Goal: Check status: Check status

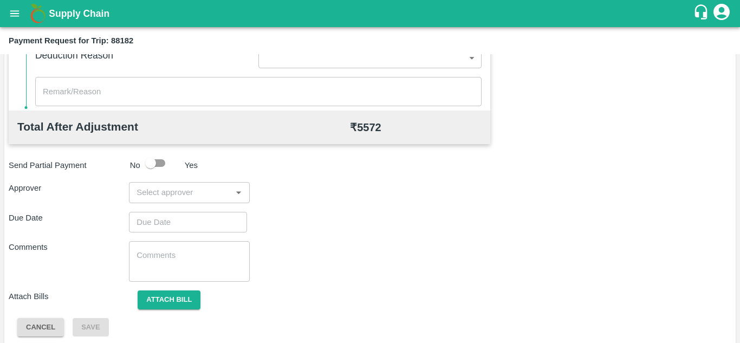
scroll to position [493, 0]
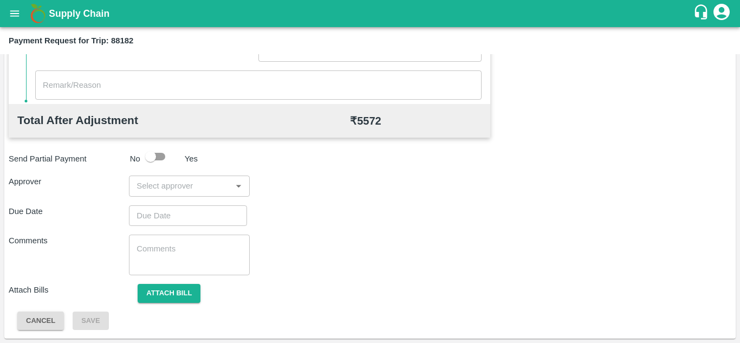
click at [167, 178] on div "​" at bounding box center [189, 185] width 120 height 21
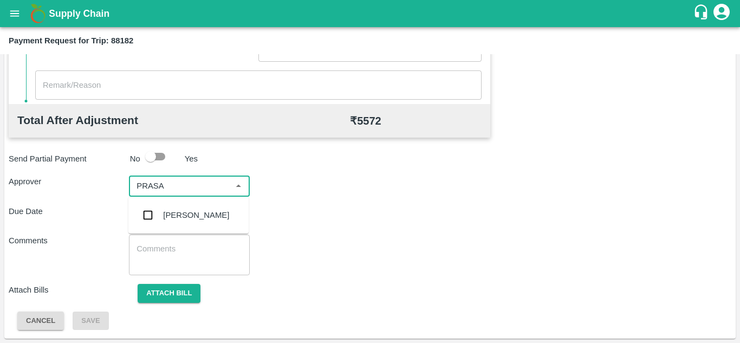
type input "PRASAD"
click at [194, 211] on div "[PERSON_NAME]" at bounding box center [196, 215] width 66 height 12
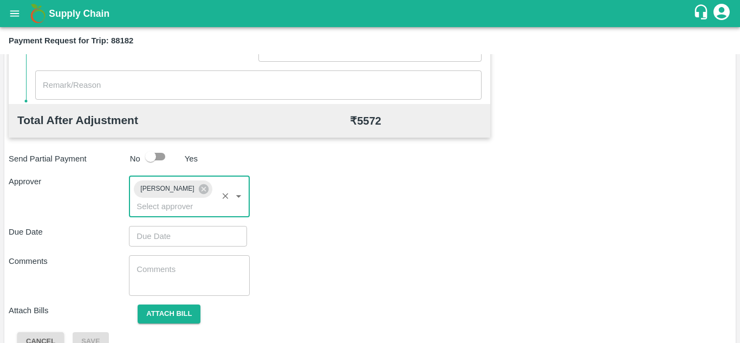
type input "DD/MM/YYYY hh:mm aa"
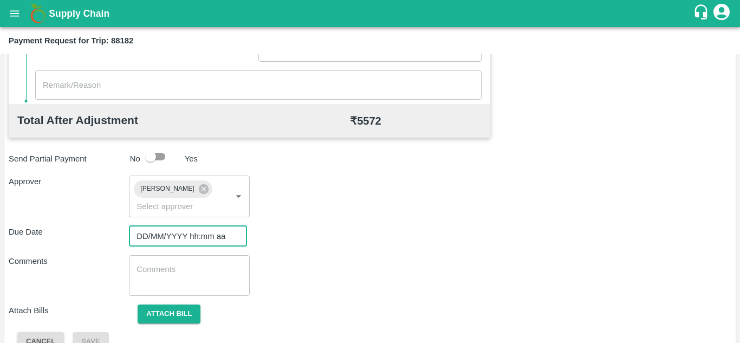
click at [164, 233] on input "DD/MM/YYYY hh:mm aa" at bounding box center [184, 236] width 110 height 21
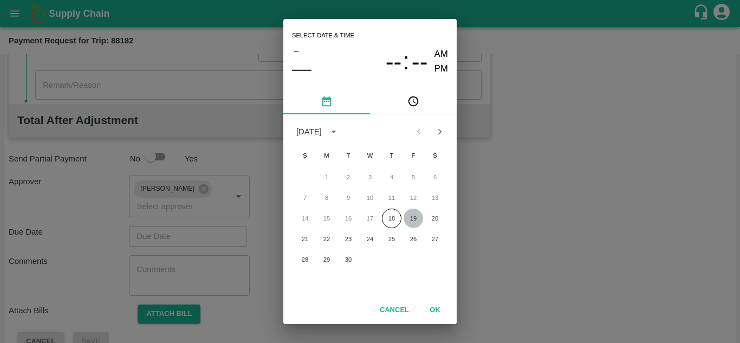
click at [411, 217] on button "19" at bounding box center [412, 217] width 19 height 19
type input "19/09/2025 12:00 AM"
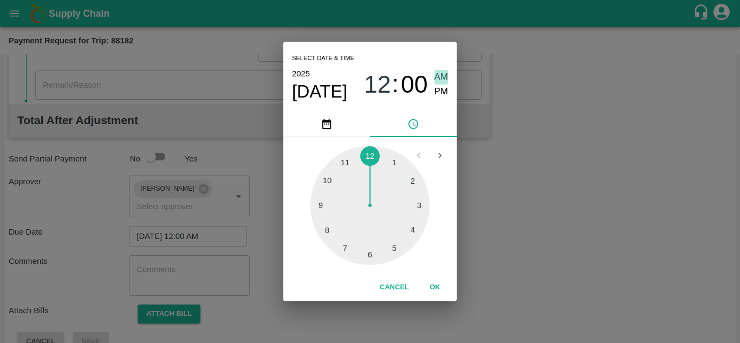
click at [442, 75] on span "AM" at bounding box center [441, 77] width 14 height 15
click at [431, 285] on button "OK" at bounding box center [435, 287] width 35 height 19
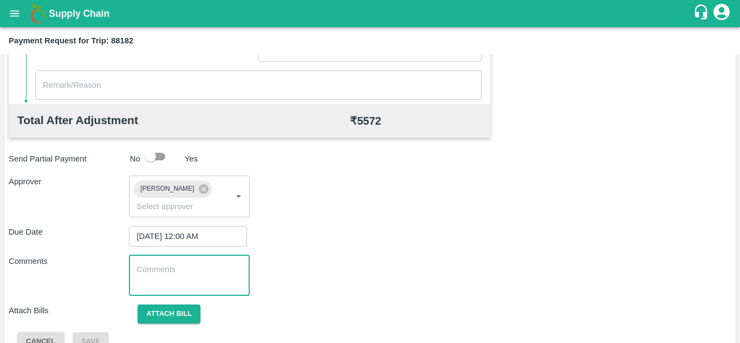
click at [157, 268] on textarea at bounding box center [188, 275] width 105 height 23
paste textarea "Transport Bill"
type textarea "Transport Bill"
click at [324, 245] on div "Due Date 19/09/2025 12:00 AM ​" at bounding box center [370, 236] width 722 height 21
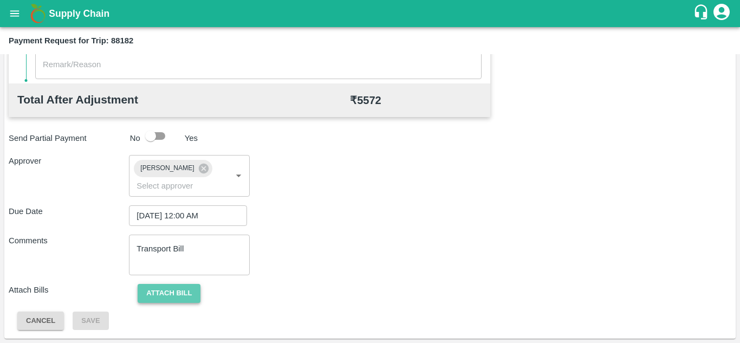
click at [179, 295] on button "Attach bill" at bounding box center [169, 293] width 63 height 19
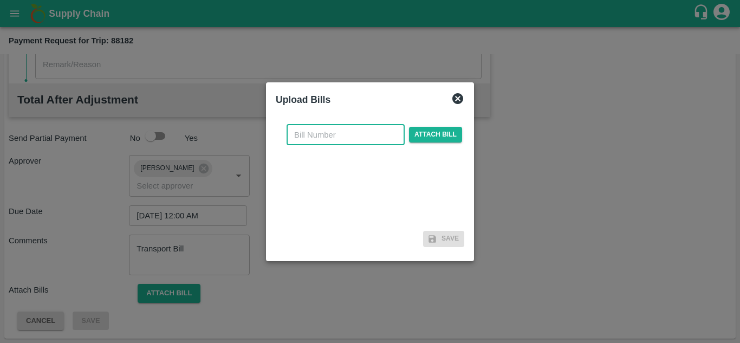
click at [321, 131] on input "text" at bounding box center [345, 135] width 118 height 21
type input "107"
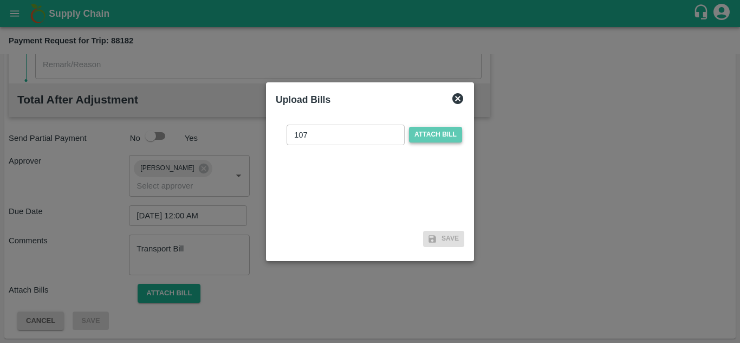
click at [424, 134] on span "Attach bill" at bounding box center [435, 135] width 53 height 16
click at [0, 0] on input "Attach bill" at bounding box center [0, 0] width 0 height 0
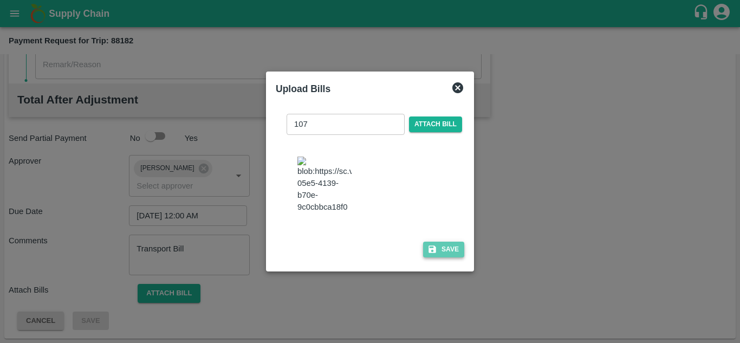
click at [444, 257] on button "Save" at bounding box center [443, 250] width 41 height 16
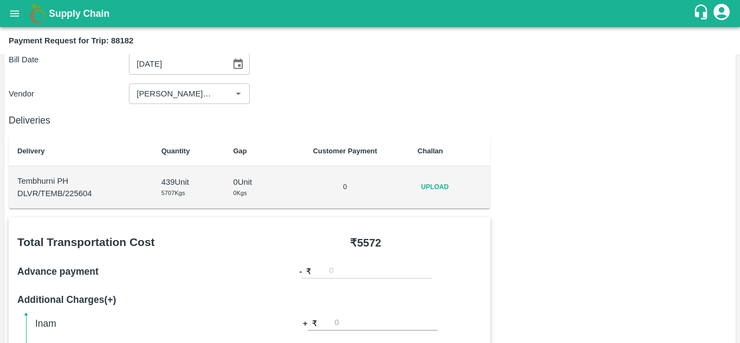
scroll to position [0, 0]
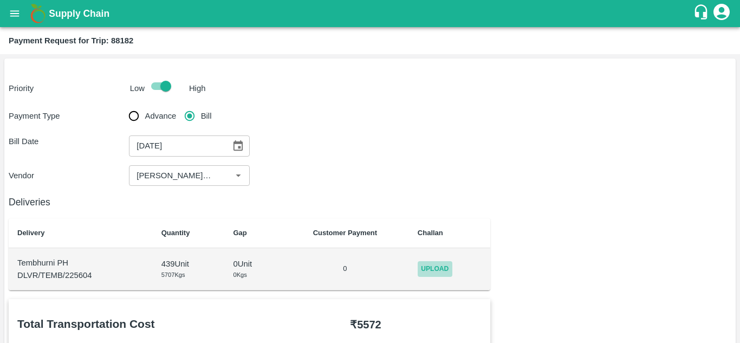
click at [437, 272] on span "Upload" at bounding box center [435, 269] width 35 height 16
click at [0, 0] on input "Upload" at bounding box center [0, 0] width 0 height 0
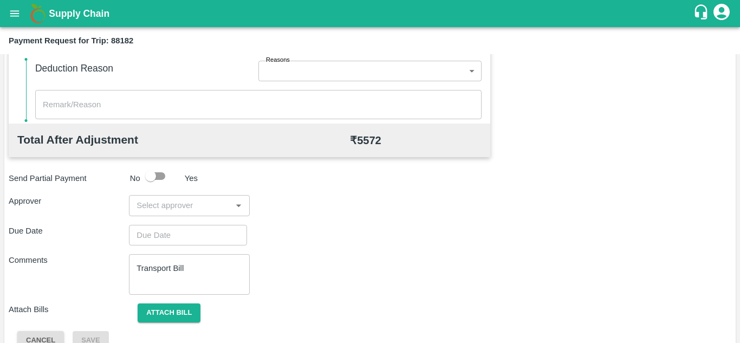
scroll to position [493, 0]
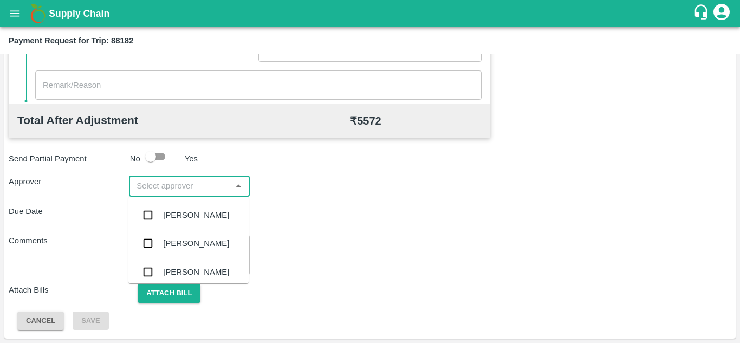
click at [158, 184] on input "input" at bounding box center [180, 186] width 96 height 14
type input "PRASAD"
click at [180, 212] on div "Prasad Waghade" at bounding box center [196, 215] width 66 height 12
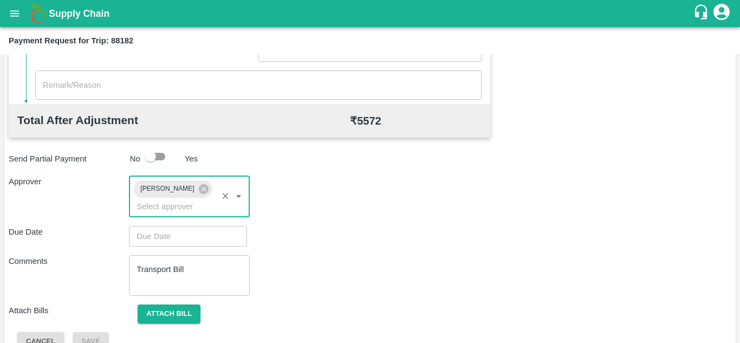
type input "DD/MM/YYYY hh:mm aa"
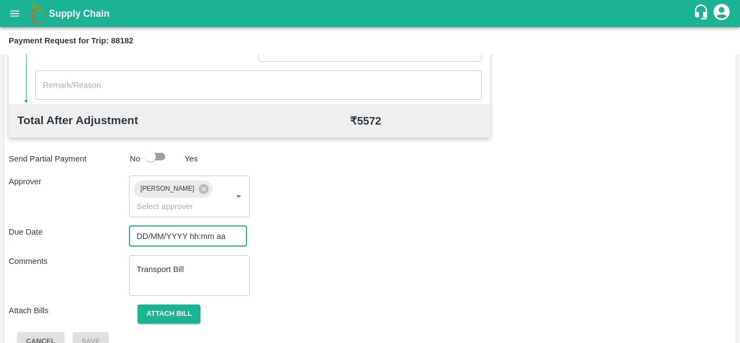
click at [155, 233] on input "DD/MM/YYYY hh:mm aa" at bounding box center [184, 236] width 110 height 21
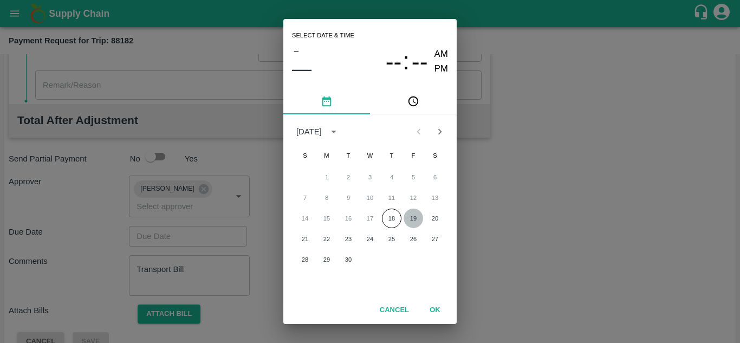
click at [418, 213] on button "19" at bounding box center [412, 217] width 19 height 19
type input "19/09/2025 12:00 AM"
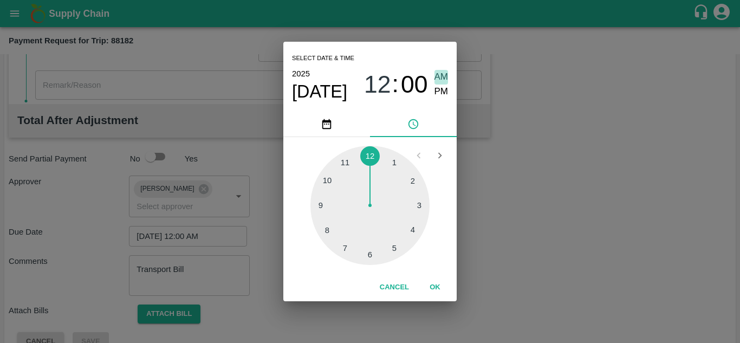
click at [439, 76] on span "AM" at bounding box center [441, 77] width 14 height 15
click at [438, 286] on button "OK" at bounding box center [435, 287] width 35 height 19
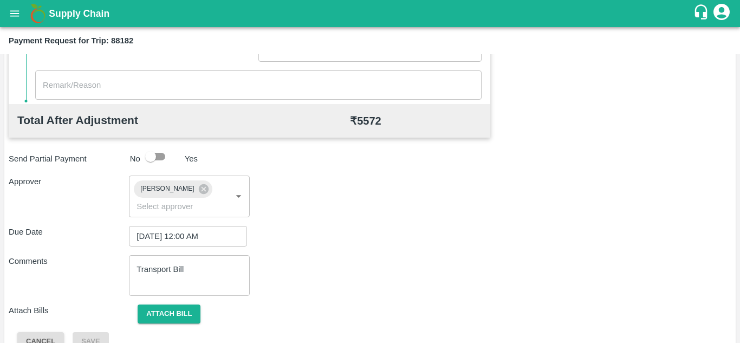
click at [154, 256] on div "Transport Bill x ​" at bounding box center [189, 275] width 120 height 41
click at [139, 275] on textarea "Transport Bill" at bounding box center [188, 275] width 105 height 23
paste textarea "Transport Bill"
type textarea "Transport Bill"
click at [403, 269] on div "Comments Transport Bill x ​" at bounding box center [370, 275] width 722 height 41
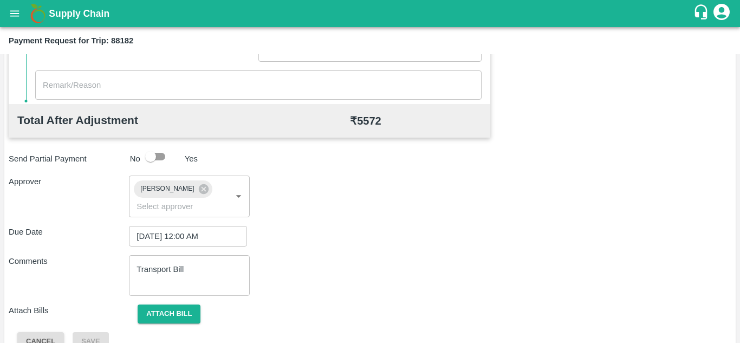
scroll to position [513, 0]
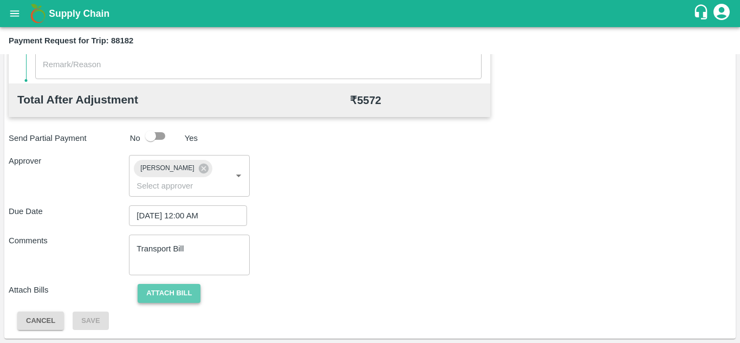
click at [190, 286] on button "Attach bill" at bounding box center [169, 293] width 63 height 19
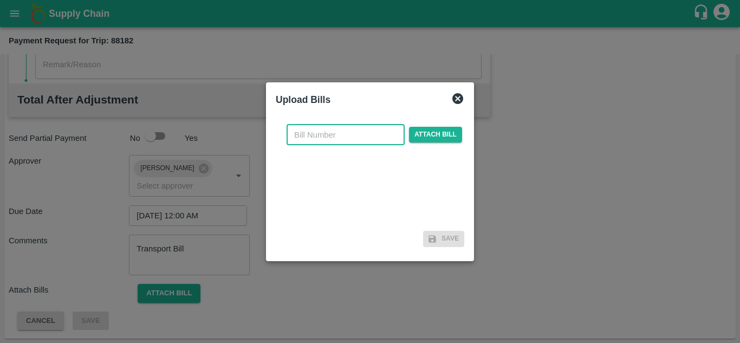
click at [315, 135] on input "text" at bounding box center [345, 135] width 118 height 21
type input "107"
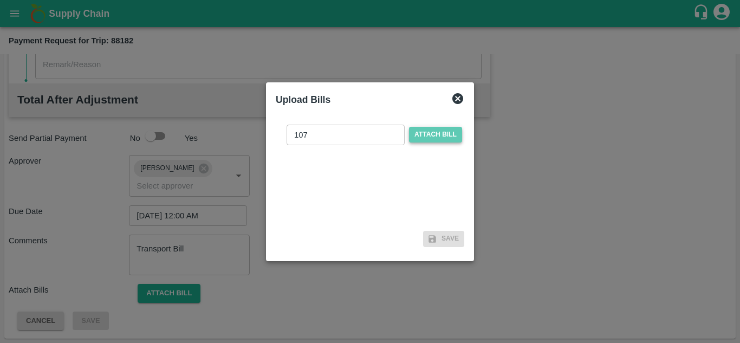
click at [425, 133] on span "Attach bill" at bounding box center [435, 135] width 53 height 16
click at [0, 0] on input "Attach bill" at bounding box center [0, 0] width 0 height 0
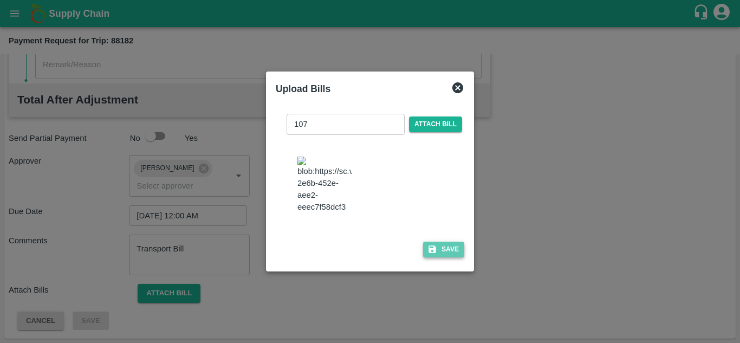
click at [448, 257] on button "Save" at bounding box center [443, 250] width 41 height 16
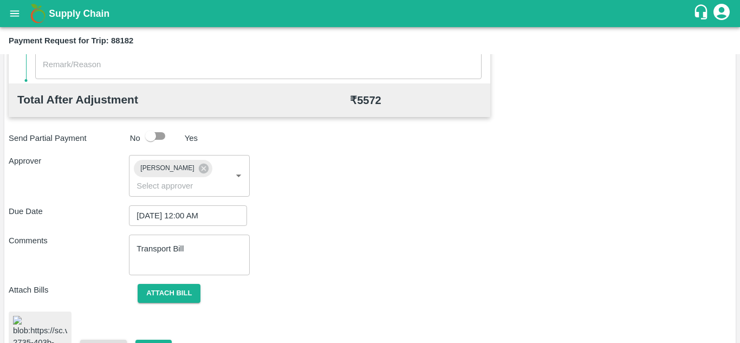
scroll to position [590, 0]
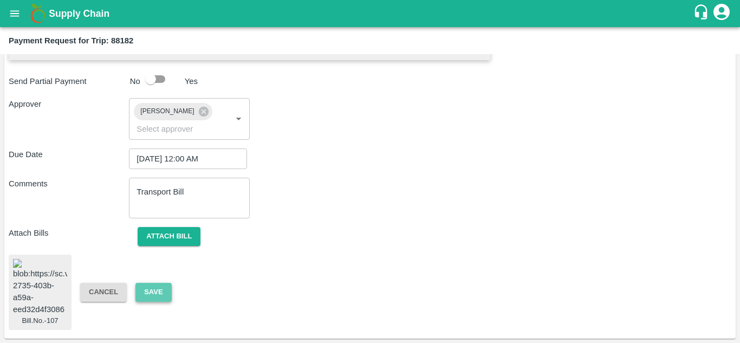
click at [163, 283] on button "Save" at bounding box center [153, 292] width 36 height 19
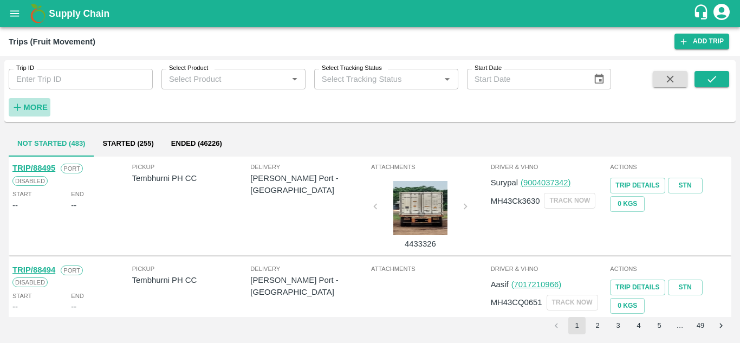
click at [31, 107] on strong "More" at bounding box center [35, 107] width 24 height 9
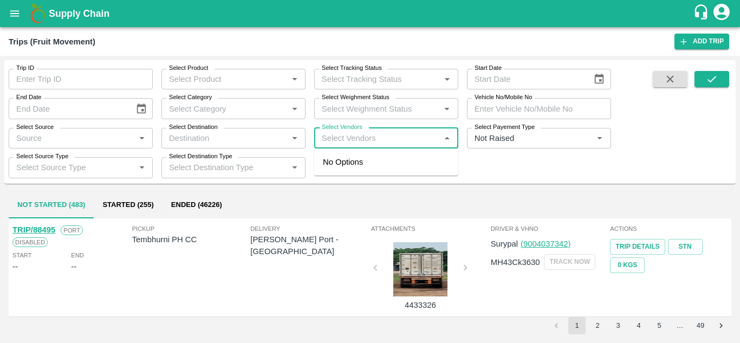
click at [323, 137] on input "Select Vendors" at bounding box center [377, 138] width 120 height 14
type input "TANAJI MAR"
type input "U"
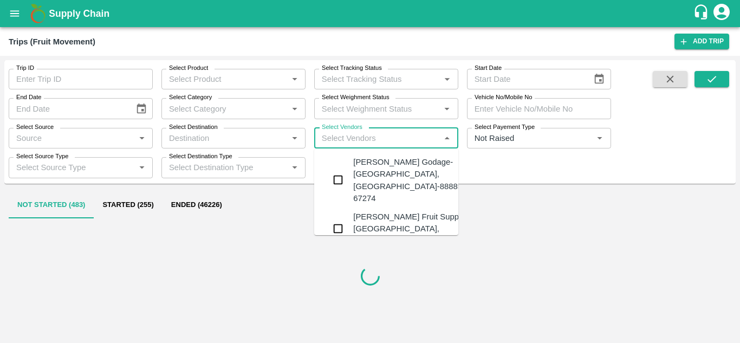
type input "T"
type input "I"
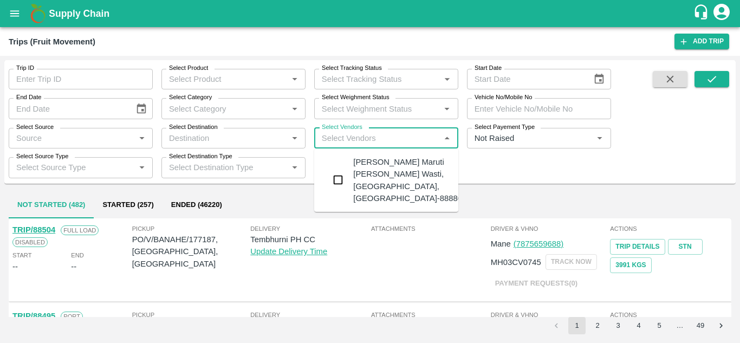
click at [395, 166] on div "Tanaji Maruti Lokare -Lokare Wasti, Kandar, Solapur-8888656588" at bounding box center [418, 180] width 131 height 48
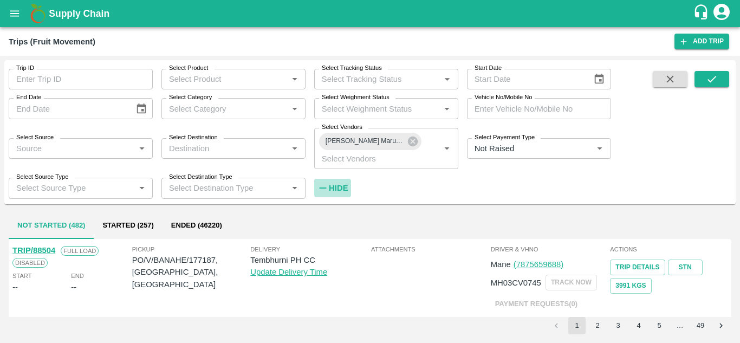
click at [335, 189] on strong "Hide" at bounding box center [338, 188] width 19 height 9
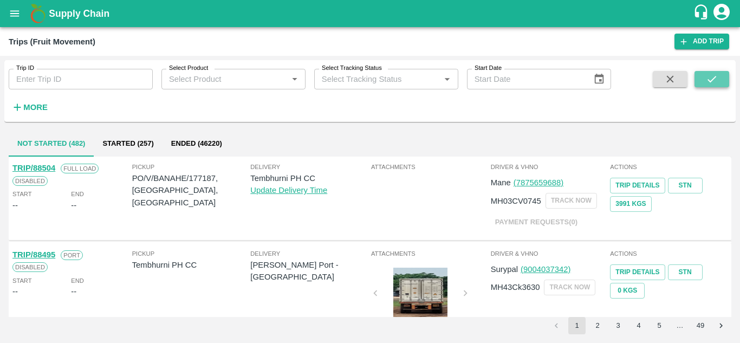
click at [708, 79] on icon "submit" at bounding box center [712, 79] width 12 height 12
click at [716, 75] on icon "submit" at bounding box center [712, 79] width 12 height 12
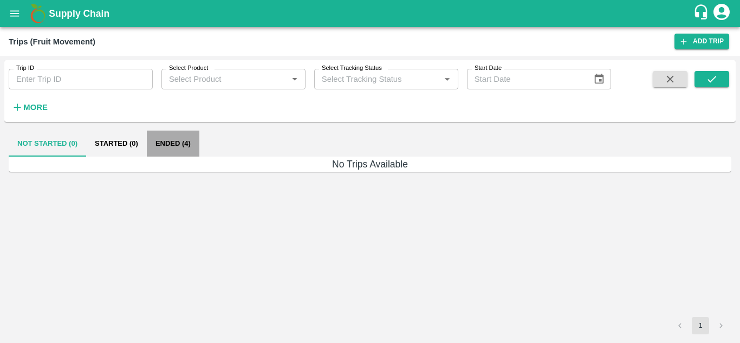
click at [165, 138] on button "Ended (4)" at bounding box center [173, 144] width 53 height 26
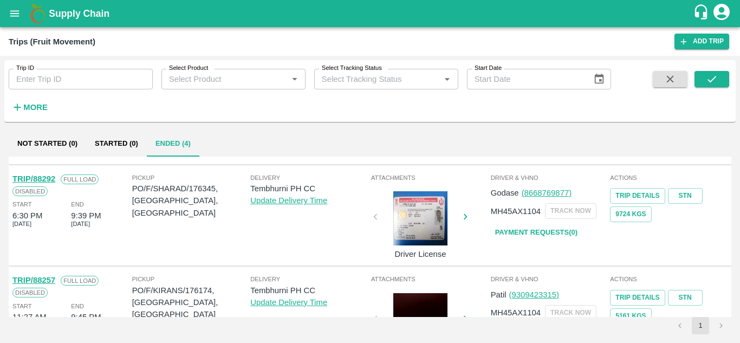
scroll to position [192, 0]
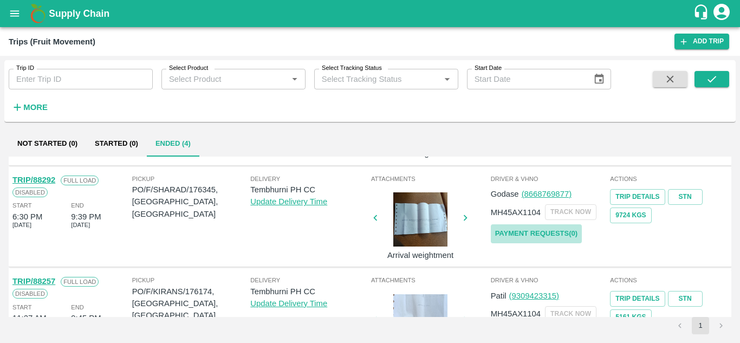
click at [552, 233] on link "Payment Requests( 0 )" at bounding box center [536, 233] width 91 height 19
click at [720, 73] on button "submit" at bounding box center [711, 79] width 35 height 16
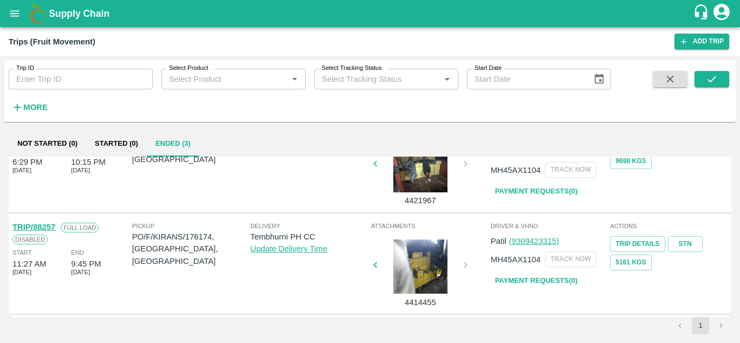
scroll to position [0, 0]
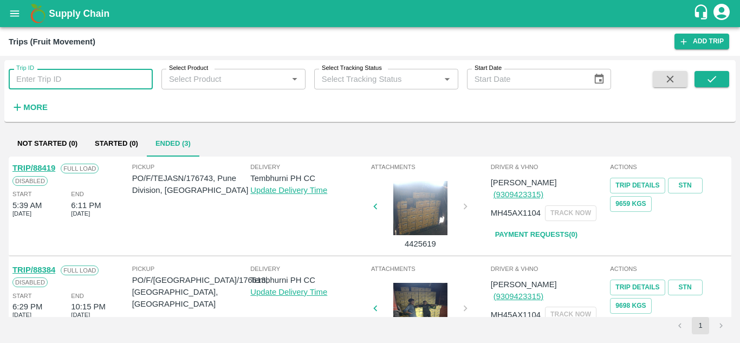
click at [66, 86] on input "Trip ID" at bounding box center [81, 79] width 144 height 21
paste input "176174"
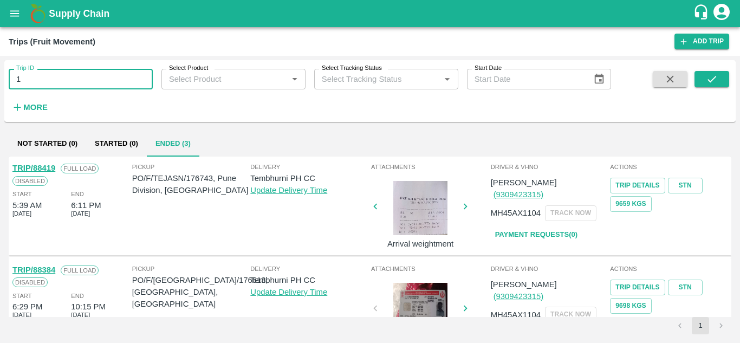
type input "1"
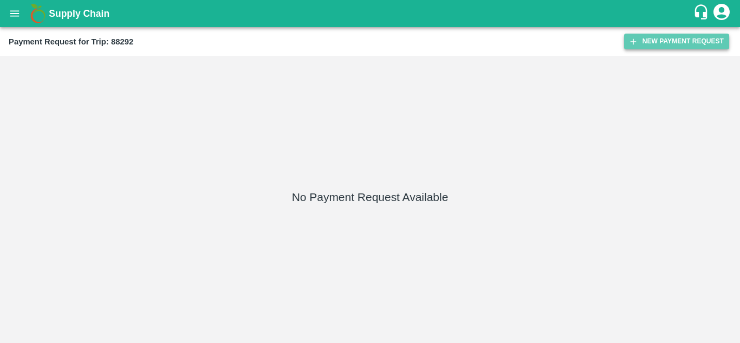
click at [684, 40] on button "New Payment Request" at bounding box center [676, 42] width 105 height 16
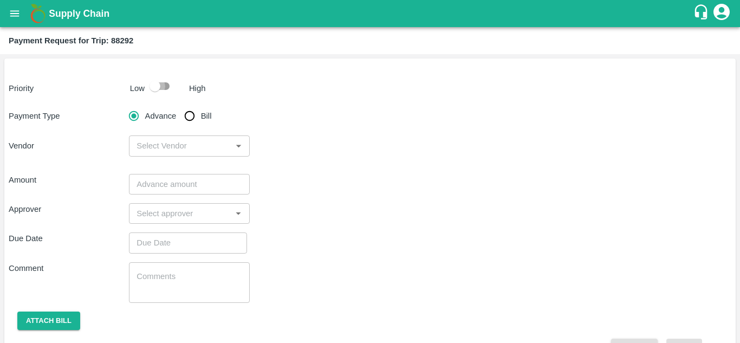
click at [167, 86] on input "checkbox" at bounding box center [155, 86] width 62 height 21
checkbox input "true"
click at [190, 114] on input "Bill" at bounding box center [190, 116] width 22 height 22
radio input "true"
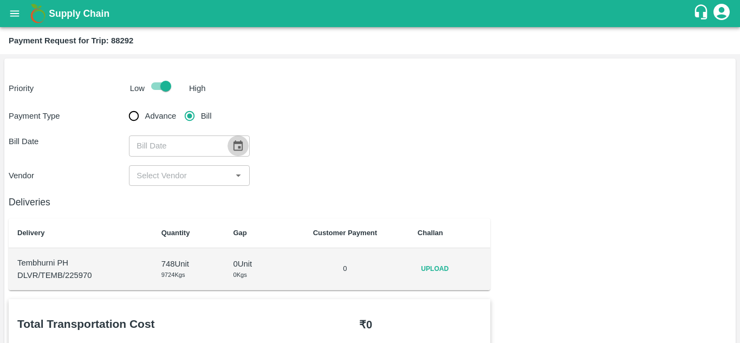
click at [236, 147] on icon "Choose date" at bounding box center [238, 146] width 12 height 12
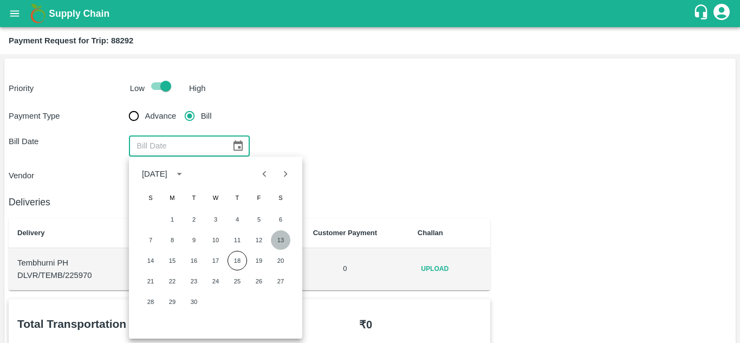
click at [282, 239] on button "13" at bounding box center [280, 239] width 19 height 19
type input "13/09/2025"
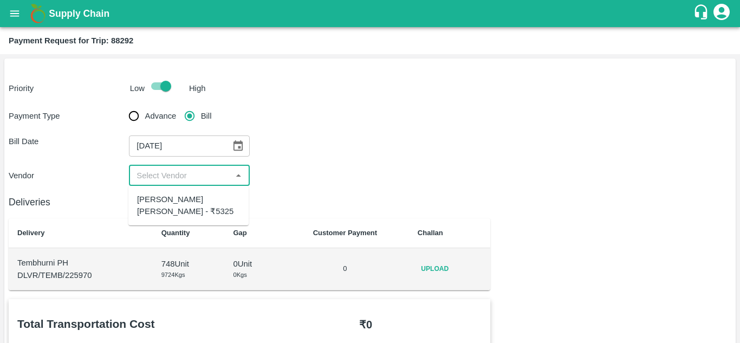
click at [200, 175] on input "input" at bounding box center [180, 175] width 96 height 14
click at [188, 202] on div "Tanaji Maruti Lokare - ₹5325" at bounding box center [188, 205] width 103 height 24
type input "Tanaji Maruti Lokare - ₹5325"
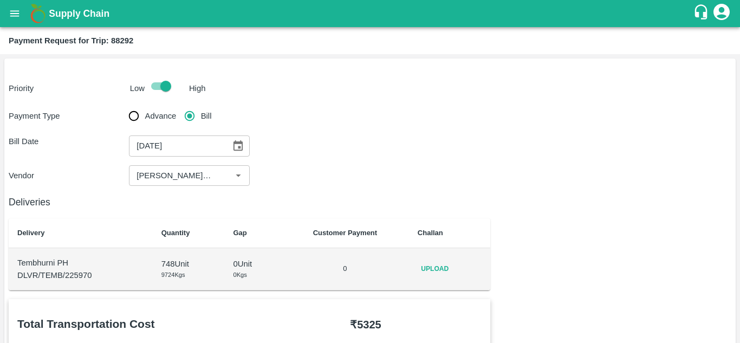
click at [325, 167] on div "Vendor ​" at bounding box center [370, 175] width 722 height 21
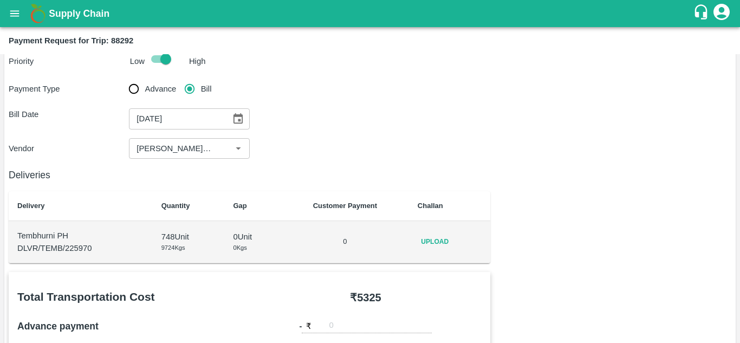
scroll to position [28, 0]
click at [440, 242] on span "Upload" at bounding box center [435, 241] width 35 height 16
click at [0, 0] on input "Upload" at bounding box center [0, 0] width 0 height 0
click at [437, 239] on span "Upload" at bounding box center [435, 241] width 35 height 16
click at [0, 0] on input "Upload" at bounding box center [0, 0] width 0 height 0
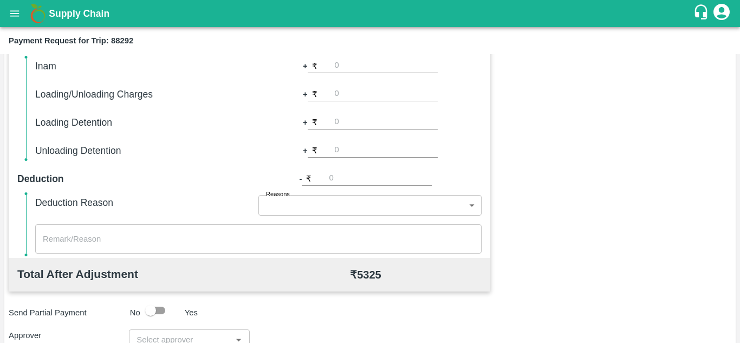
scroll to position [493, 0]
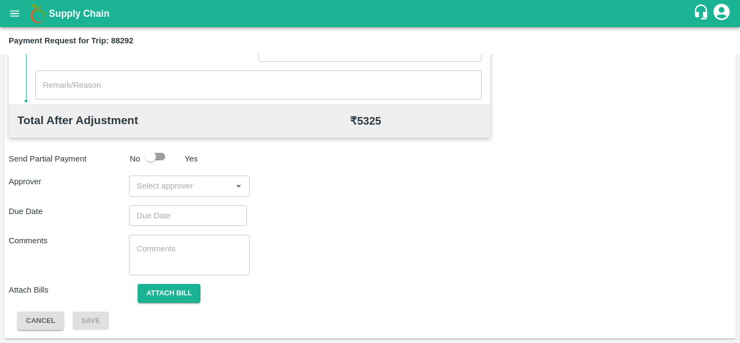
click at [166, 188] on input "input" at bounding box center [180, 186] width 96 height 14
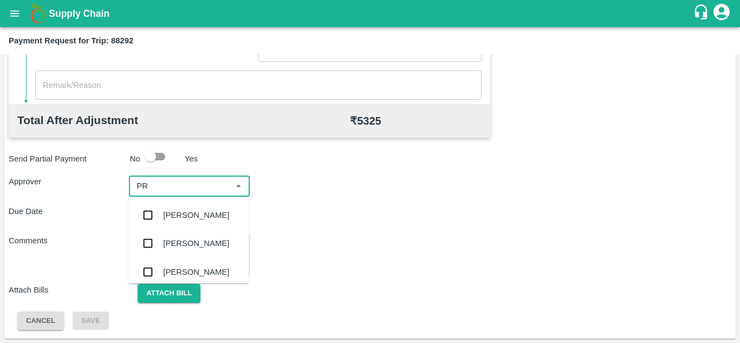
type input "P"
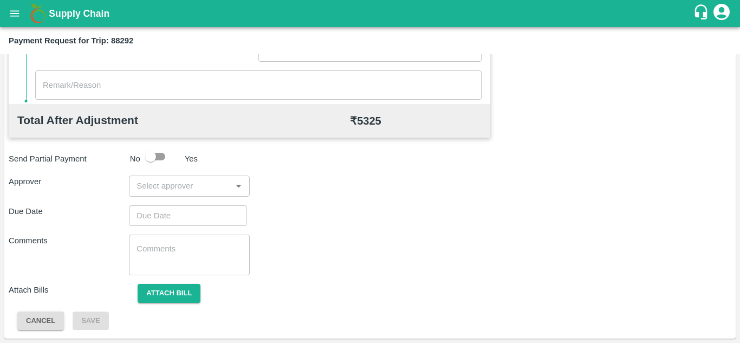
click at [341, 213] on div "Due Date ​" at bounding box center [370, 215] width 722 height 21
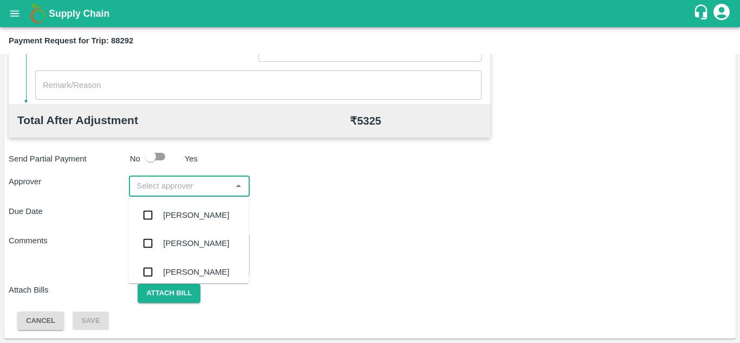
click at [169, 190] on input "input" at bounding box center [180, 186] width 96 height 14
type input "PRASAD"
click at [186, 220] on div "Prasad Waghade" at bounding box center [196, 215] width 66 height 12
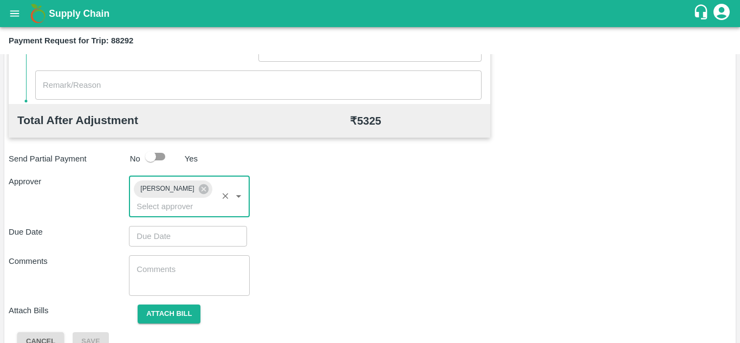
type input "DD/MM/YYYY hh:mm aa"
click at [167, 237] on input "DD/MM/YYYY hh:mm aa" at bounding box center [184, 236] width 110 height 21
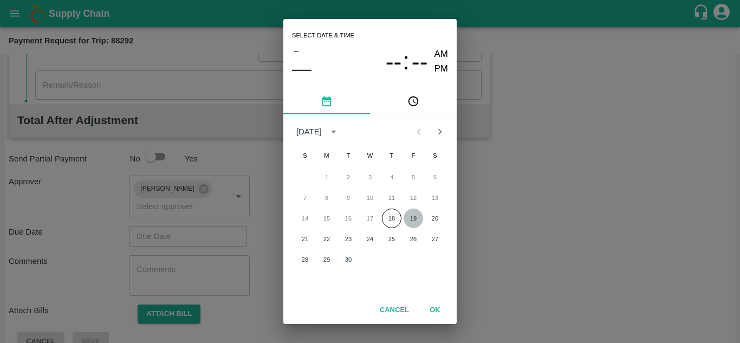
click at [413, 214] on button "19" at bounding box center [412, 217] width 19 height 19
type input "19/09/2025 12:00 AM"
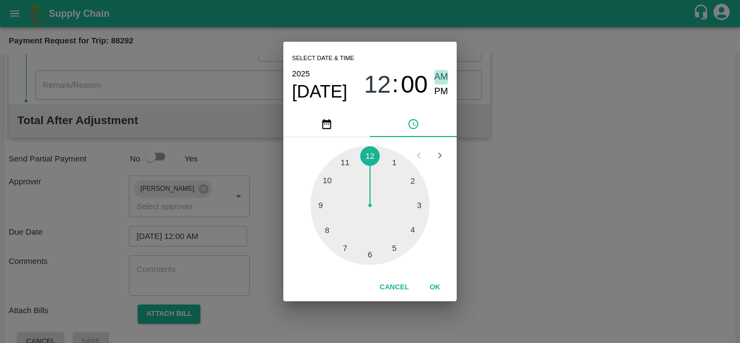
click at [444, 75] on span "AM" at bounding box center [441, 77] width 14 height 15
click at [433, 282] on button "OK" at bounding box center [435, 287] width 35 height 19
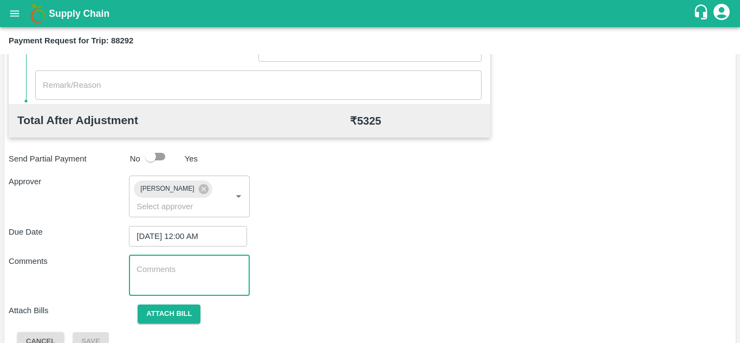
click at [194, 284] on textarea at bounding box center [188, 275] width 105 height 23
paste textarea "Transport Bill"
type textarea "Transport Bill"
click at [331, 264] on div "Comments Transport Bill x ​" at bounding box center [370, 275] width 722 height 41
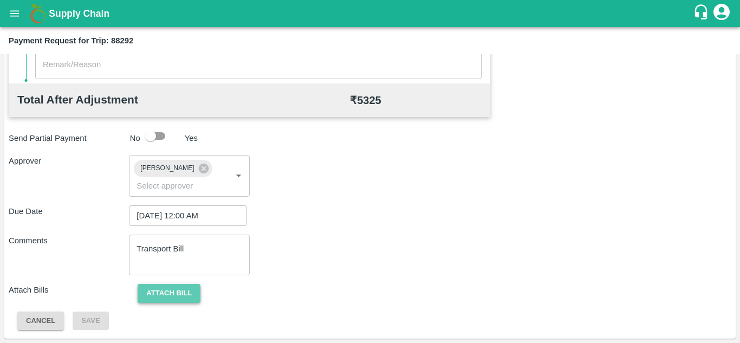
click at [179, 287] on button "Attach bill" at bounding box center [169, 293] width 63 height 19
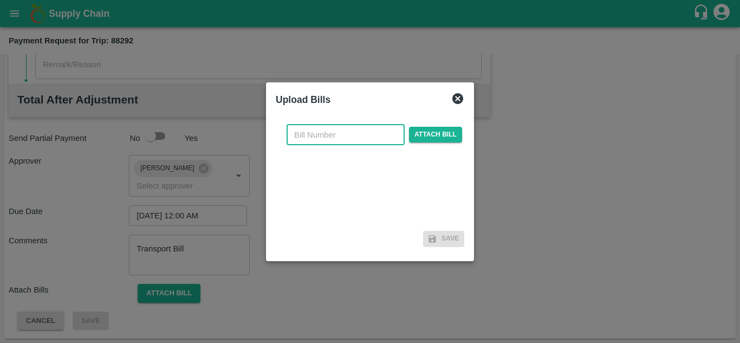
click at [331, 129] on input "text" at bounding box center [345, 135] width 118 height 21
type input "108"
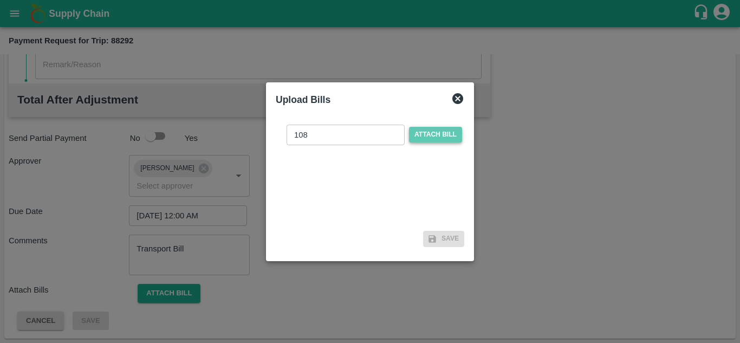
click at [441, 130] on span "Attach bill" at bounding box center [435, 135] width 53 height 16
click at [0, 0] on input "Attach bill" at bounding box center [0, 0] width 0 height 0
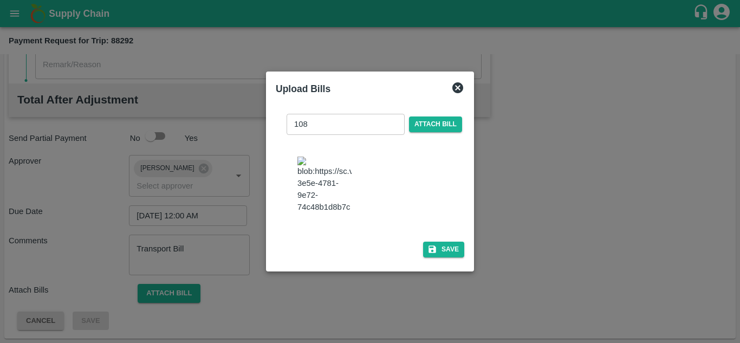
click at [337, 179] on img at bounding box center [324, 185] width 54 height 57
click at [453, 257] on button "Save" at bounding box center [443, 250] width 41 height 16
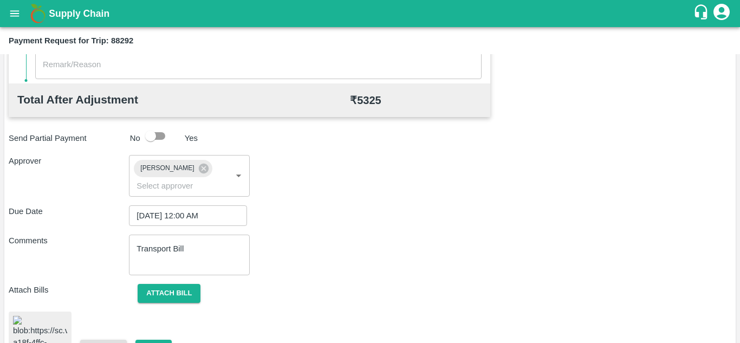
scroll to position [594, 0]
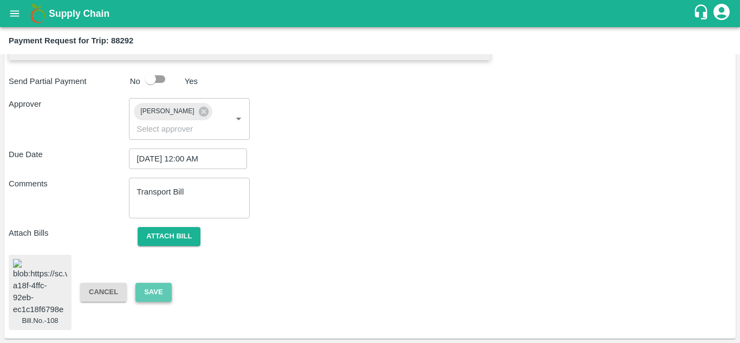
click at [149, 283] on button "Save" at bounding box center [153, 292] width 36 height 19
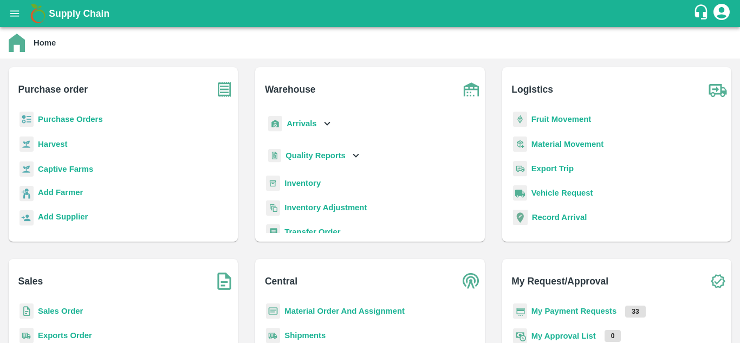
click at [554, 124] on p "Fruit Movement" at bounding box center [561, 119] width 60 height 12
click at [556, 122] on b "Fruit Movement" at bounding box center [561, 119] width 60 height 9
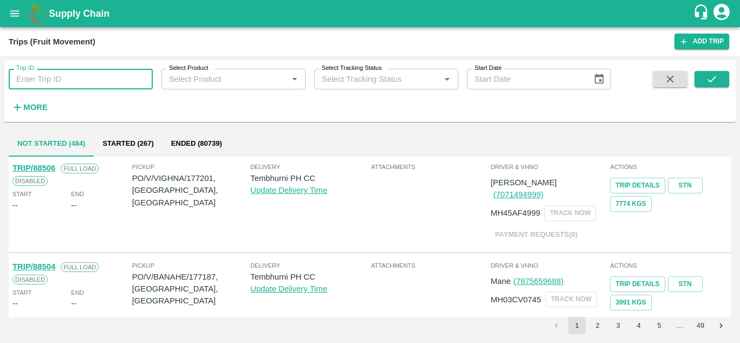
click at [45, 87] on input "Trip ID" at bounding box center [81, 79] width 144 height 21
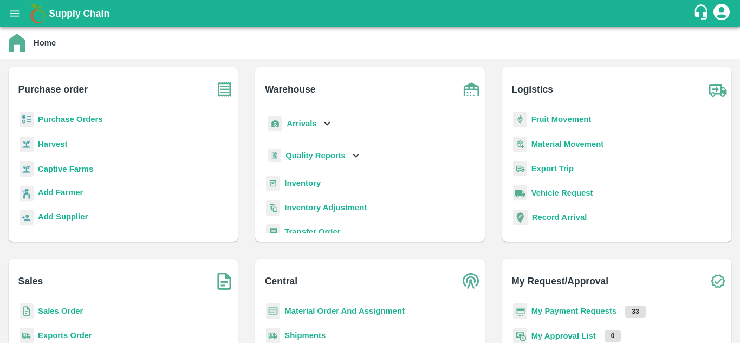
click at [75, 124] on p "Purchase Orders" at bounding box center [70, 119] width 65 height 12
click at [73, 120] on b "Purchase Orders" at bounding box center [70, 119] width 65 height 9
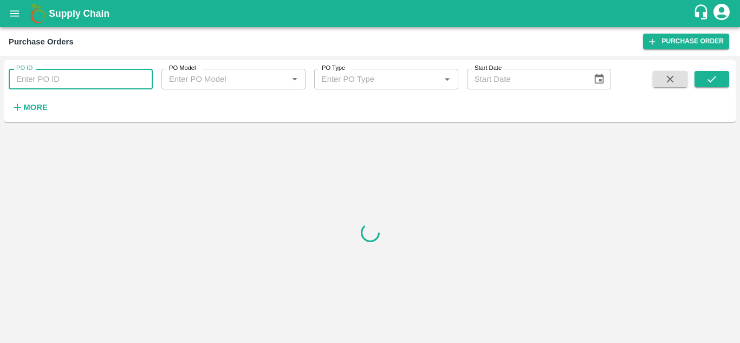
click at [66, 77] on input "PO ID" at bounding box center [81, 79] width 144 height 21
paste input "174480"
type input "174480"
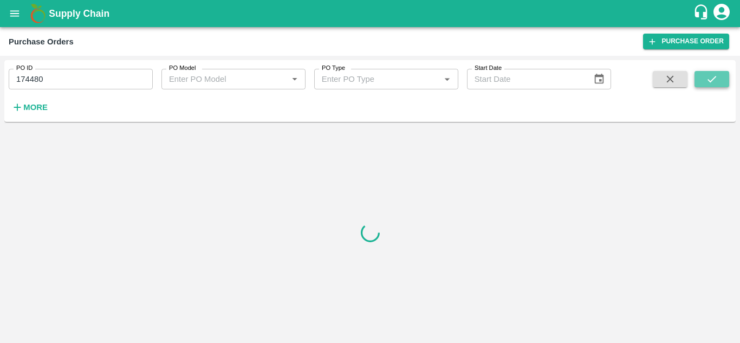
click at [728, 79] on button "submit" at bounding box center [711, 79] width 35 height 16
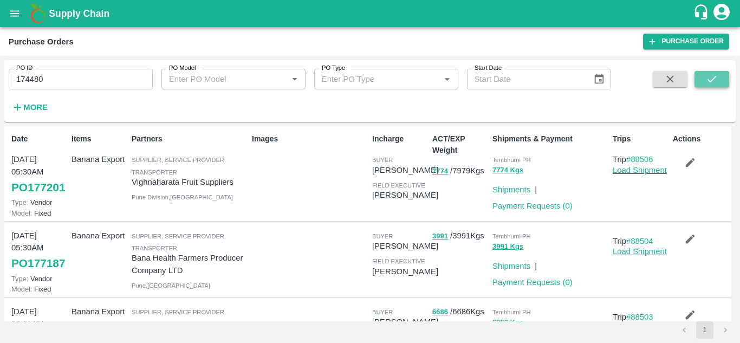
click at [712, 77] on icon "submit" at bounding box center [712, 79] width 12 height 12
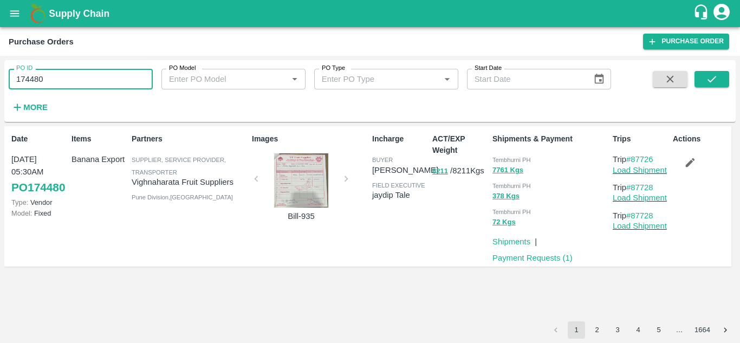
click at [55, 84] on input "174480" at bounding box center [81, 79] width 144 height 21
paste input "text"
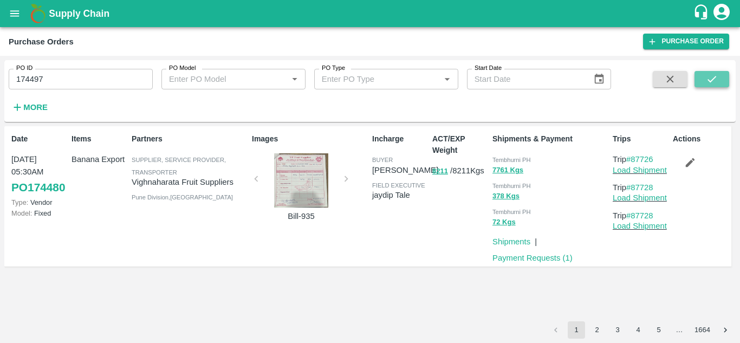
click at [709, 81] on icon "submit" at bounding box center [711, 79] width 9 height 6
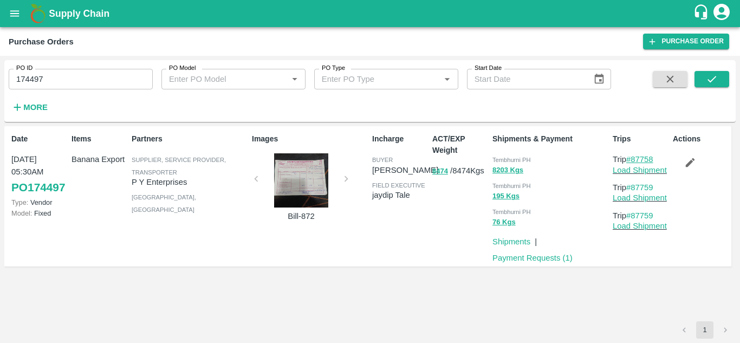
drag, startPoint x: 659, startPoint y: 157, endPoint x: 634, endPoint y: 159, distance: 25.5
click at [634, 159] on p "Trip #87758" at bounding box center [640, 159] width 56 height 12
copy link "87758"
click at [81, 84] on input "174497" at bounding box center [81, 79] width 144 height 21
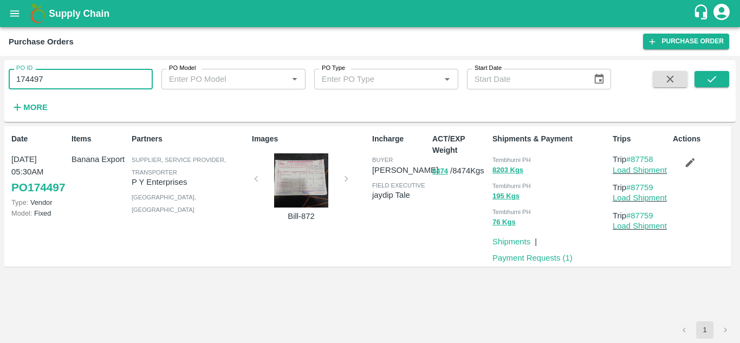
paste input "text"
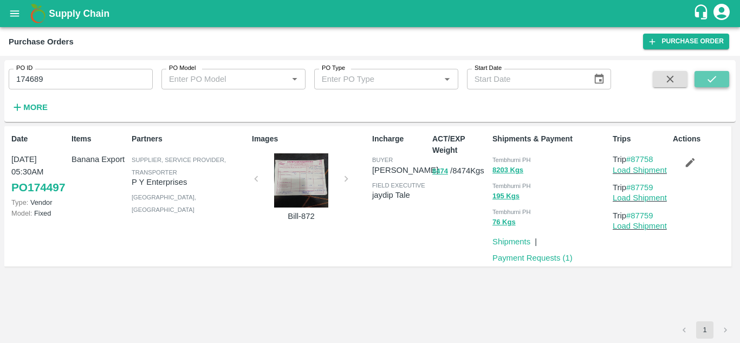
click at [715, 80] on icon "submit" at bounding box center [712, 79] width 12 height 12
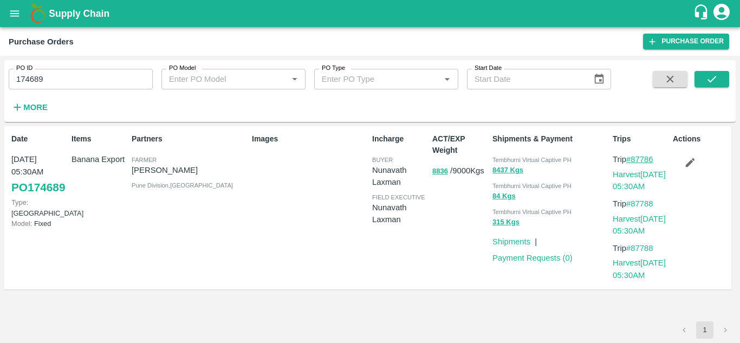
drag, startPoint x: 660, startPoint y: 157, endPoint x: 632, endPoint y: 157, distance: 27.6
click at [632, 157] on p "Trip #87786" at bounding box center [640, 159] width 56 height 12
copy link "87786"
click at [53, 80] on input "174689" at bounding box center [81, 79] width 144 height 21
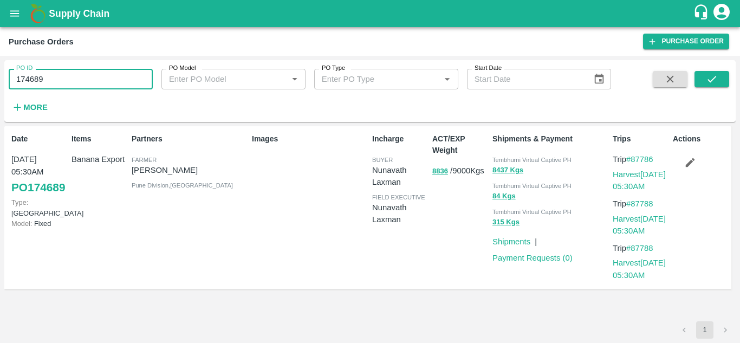
paste input "text"
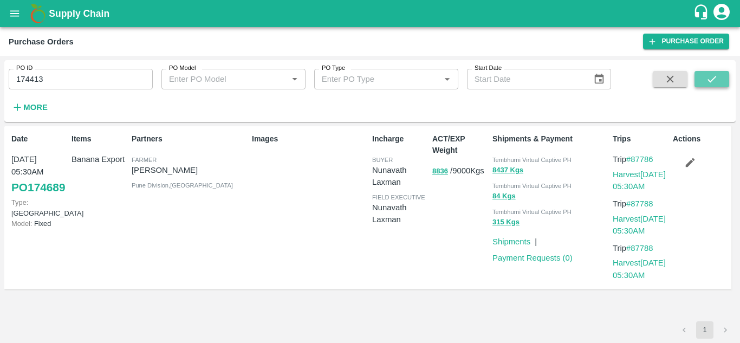
click at [709, 78] on icon "submit" at bounding box center [712, 79] width 12 height 12
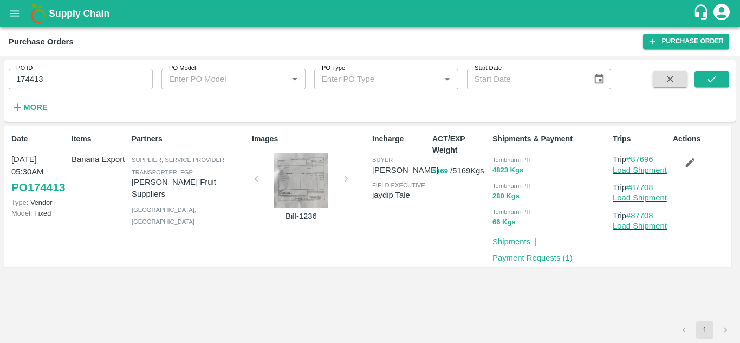
drag, startPoint x: 659, startPoint y: 159, endPoint x: 634, endPoint y: 158, distance: 25.5
click at [634, 158] on p "Trip #87696" at bounding box center [640, 159] width 56 height 12
copy link "87696"
drag, startPoint x: 56, startPoint y: 94, endPoint x: 62, endPoint y: 83, distance: 12.6
click at [62, 83] on div "PO ID 174413 PO ID PO Model PO Model   * PO Type PO Type   * Start Date Start D…" at bounding box center [305, 88] width 611 height 56
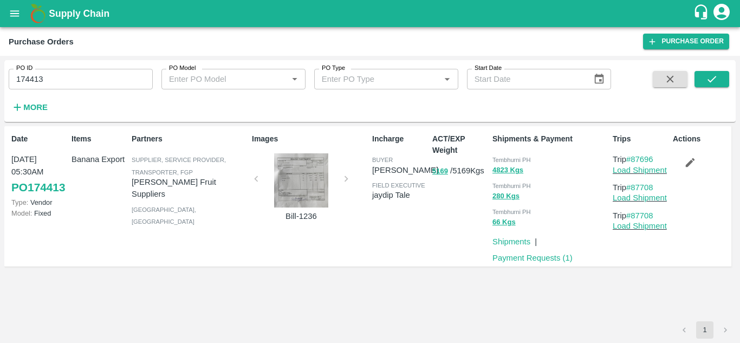
click at [62, 83] on input "174413" at bounding box center [81, 79] width 144 height 21
paste input "text"
click at [707, 79] on icon "submit" at bounding box center [712, 79] width 12 height 12
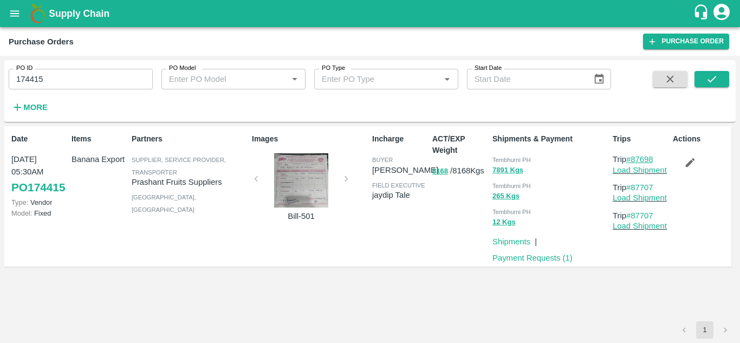
drag, startPoint x: 663, startPoint y: 160, endPoint x: 632, endPoint y: 159, distance: 30.9
click at [632, 159] on p "Trip #87698" at bounding box center [640, 159] width 56 height 12
copy link "87698"
click at [45, 75] on input "174415" at bounding box center [81, 79] width 144 height 21
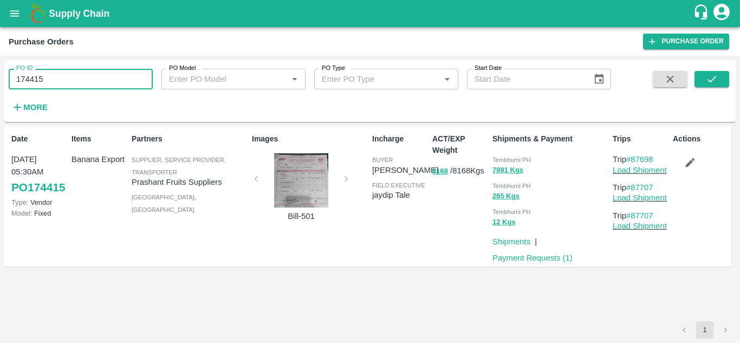
paste input "text"
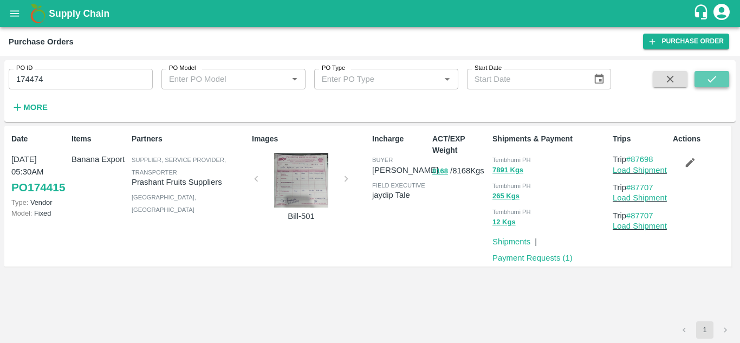
click at [713, 80] on icon "submit" at bounding box center [712, 79] width 12 height 12
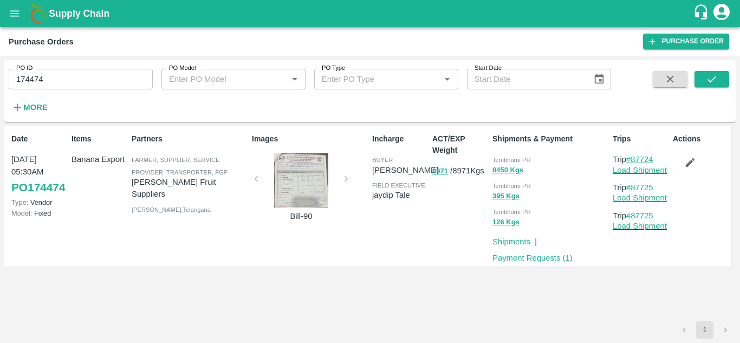
drag, startPoint x: 660, startPoint y: 157, endPoint x: 634, endPoint y: 161, distance: 26.4
click at [634, 161] on p "Trip #87724" at bounding box center [640, 159] width 56 height 12
copy link "87724"
click at [61, 88] on input "174474" at bounding box center [81, 79] width 144 height 21
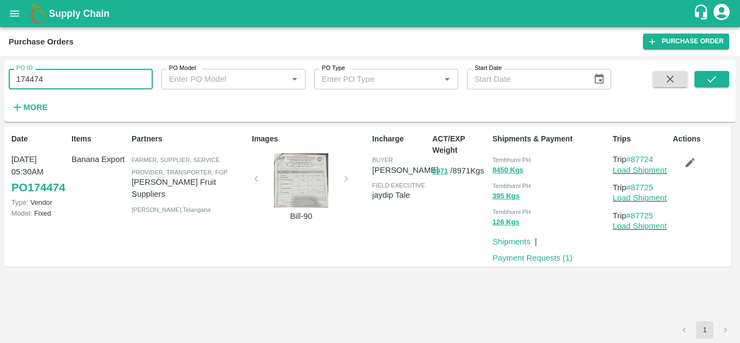
paste input "text"
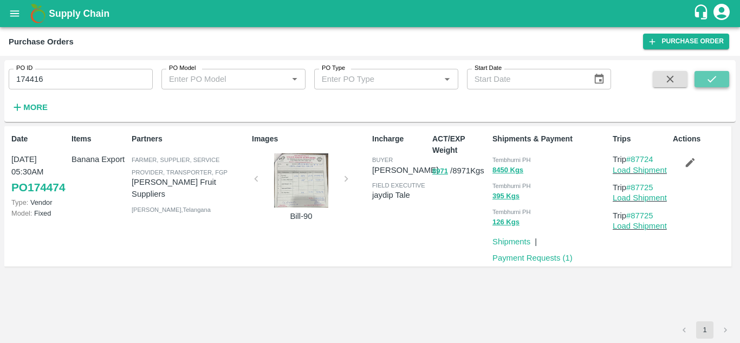
click at [715, 77] on icon "submit" at bounding box center [711, 79] width 9 height 6
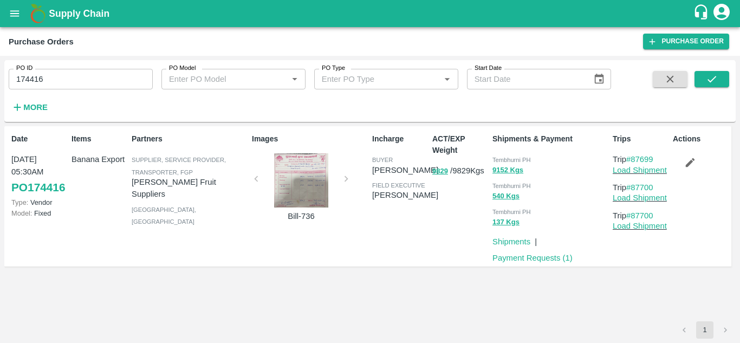
drag, startPoint x: 661, startPoint y: 159, endPoint x: 633, endPoint y: 154, distance: 28.1
click at [633, 154] on p "Trip #87699" at bounding box center [640, 159] width 56 height 12
copy link "87699"
click at [63, 69] on input "174416" at bounding box center [81, 79] width 144 height 21
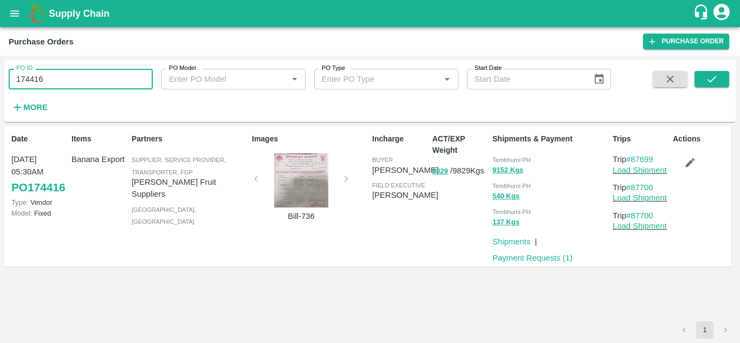
paste input "text"
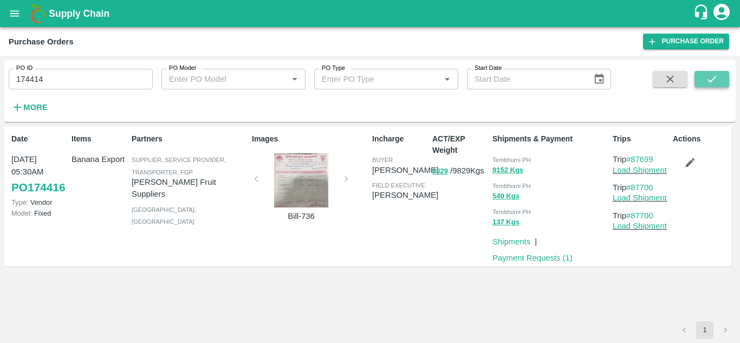
click at [718, 76] on icon "submit" at bounding box center [712, 79] width 12 height 12
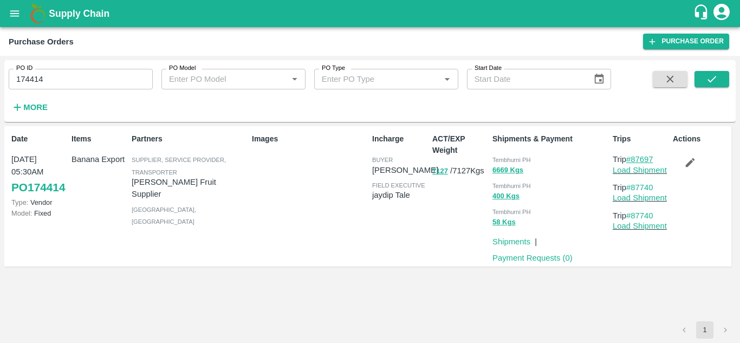
drag, startPoint x: 659, startPoint y: 157, endPoint x: 633, endPoint y: 157, distance: 26.5
click at [633, 157] on p "Trip #87697" at bounding box center [640, 159] width 56 height 12
copy link "87697"
click at [57, 80] on input "174414" at bounding box center [81, 79] width 144 height 21
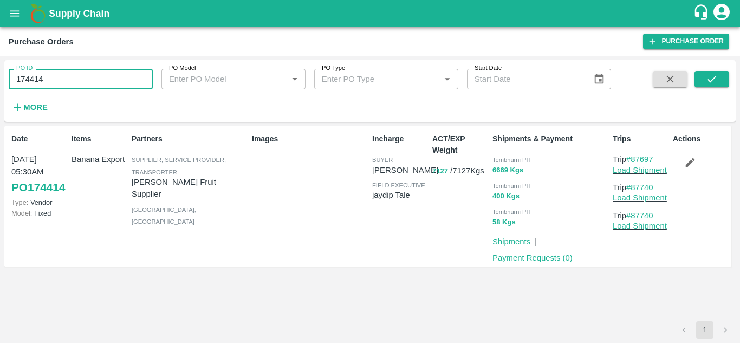
paste input "text"
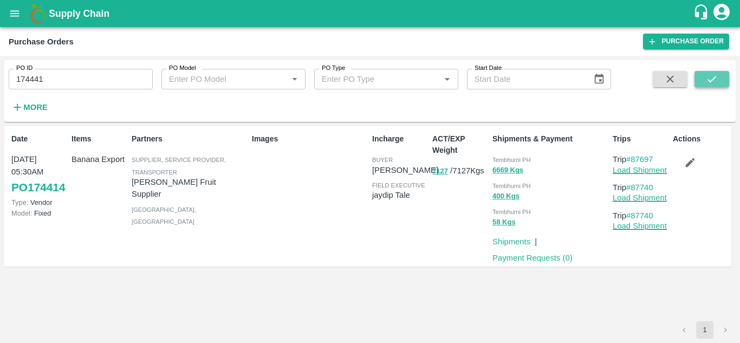
click at [711, 80] on icon "submit" at bounding box center [712, 79] width 12 height 12
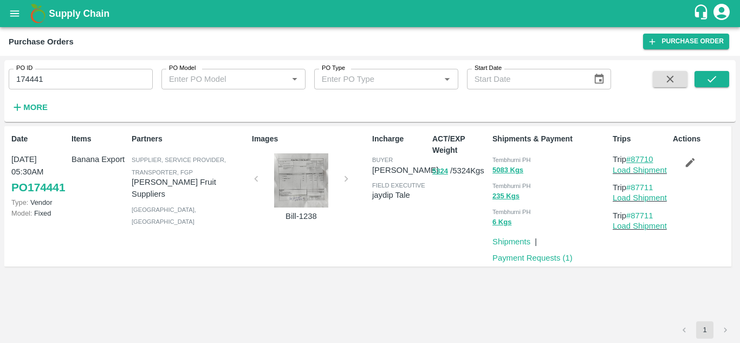
drag, startPoint x: 660, startPoint y: 159, endPoint x: 633, endPoint y: 159, distance: 27.1
click at [633, 159] on p "Trip #87710" at bounding box center [640, 159] width 56 height 12
copy link "87710"
click at [53, 79] on input "174441" at bounding box center [81, 79] width 144 height 21
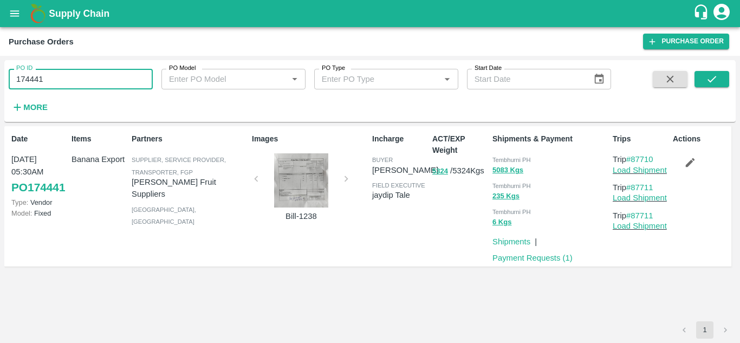
paste input "text"
click at [714, 82] on icon "submit" at bounding box center [712, 79] width 12 height 12
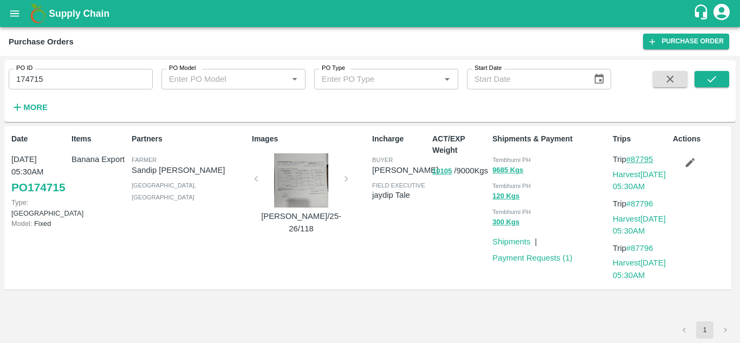
drag, startPoint x: 658, startPoint y: 159, endPoint x: 631, endPoint y: 159, distance: 26.5
click at [631, 159] on p "Trip #87795" at bounding box center [640, 159] width 56 height 12
copy link "87795"
click at [71, 75] on input "174715" at bounding box center [81, 79] width 144 height 21
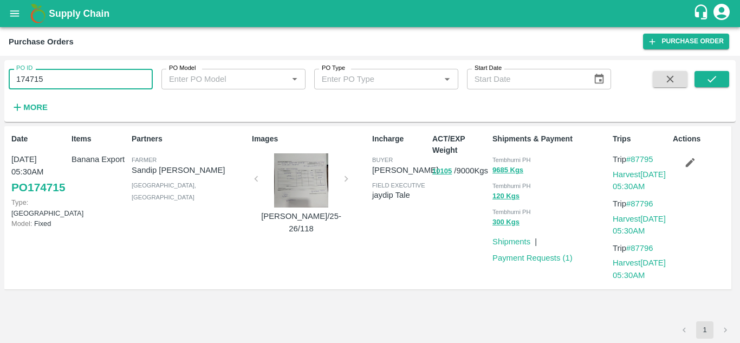
paste input "text"
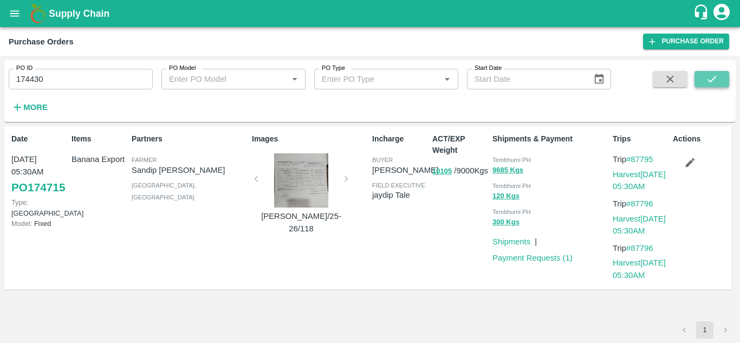
click at [705, 74] on button "submit" at bounding box center [711, 79] width 35 height 16
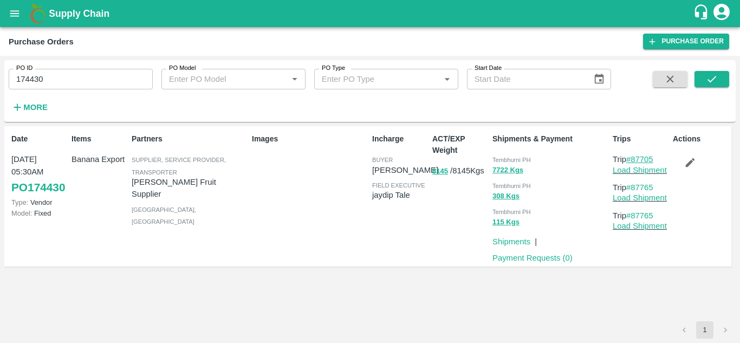
drag, startPoint x: 660, startPoint y: 160, endPoint x: 633, endPoint y: 159, distance: 27.1
click at [633, 159] on p "Trip #87705" at bounding box center [640, 159] width 56 height 12
copy link "87705"
click at [63, 77] on input "174430" at bounding box center [81, 79] width 144 height 21
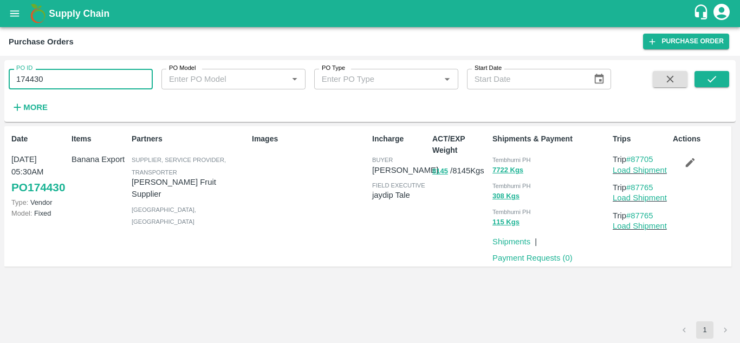
paste input "text"
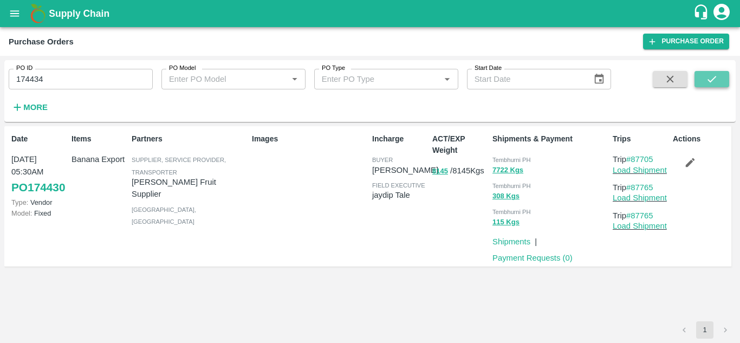
click at [719, 73] on button "submit" at bounding box center [711, 79] width 35 height 16
drag, startPoint x: 657, startPoint y: 155, endPoint x: 634, endPoint y: 157, distance: 23.3
click at [634, 157] on p "Trip #87706" at bounding box center [640, 159] width 56 height 12
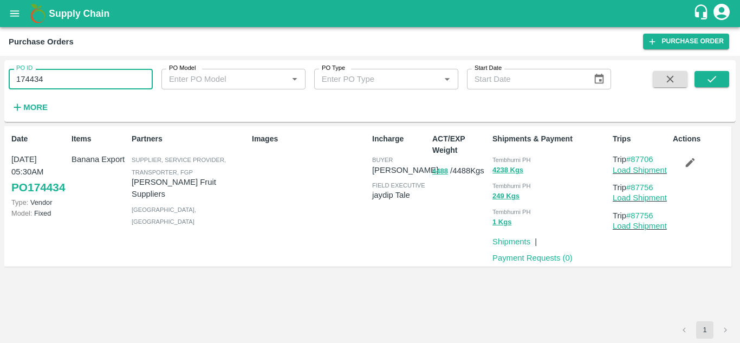
click at [45, 81] on input "174434" at bounding box center [81, 79] width 144 height 21
paste input "text"
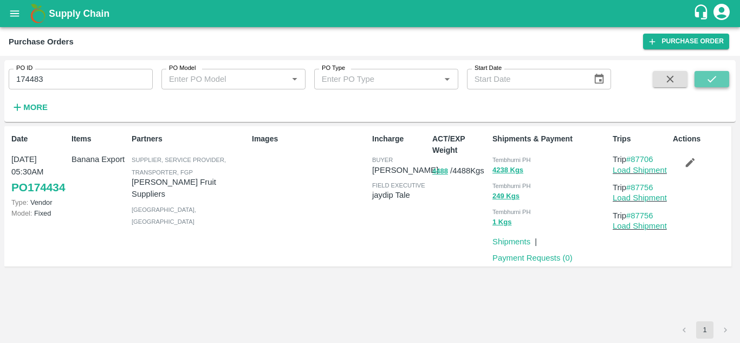
click at [719, 79] on button "submit" at bounding box center [711, 79] width 35 height 16
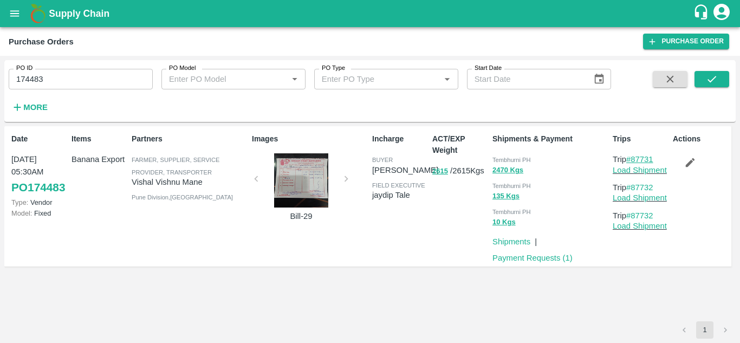
drag, startPoint x: 659, startPoint y: 159, endPoint x: 633, endPoint y: 158, distance: 26.0
click at [633, 158] on p "Trip #87731" at bounding box center [640, 159] width 56 height 12
click at [51, 83] on input "174483" at bounding box center [81, 79] width 144 height 21
paste input "text"
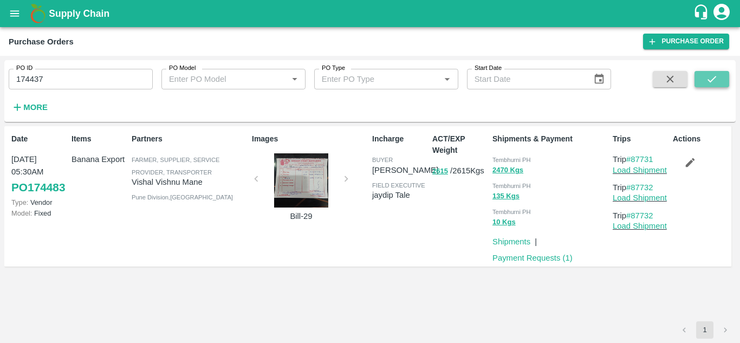
click at [716, 81] on icon "submit" at bounding box center [712, 79] width 12 height 12
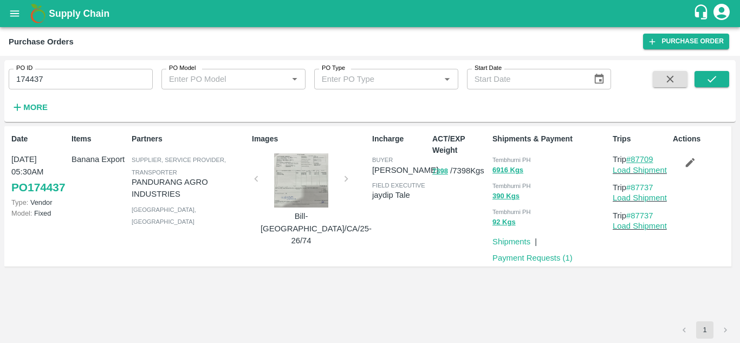
drag, startPoint x: 660, startPoint y: 157, endPoint x: 634, endPoint y: 158, distance: 26.0
click at [634, 158] on p "Trip #87709" at bounding box center [640, 159] width 56 height 12
click at [50, 71] on input "174437" at bounding box center [81, 79] width 144 height 21
paste input "text"
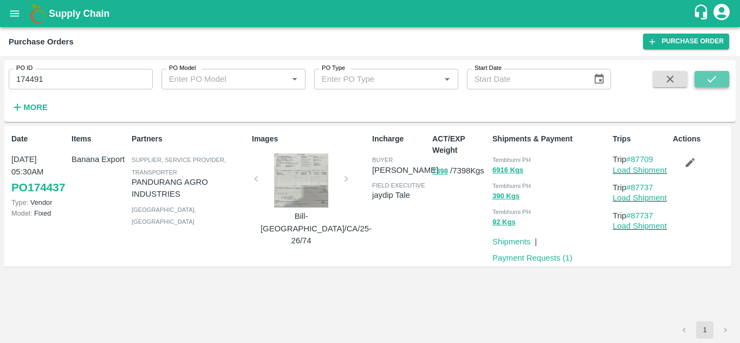
click at [721, 75] on button "submit" at bounding box center [711, 79] width 35 height 16
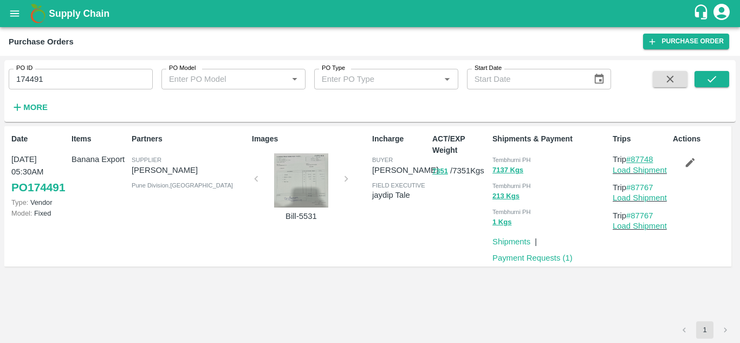
drag, startPoint x: 659, startPoint y: 158, endPoint x: 635, endPoint y: 158, distance: 24.4
click at [635, 158] on p "Trip #87748" at bounding box center [640, 159] width 56 height 12
click at [50, 73] on input "174491" at bounding box center [81, 79] width 144 height 21
paste input "text"
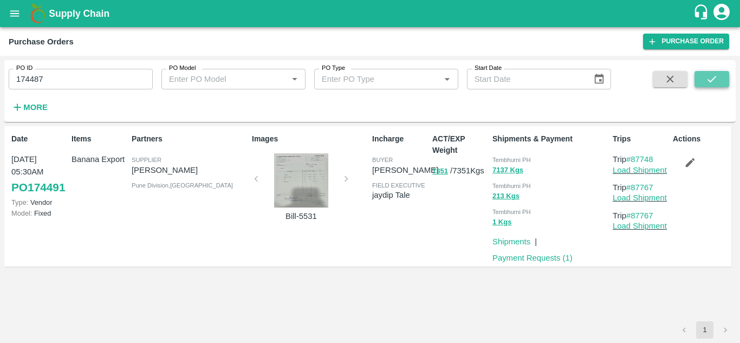
click at [710, 77] on icon "submit" at bounding box center [712, 79] width 12 height 12
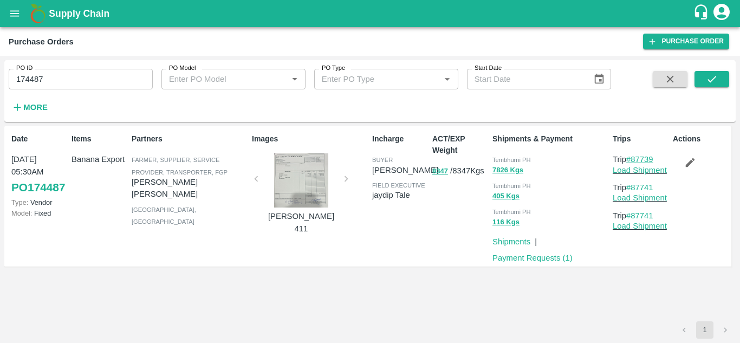
drag, startPoint x: 657, startPoint y: 155, endPoint x: 633, endPoint y: 159, distance: 25.1
click at [633, 159] on p "Trip #87739" at bounding box center [640, 159] width 56 height 12
click at [53, 80] on input "174487" at bounding box center [81, 79] width 144 height 21
paste input "text"
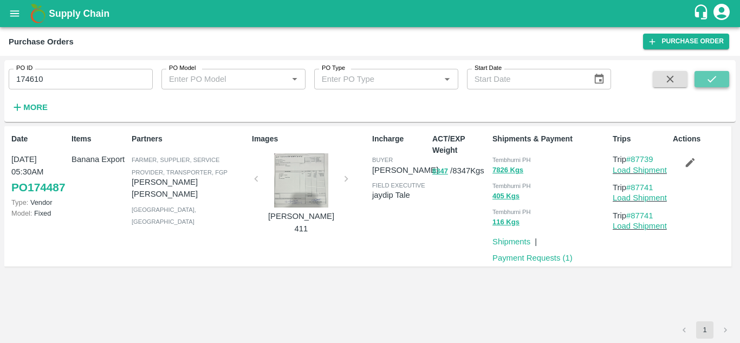
click at [708, 76] on icon "submit" at bounding box center [712, 79] width 12 height 12
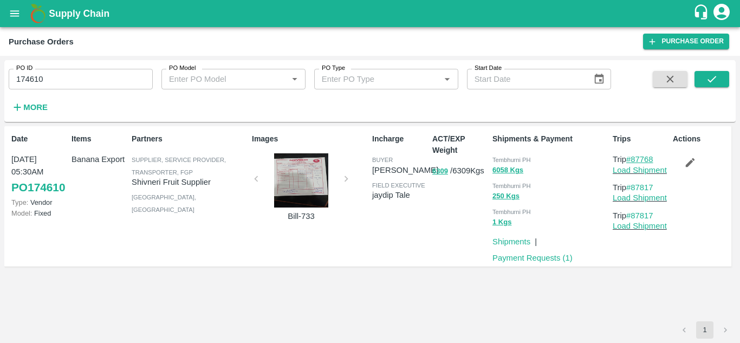
drag, startPoint x: 661, startPoint y: 157, endPoint x: 633, endPoint y: 157, distance: 28.7
click at [633, 157] on p "Trip #87768" at bounding box center [640, 159] width 56 height 12
click at [76, 73] on input "174610" at bounding box center [81, 79] width 144 height 21
paste input "text"
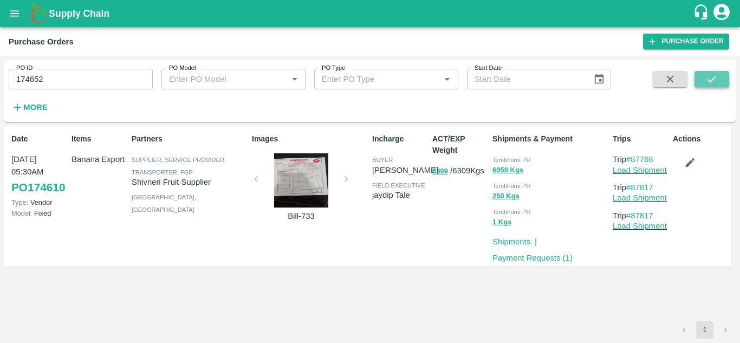
click at [720, 79] on button "submit" at bounding box center [711, 79] width 35 height 16
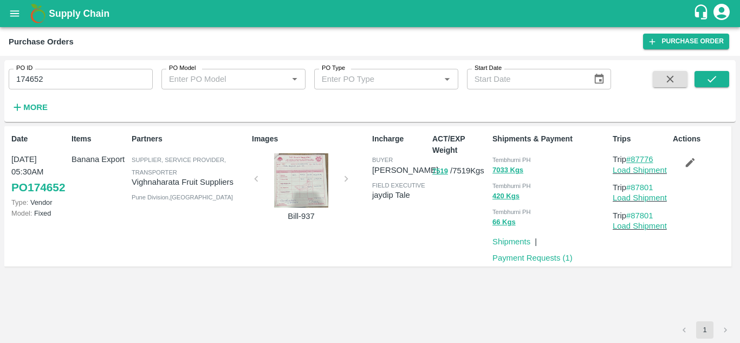
drag, startPoint x: 659, startPoint y: 156, endPoint x: 634, endPoint y: 158, distance: 25.0
click at [634, 158] on p "Trip #87776" at bounding box center [640, 159] width 56 height 12
click at [49, 80] on input "174652" at bounding box center [81, 79] width 144 height 21
paste input "text"
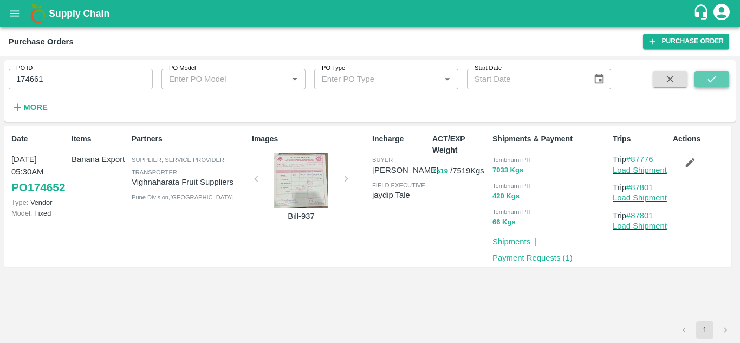
click at [709, 74] on icon "submit" at bounding box center [712, 79] width 12 height 12
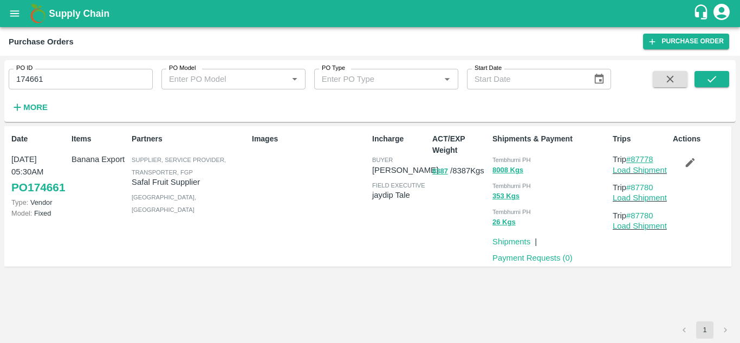
drag, startPoint x: 657, startPoint y: 158, endPoint x: 634, endPoint y: 157, distance: 23.3
click at [634, 157] on p "Trip #87778" at bounding box center [640, 159] width 56 height 12
click at [50, 80] on input "174661" at bounding box center [81, 79] width 144 height 21
paste input "text"
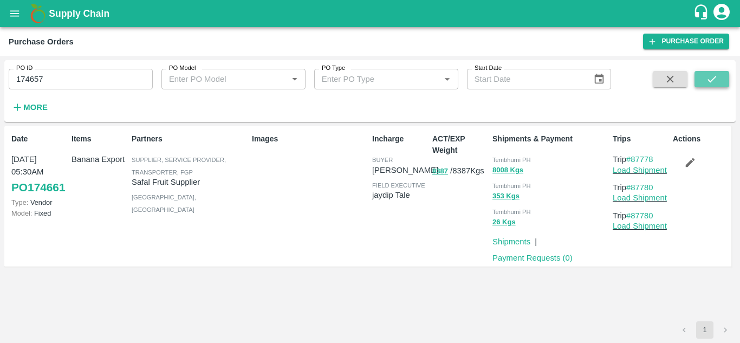
click at [722, 76] on button "submit" at bounding box center [711, 79] width 35 height 16
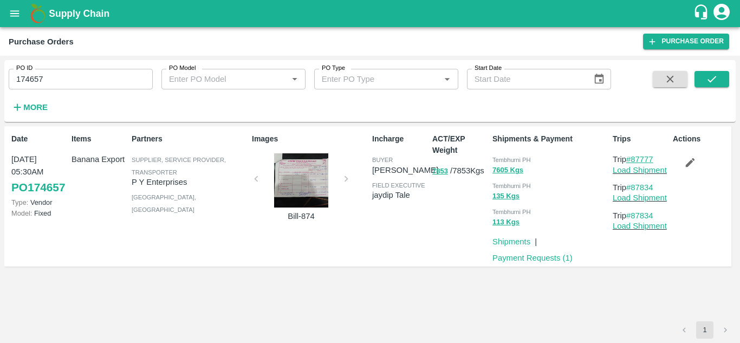
drag, startPoint x: 660, startPoint y: 159, endPoint x: 632, endPoint y: 157, distance: 28.2
click at [632, 157] on p "Trip #87777" at bounding box center [640, 159] width 56 height 12
click at [70, 80] on input "174657" at bounding box center [81, 79] width 144 height 21
paste input "text"
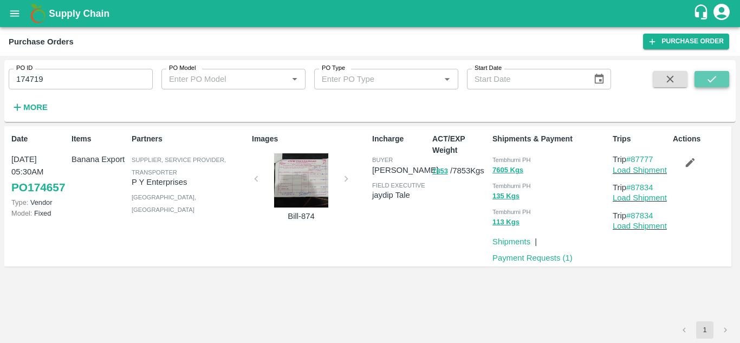
click at [719, 79] on button "submit" at bounding box center [711, 79] width 35 height 16
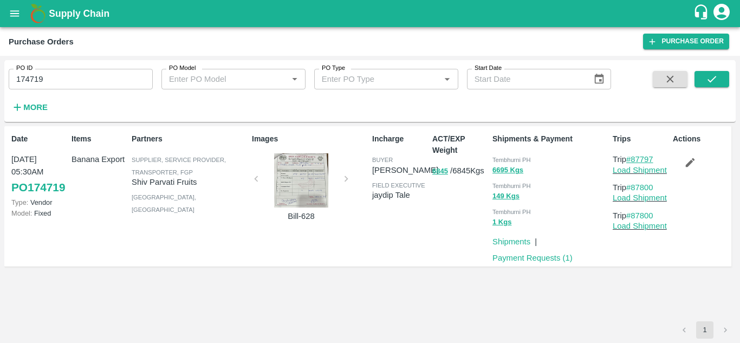
drag, startPoint x: 659, startPoint y: 159, endPoint x: 632, endPoint y: 159, distance: 26.5
click at [632, 159] on p "Trip #87797" at bounding box center [640, 159] width 56 height 12
click at [76, 77] on input "174719" at bounding box center [81, 79] width 144 height 21
paste input "text"
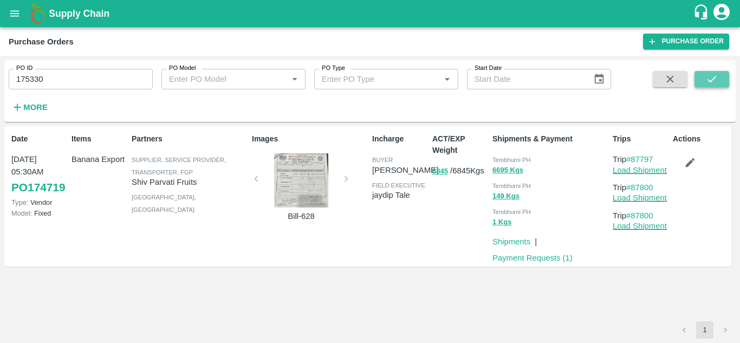
click at [719, 80] on button "submit" at bounding box center [711, 79] width 35 height 16
drag, startPoint x: 659, startPoint y: 158, endPoint x: 633, endPoint y: 156, distance: 25.5
click at [633, 156] on p "Trip #87964" at bounding box center [640, 159] width 56 height 12
click at [712, 79] on icon "submit" at bounding box center [712, 79] width 12 height 12
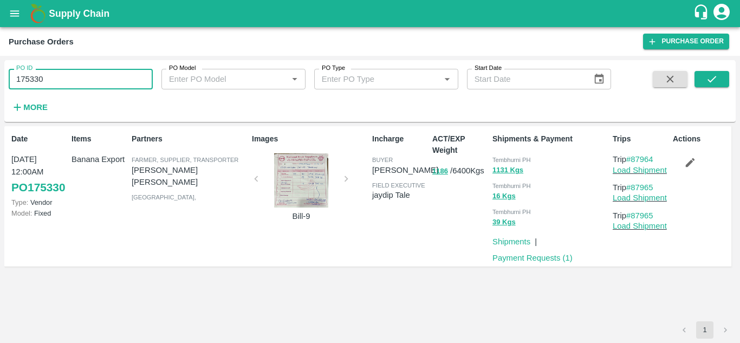
click at [62, 78] on input "175330" at bounding box center [81, 79] width 144 height 21
paste input "text"
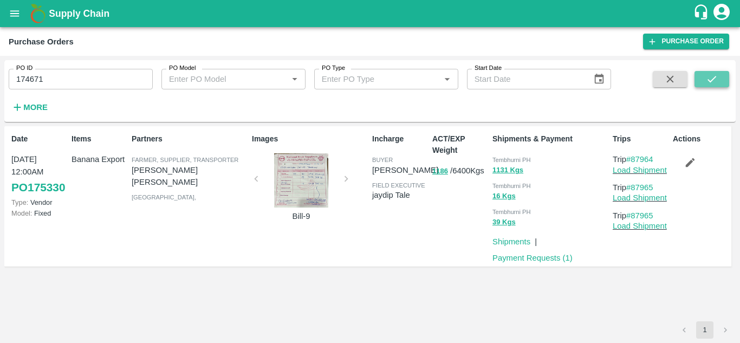
click at [727, 80] on button "submit" at bounding box center [711, 79] width 35 height 16
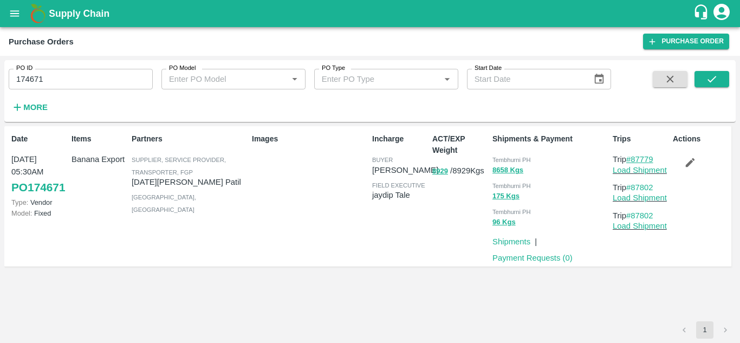
drag, startPoint x: 660, startPoint y: 155, endPoint x: 634, endPoint y: 155, distance: 26.0
click at [634, 155] on p "Trip #87779" at bounding box center [640, 159] width 56 height 12
click at [59, 76] on input "174671" at bounding box center [81, 79] width 144 height 21
paste input "text"
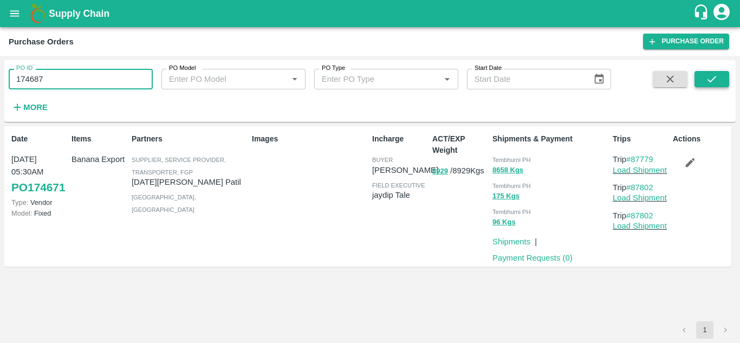
click at [713, 76] on icon "submit" at bounding box center [712, 79] width 12 height 12
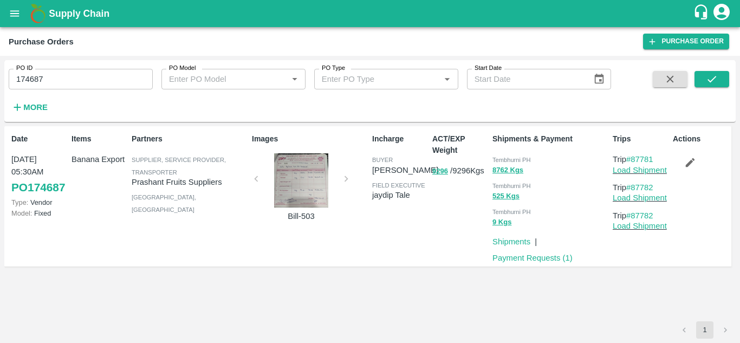
click at [657, 157] on p "Trip #87781" at bounding box center [640, 159] width 56 height 12
drag, startPoint x: 657, startPoint y: 157, endPoint x: 631, endPoint y: 155, distance: 25.5
click at [631, 155] on p "Trip #87781" at bounding box center [640, 159] width 56 height 12
click at [68, 70] on input "174687" at bounding box center [81, 79] width 144 height 21
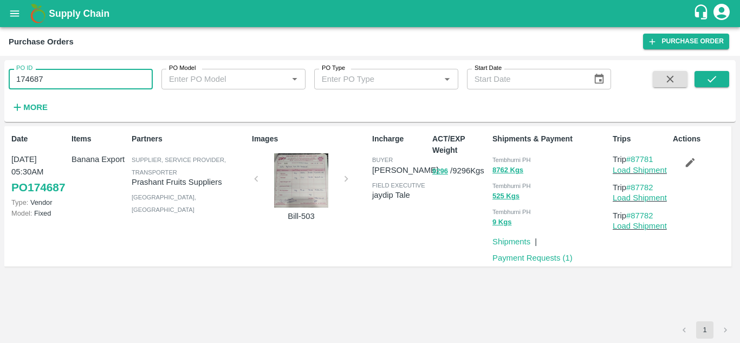
paste input "text"
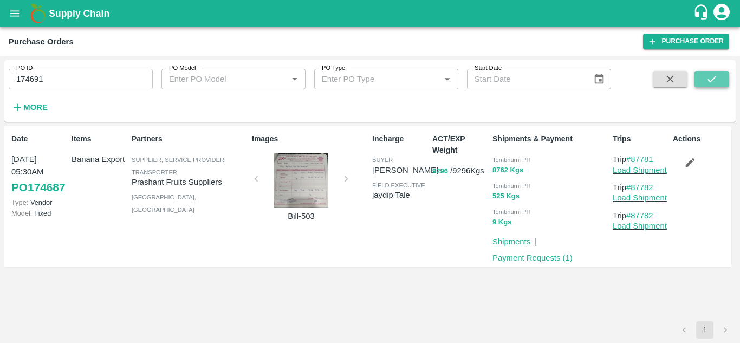
click at [719, 81] on button "submit" at bounding box center [711, 79] width 35 height 16
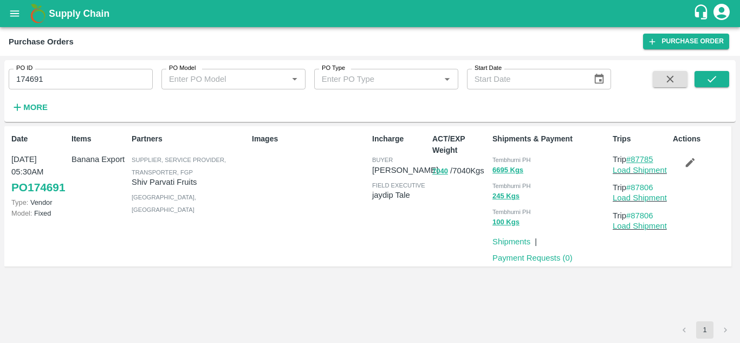
drag, startPoint x: 658, startPoint y: 160, endPoint x: 634, endPoint y: 160, distance: 24.4
click at [634, 160] on p "Trip #87785" at bounding box center [640, 159] width 56 height 12
click at [54, 83] on input "174691" at bounding box center [81, 79] width 144 height 21
paste input "text"
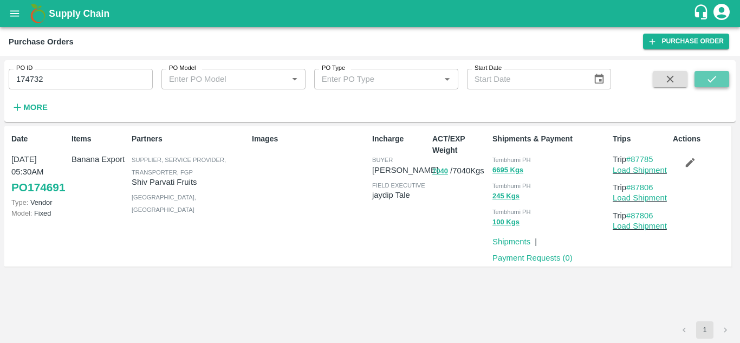
click at [715, 77] on icon "submit" at bounding box center [711, 79] width 9 height 6
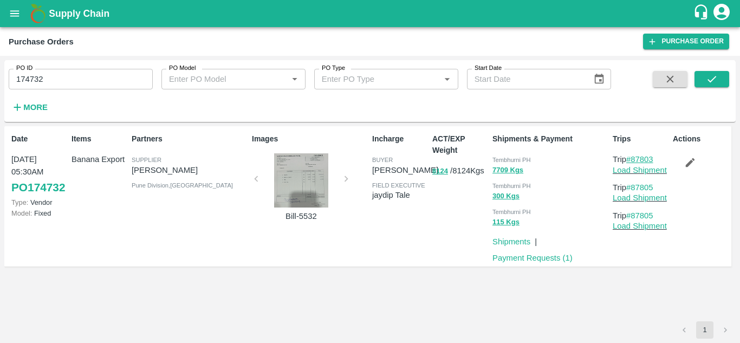
drag, startPoint x: 659, startPoint y: 155, endPoint x: 631, endPoint y: 156, distance: 27.1
click at [631, 156] on p "Trip #87803" at bounding box center [640, 159] width 56 height 12
click at [55, 80] on input "174732" at bounding box center [81, 79] width 144 height 21
paste input "text"
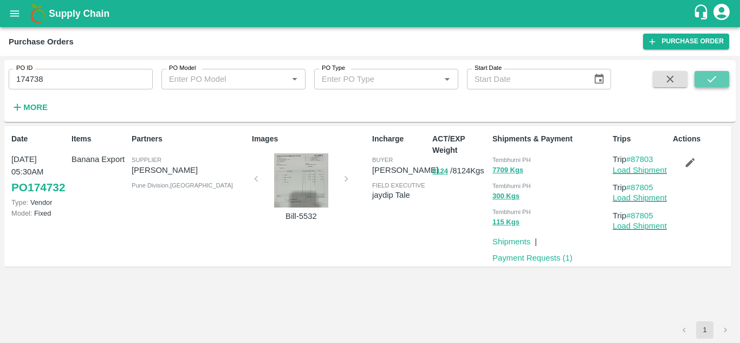
click at [713, 78] on icon "submit" at bounding box center [712, 79] width 12 height 12
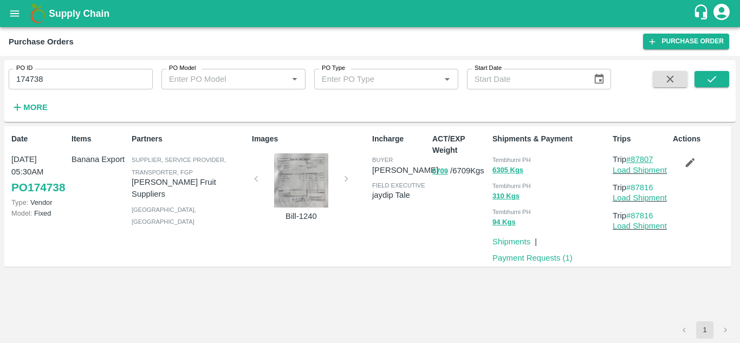
drag, startPoint x: 657, startPoint y: 155, endPoint x: 634, endPoint y: 158, distance: 23.4
click at [634, 158] on p "Trip #87807" at bounding box center [640, 159] width 56 height 12
click at [55, 77] on input "174738" at bounding box center [81, 79] width 144 height 21
paste input "text"
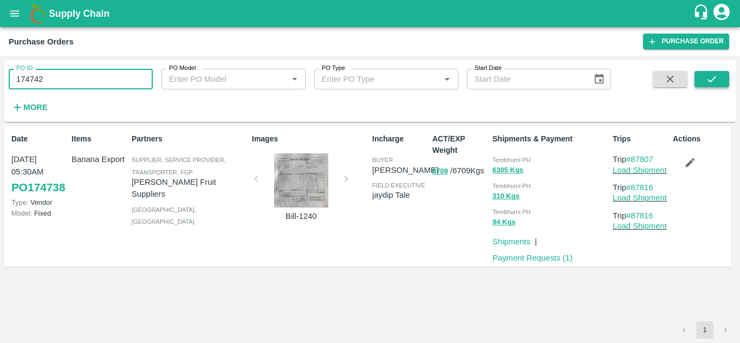
click at [713, 77] on icon "submit" at bounding box center [712, 79] width 12 height 12
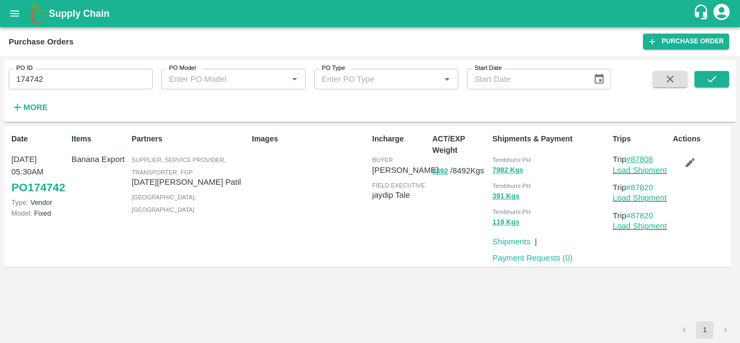
drag, startPoint x: 659, startPoint y: 157, endPoint x: 632, endPoint y: 158, distance: 27.1
click at [632, 158] on p "Trip #87808" at bounding box center [640, 159] width 56 height 12
click at [49, 81] on input "174742" at bounding box center [81, 79] width 144 height 21
click at [56, 76] on input "174742" at bounding box center [81, 79] width 144 height 21
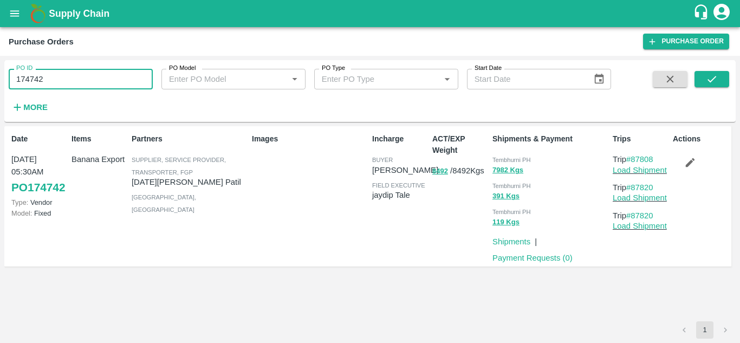
paste input "text"
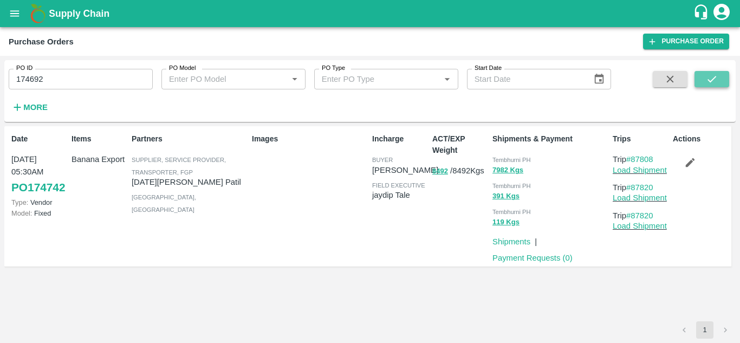
click at [709, 75] on icon "submit" at bounding box center [712, 79] width 12 height 12
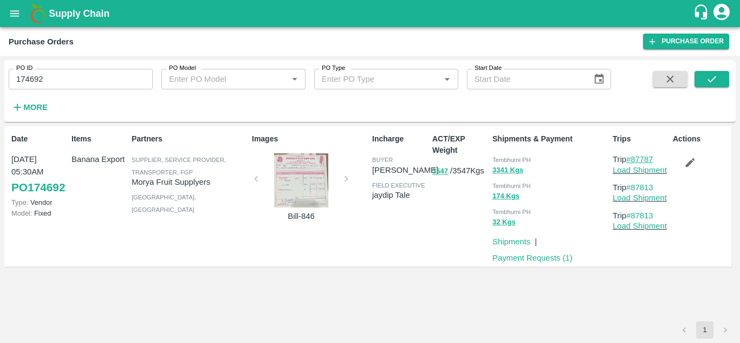
drag, startPoint x: 658, startPoint y: 158, endPoint x: 635, endPoint y: 159, distance: 23.3
click at [635, 159] on p "Trip #87787" at bounding box center [640, 159] width 56 height 12
click at [45, 88] on input "174692" at bounding box center [81, 79] width 144 height 21
paste input "text"
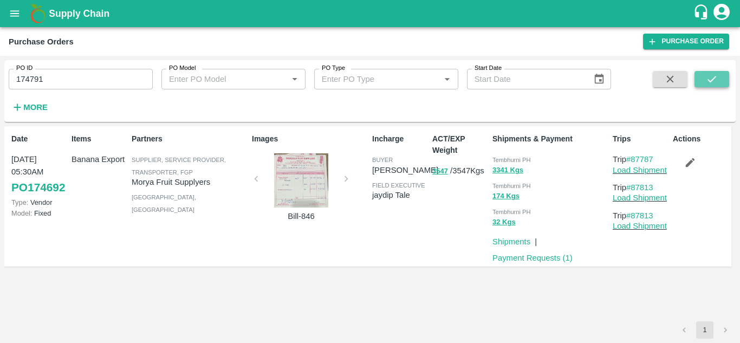
click at [705, 76] on button "submit" at bounding box center [711, 79] width 35 height 16
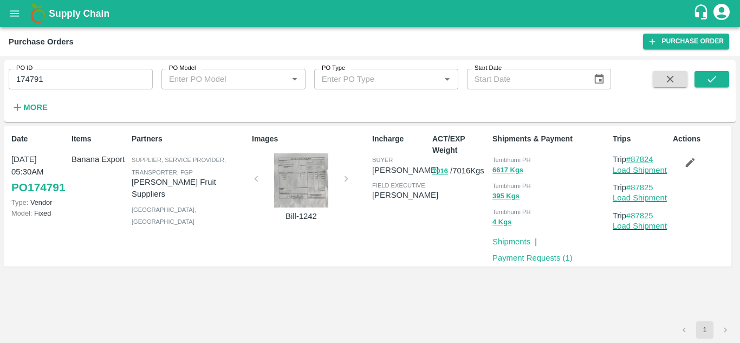
drag, startPoint x: 659, startPoint y: 156, endPoint x: 633, endPoint y: 156, distance: 26.5
click at [633, 156] on p "Trip #87824" at bounding box center [640, 159] width 56 height 12
click at [65, 79] on input "174791" at bounding box center [81, 79] width 144 height 21
paste input "text"
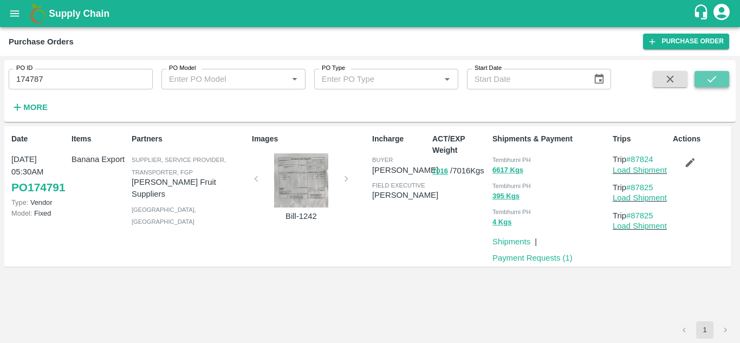
click at [716, 72] on button "submit" at bounding box center [711, 79] width 35 height 16
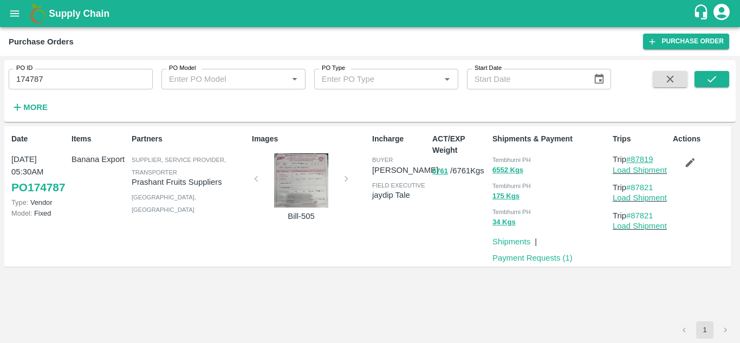
drag, startPoint x: 657, startPoint y: 159, endPoint x: 632, endPoint y: 161, distance: 25.5
click at [632, 161] on p "Trip #87819" at bounding box center [640, 159] width 56 height 12
click at [65, 73] on input "174787" at bounding box center [81, 79] width 144 height 21
paste input "text"
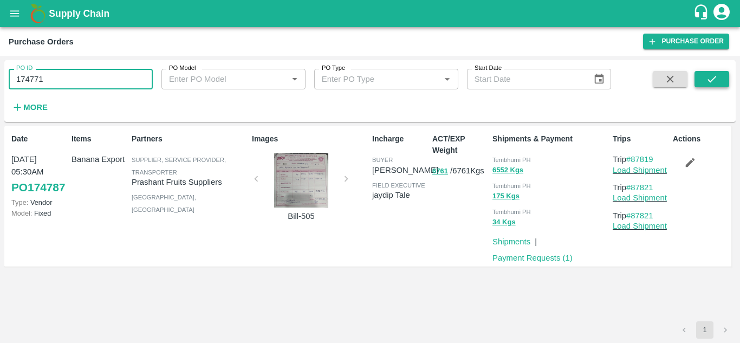
click at [713, 79] on icon "submit" at bounding box center [711, 79] width 9 height 6
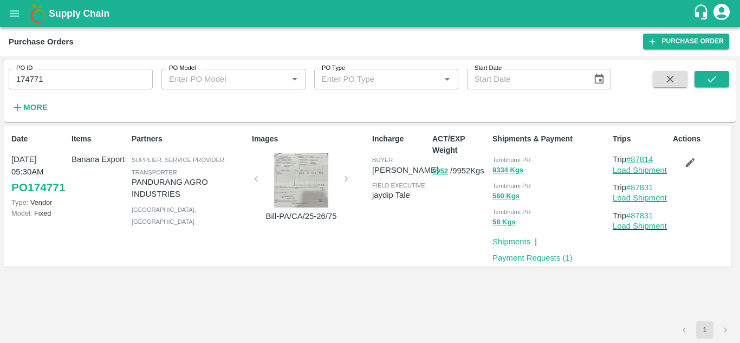
drag, startPoint x: 660, startPoint y: 154, endPoint x: 631, endPoint y: 157, distance: 28.3
click at [631, 157] on p "Trip #87814" at bounding box center [640, 159] width 56 height 12
click at [57, 79] on input "174771" at bounding box center [81, 79] width 144 height 21
paste input "text"
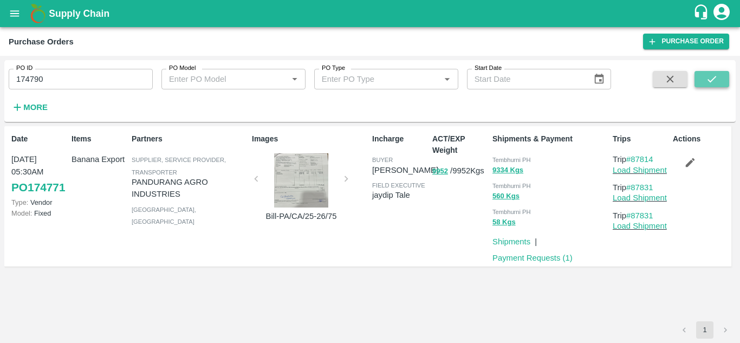
click at [710, 74] on icon "submit" at bounding box center [712, 79] width 12 height 12
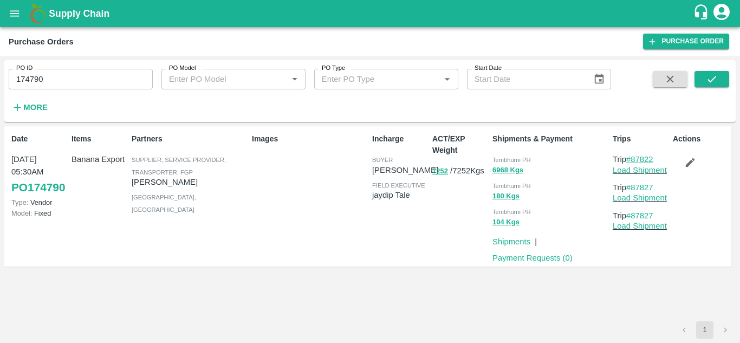
drag, startPoint x: 660, startPoint y: 158, endPoint x: 632, endPoint y: 157, distance: 27.6
click at [632, 157] on p "Trip #87822" at bounding box center [640, 159] width 56 height 12
click at [52, 82] on input "174790" at bounding box center [81, 79] width 144 height 21
paste input "text"
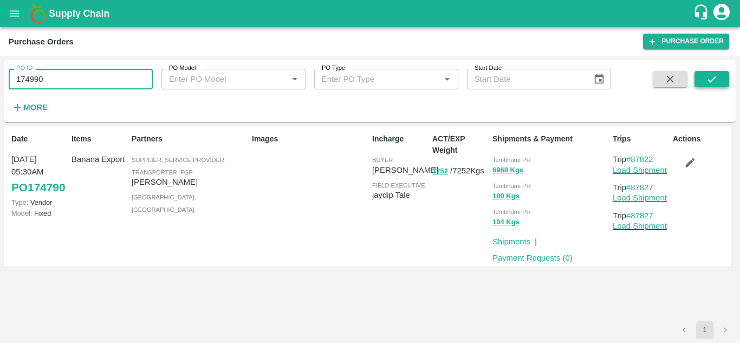
type input "174990"
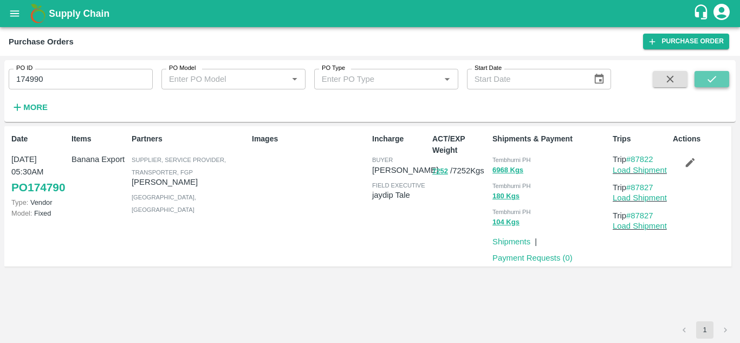
click at [716, 75] on icon "submit" at bounding box center [712, 79] width 12 height 12
drag, startPoint x: 659, startPoint y: 159, endPoint x: 632, endPoint y: 159, distance: 27.1
click at [632, 159] on p "Trip #87926" at bounding box center [640, 159] width 56 height 12
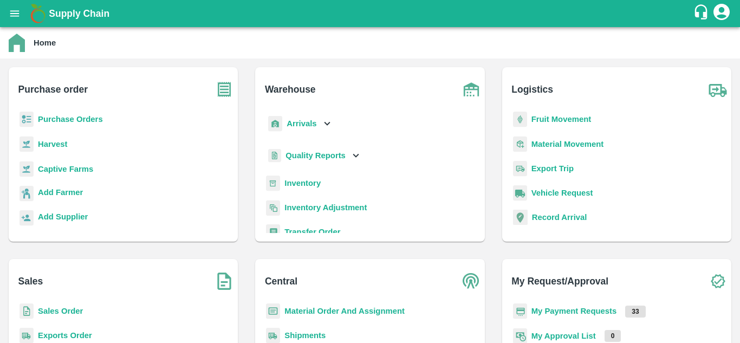
click at [563, 113] on p "Fruit Movement" at bounding box center [561, 119] width 60 height 12
click at [558, 115] on b "Fruit Movement" at bounding box center [561, 119] width 60 height 9
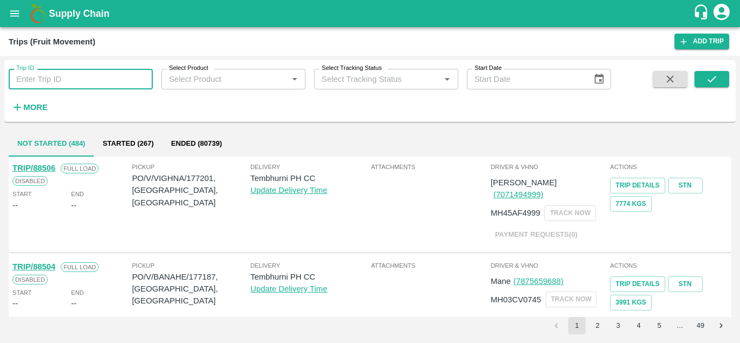
click at [64, 76] on input "Trip ID" at bounding box center [81, 79] width 144 height 21
paste input "87758"
click at [711, 73] on icon "submit" at bounding box center [712, 79] width 12 height 12
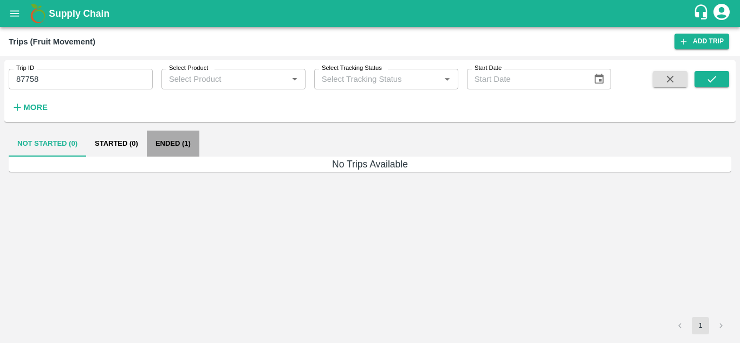
click at [168, 148] on button "Ended (1)" at bounding box center [173, 144] width 53 height 26
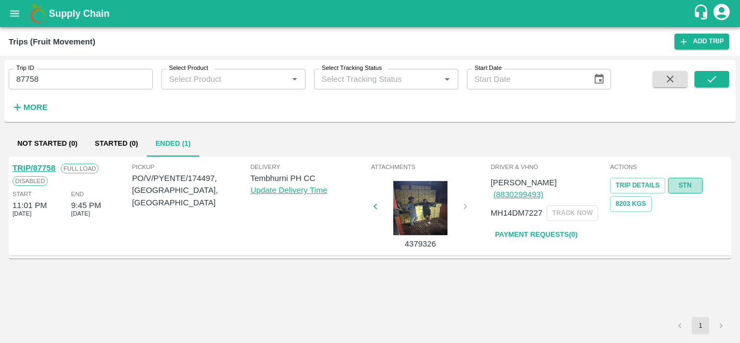
click at [688, 185] on link "STN" at bounding box center [685, 186] width 35 height 16
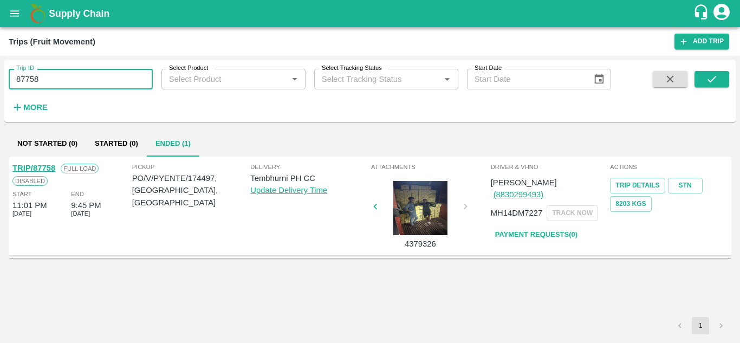
click at [60, 84] on input "87758" at bounding box center [81, 79] width 144 height 21
paste input "text"
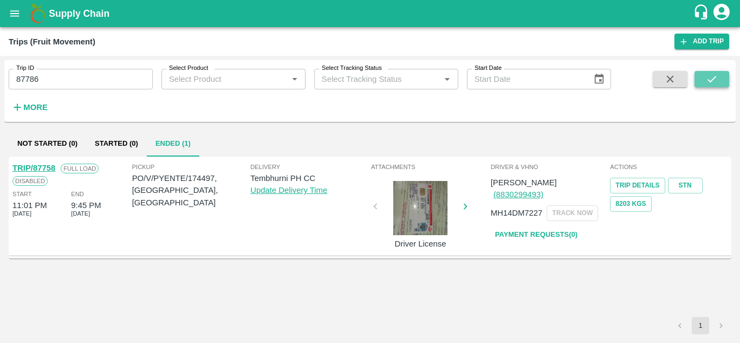
click at [716, 79] on icon "submit" at bounding box center [712, 79] width 12 height 12
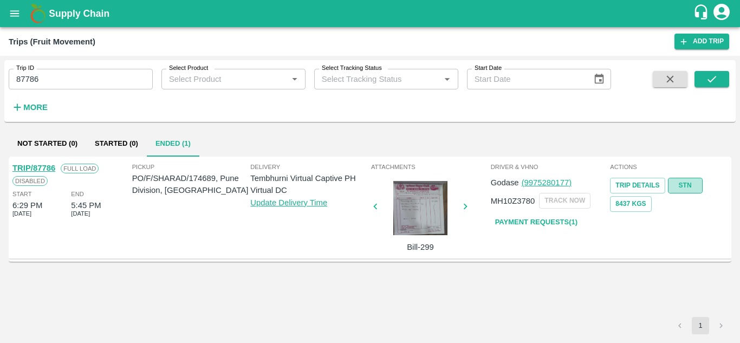
click at [690, 181] on link "STN" at bounding box center [685, 186] width 35 height 16
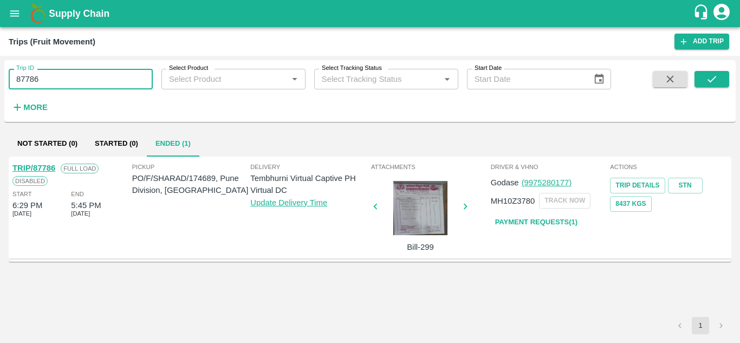
click at [81, 82] on input "87786" at bounding box center [81, 79] width 144 height 21
paste input "text"
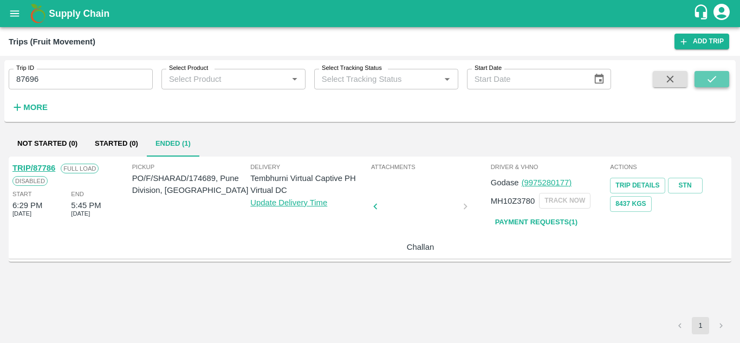
click at [716, 74] on icon "submit" at bounding box center [712, 79] width 12 height 12
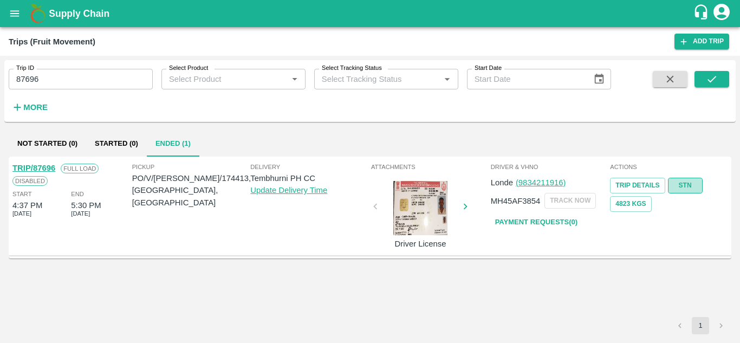
click at [686, 187] on link "STN" at bounding box center [685, 186] width 35 height 16
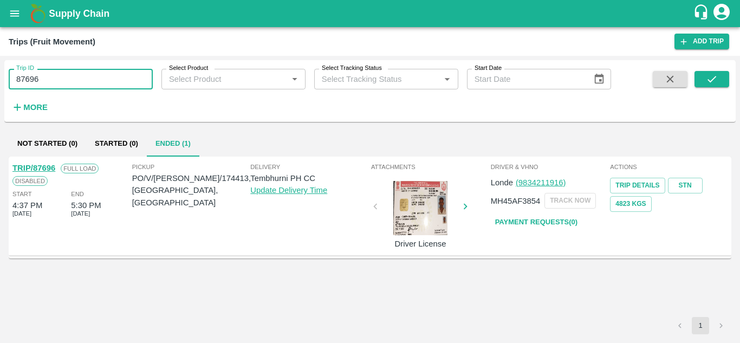
click at [50, 86] on input "87696" at bounding box center [81, 79] width 144 height 21
paste input "text"
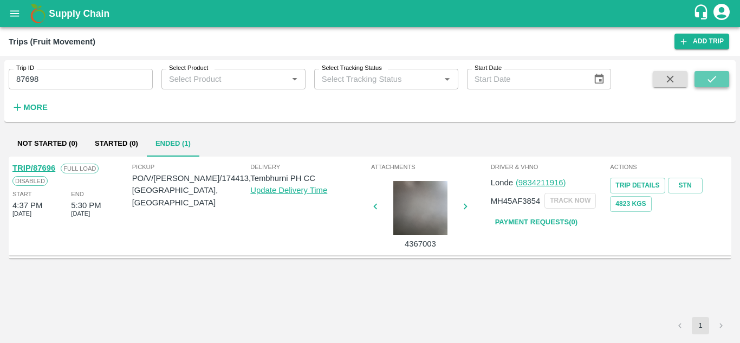
click at [727, 80] on button "submit" at bounding box center [711, 79] width 35 height 16
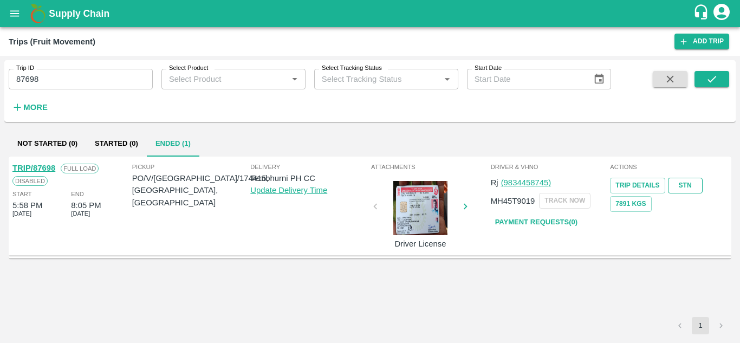
click at [684, 184] on link "STN" at bounding box center [685, 186] width 35 height 16
click at [53, 85] on input "87698" at bounding box center [81, 79] width 144 height 21
paste input "text"
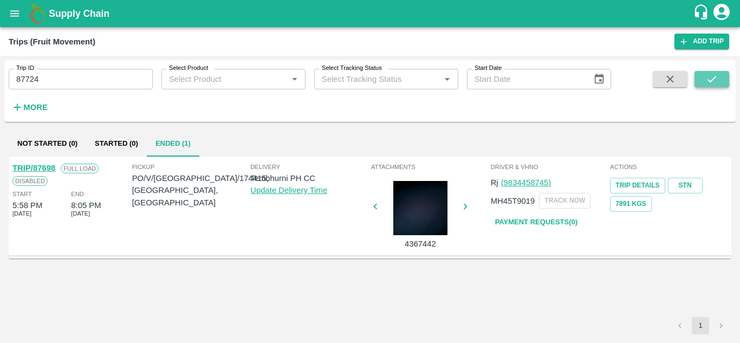
click at [706, 77] on icon "submit" at bounding box center [712, 79] width 12 height 12
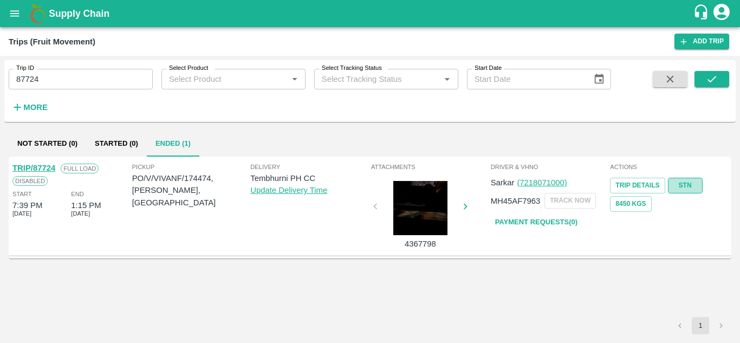
click at [687, 181] on link "STN" at bounding box center [685, 186] width 35 height 16
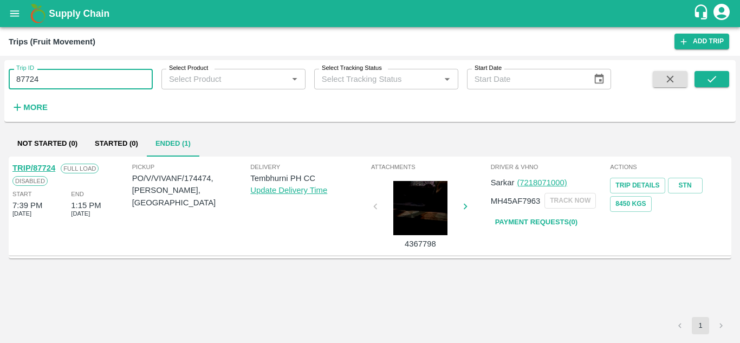
click at [48, 86] on input "87724" at bounding box center [81, 79] width 144 height 21
paste input "text"
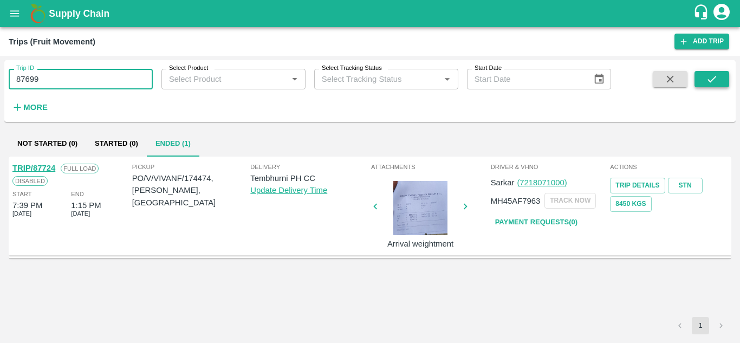
click at [708, 75] on icon "submit" at bounding box center [712, 79] width 12 height 12
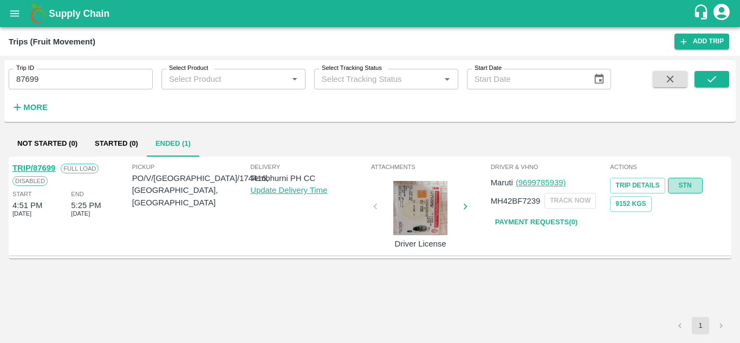
click at [680, 186] on link "STN" at bounding box center [685, 186] width 35 height 16
click at [72, 73] on input "87699" at bounding box center [81, 79] width 144 height 21
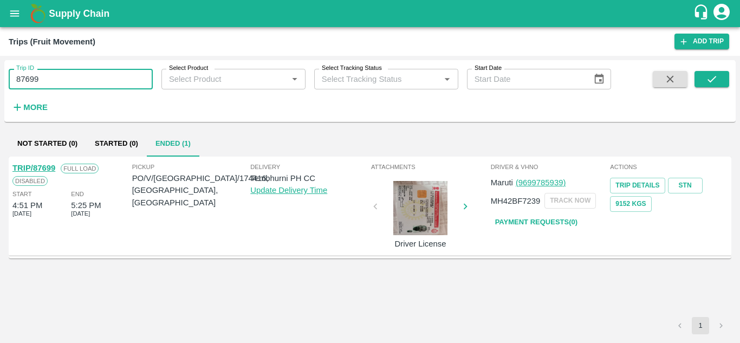
click at [72, 73] on input "87699" at bounding box center [81, 79] width 144 height 21
paste input "text"
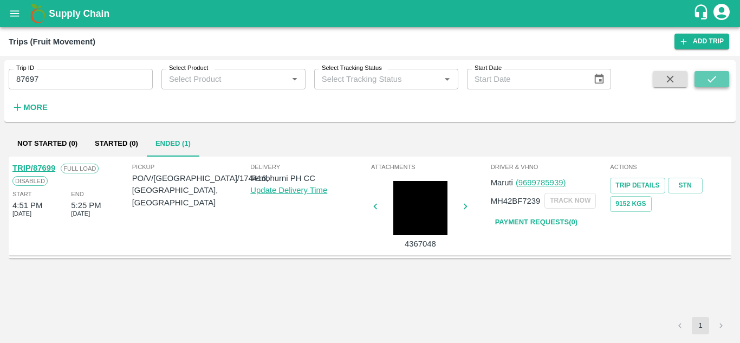
click at [711, 83] on icon "submit" at bounding box center [712, 79] width 12 height 12
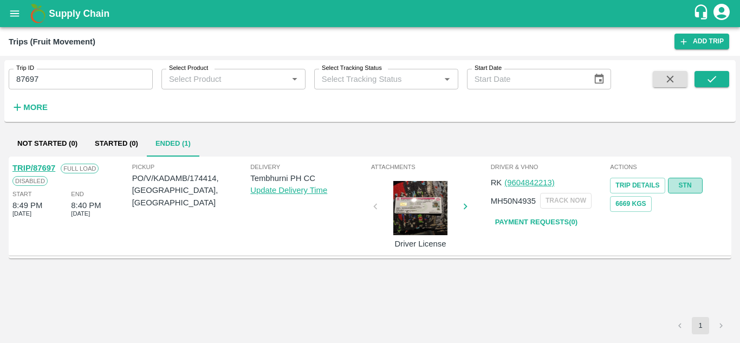
click at [691, 185] on link "STN" at bounding box center [685, 186] width 35 height 16
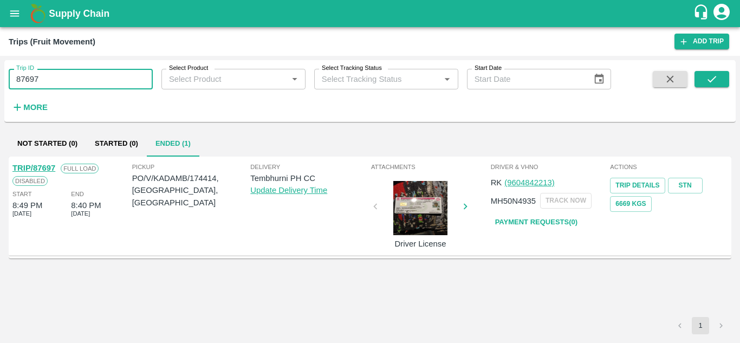
click at [45, 85] on input "87697" at bounding box center [81, 79] width 144 height 21
paste input "text"
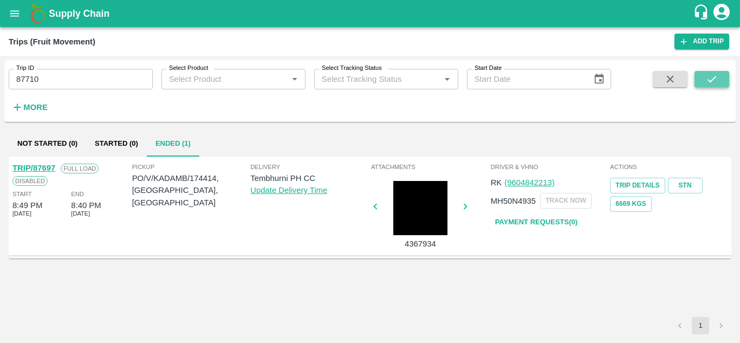
click at [711, 79] on icon "submit" at bounding box center [712, 79] width 12 height 12
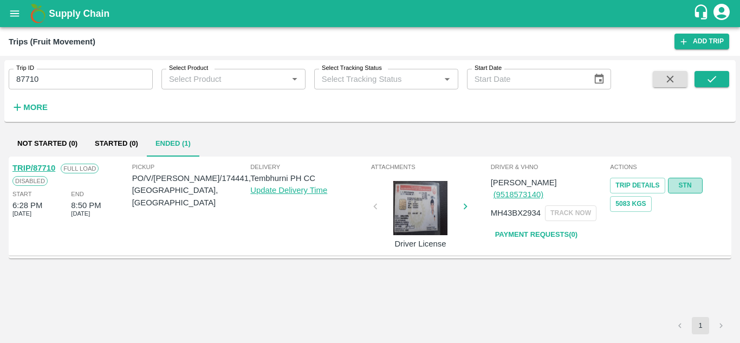
click at [692, 184] on link "STN" at bounding box center [685, 186] width 35 height 16
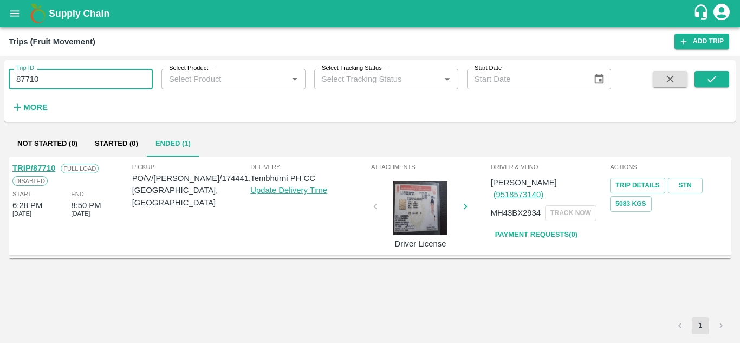
click at [66, 83] on input "87710" at bounding box center [81, 79] width 144 height 21
paste input "text"
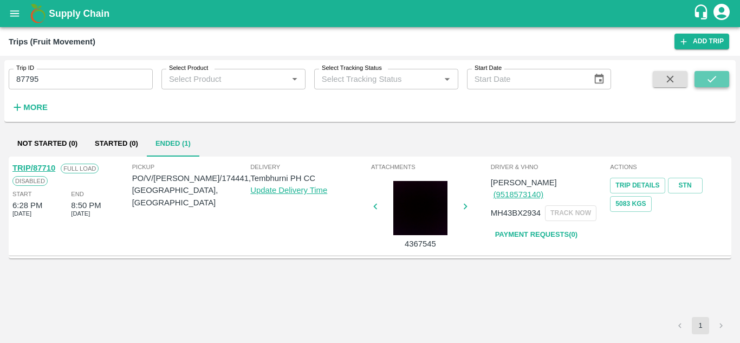
click at [721, 80] on button "submit" at bounding box center [711, 79] width 35 height 16
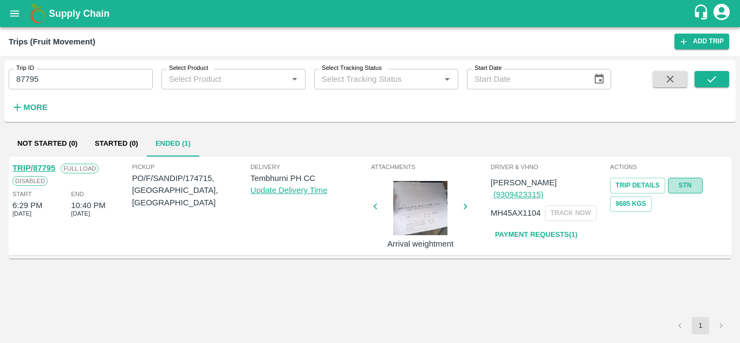
click at [677, 182] on link "STN" at bounding box center [685, 186] width 35 height 16
click at [682, 186] on link "STN" at bounding box center [685, 186] width 35 height 16
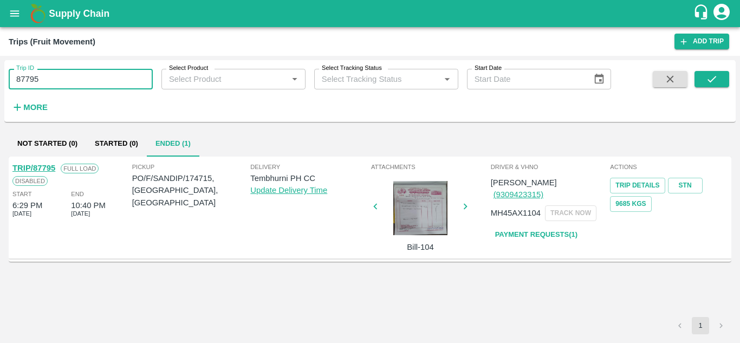
click at [53, 81] on input "87795" at bounding box center [81, 79] width 144 height 21
paste input "text"
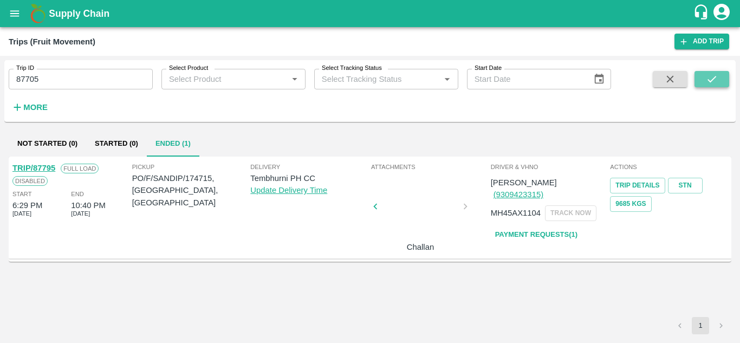
click at [714, 81] on icon "submit" at bounding box center [712, 79] width 12 height 12
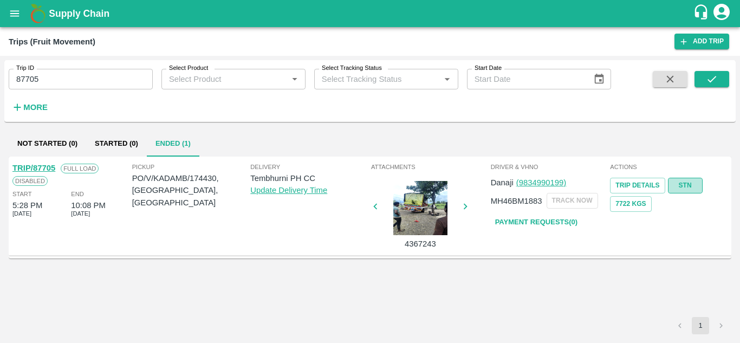
click at [683, 182] on link "STN" at bounding box center [685, 186] width 35 height 16
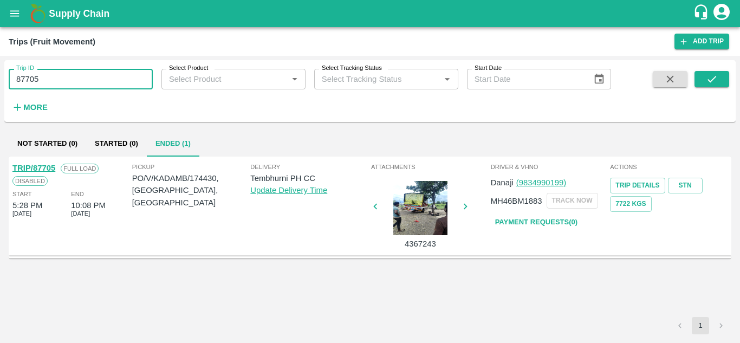
click at [53, 71] on input "87705" at bounding box center [81, 79] width 144 height 21
paste input "text"
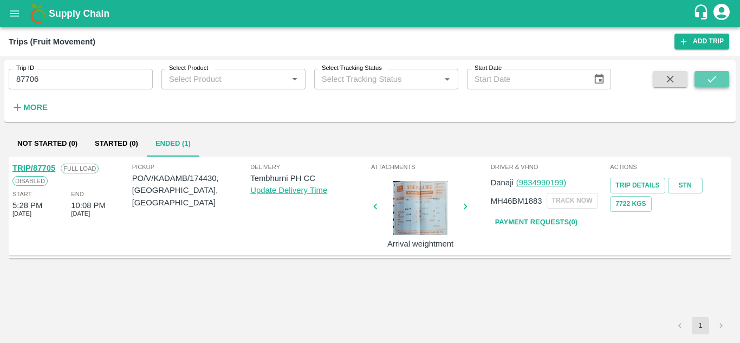
click at [723, 80] on button "submit" at bounding box center [711, 79] width 35 height 16
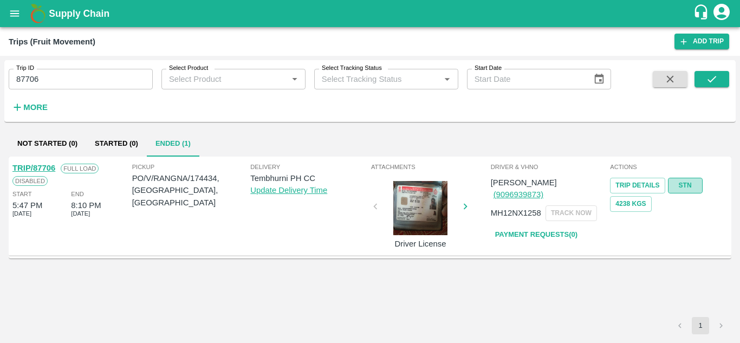
click at [676, 184] on link "STN" at bounding box center [685, 186] width 35 height 16
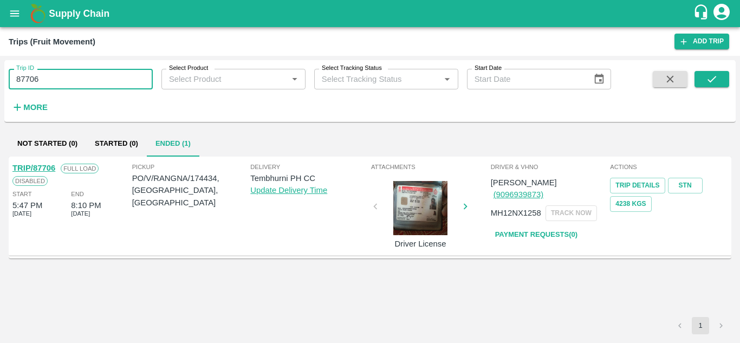
click at [54, 78] on input "87706" at bounding box center [81, 79] width 144 height 21
paste input "text"
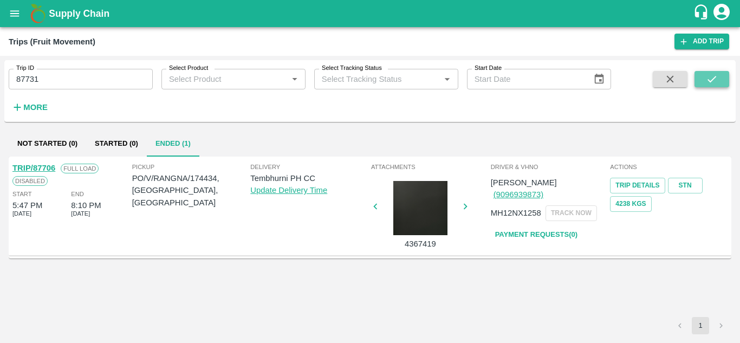
click at [711, 78] on icon "submit" at bounding box center [712, 79] width 12 height 12
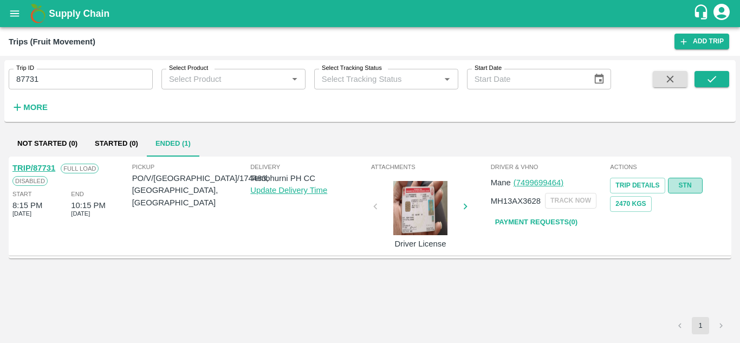
click at [688, 182] on link "STN" at bounding box center [685, 186] width 35 height 16
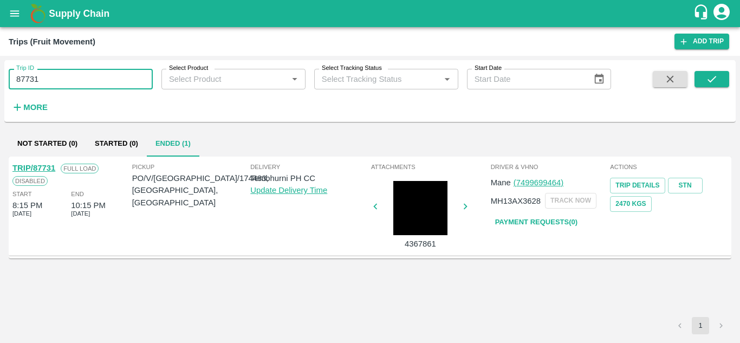
click at [53, 80] on input "87731" at bounding box center [81, 79] width 144 height 21
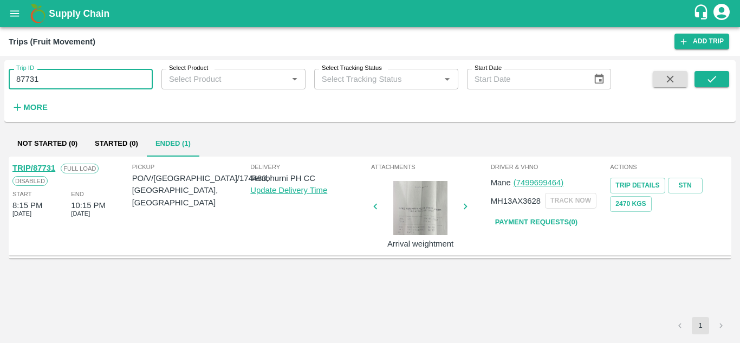
drag, startPoint x: 41, startPoint y: 82, endPoint x: 11, endPoint y: 81, distance: 30.3
click at [11, 81] on input "87731" at bounding box center [81, 79] width 144 height 21
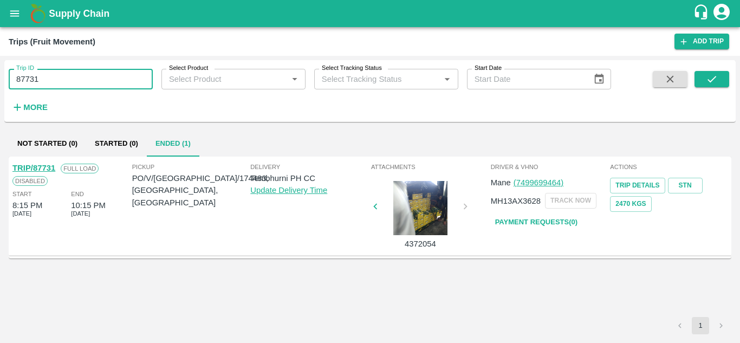
click at [47, 82] on input "87731" at bounding box center [81, 79] width 144 height 21
paste input "text"
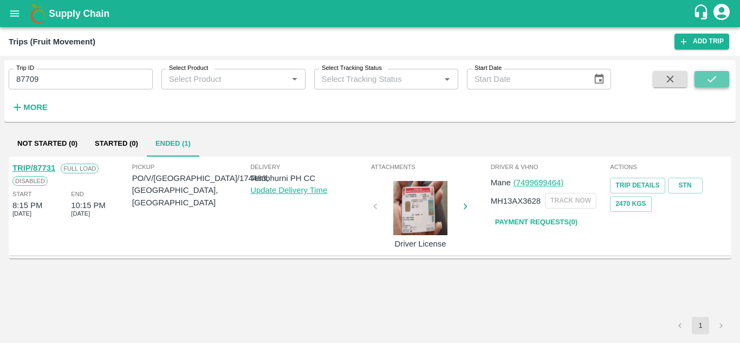
click at [717, 76] on icon "submit" at bounding box center [712, 79] width 12 height 12
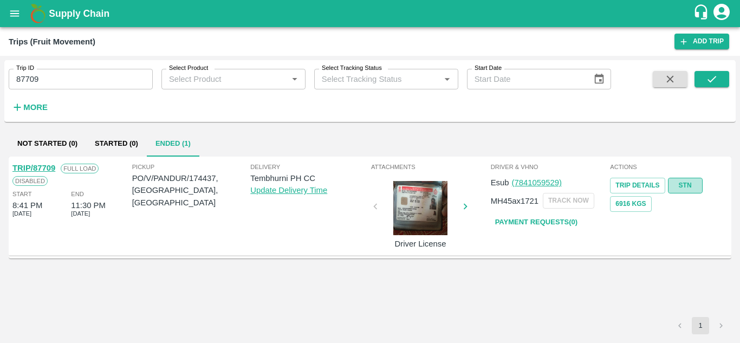
click at [692, 186] on link "STN" at bounding box center [685, 186] width 35 height 16
click at [45, 80] on input "87709" at bounding box center [81, 79] width 144 height 21
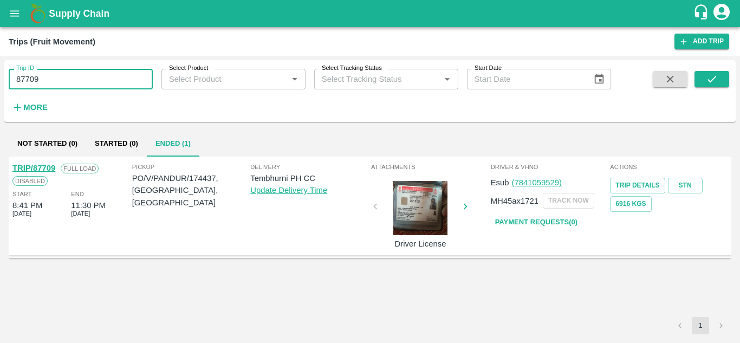
click at [45, 80] on input "87709" at bounding box center [81, 79] width 144 height 21
paste input "text"
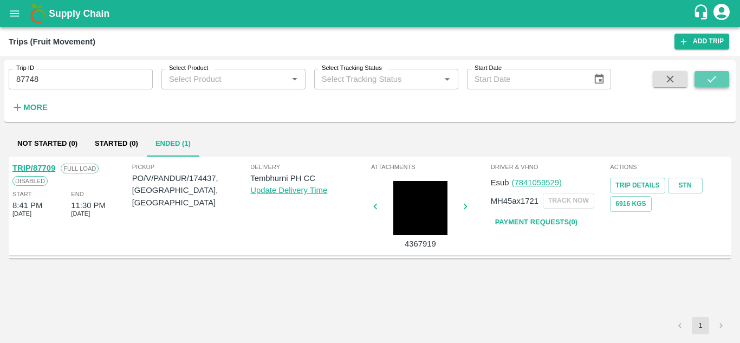
click at [719, 79] on button "submit" at bounding box center [711, 79] width 35 height 16
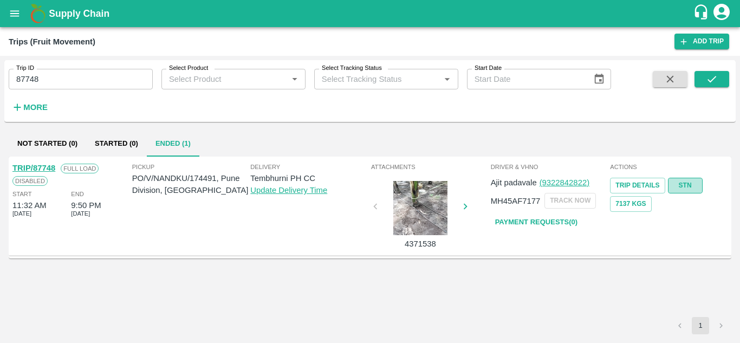
click at [684, 184] on link "STN" at bounding box center [685, 186] width 35 height 16
click at [68, 73] on input "87748" at bounding box center [81, 79] width 144 height 21
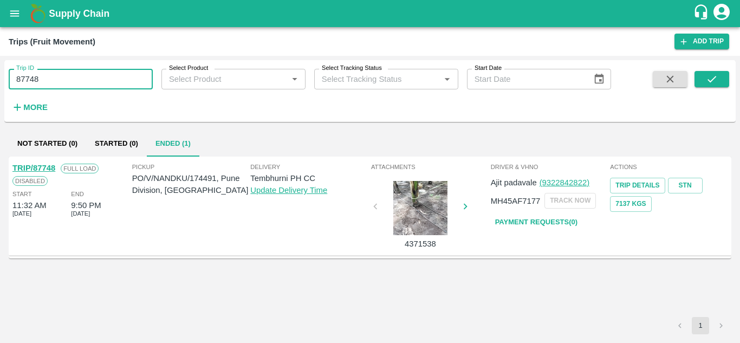
click at [68, 73] on input "87748" at bounding box center [81, 79] width 144 height 21
paste input "text"
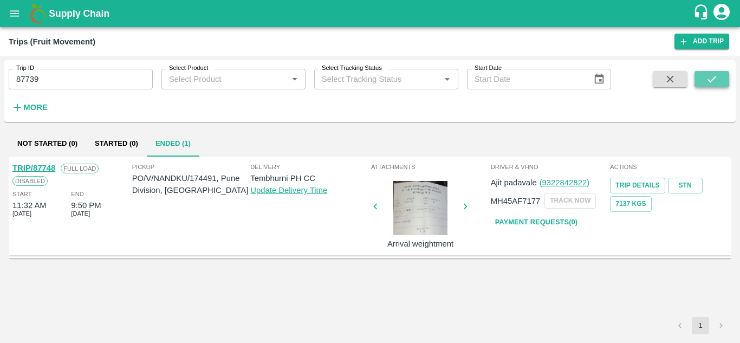
click at [723, 77] on button "submit" at bounding box center [711, 79] width 35 height 16
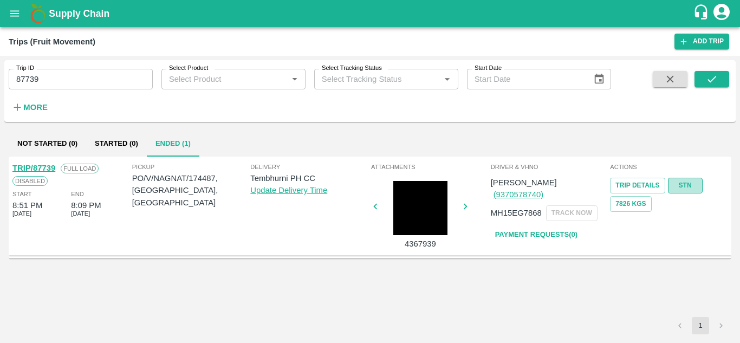
click at [688, 182] on link "STN" at bounding box center [685, 186] width 35 height 16
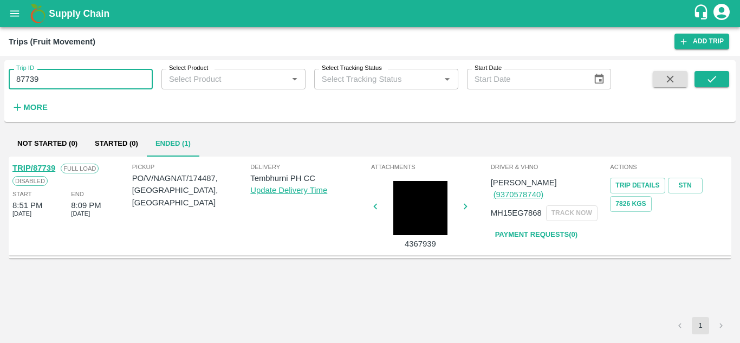
click at [44, 83] on input "87739" at bounding box center [81, 79] width 144 height 21
paste input "text"
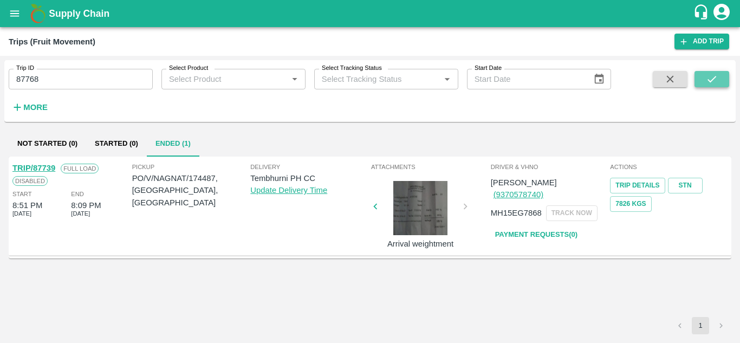
click at [710, 76] on icon "submit" at bounding box center [712, 79] width 12 height 12
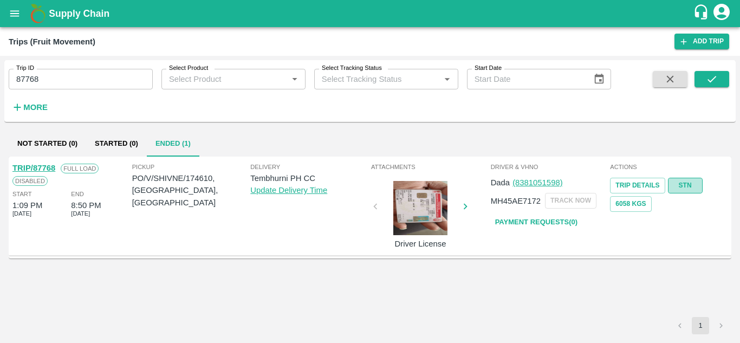
click at [689, 185] on link "STN" at bounding box center [685, 186] width 35 height 16
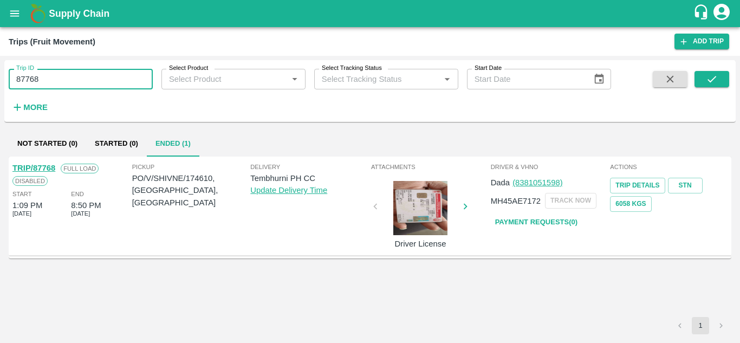
click at [68, 84] on input "87768" at bounding box center [81, 79] width 144 height 21
paste input "text"
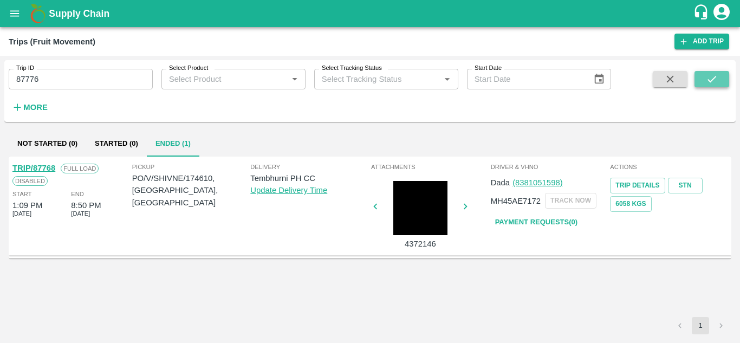
click at [719, 76] on button "submit" at bounding box center [711, 79] width 35 height 16
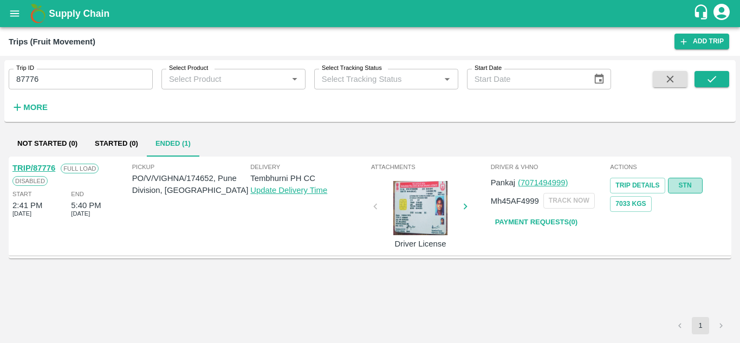
click at [690, 181] on link "STN" at bounding box center [685, 186] width 35 height 16
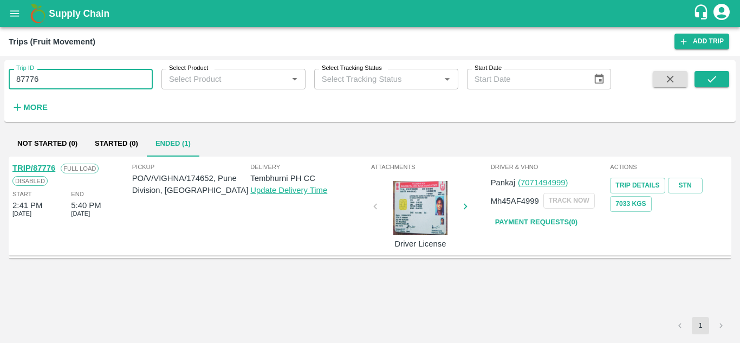
click at [64, 88] on input "87776" at bounding box center [81, 79] width 144 height 21
paste input "text"
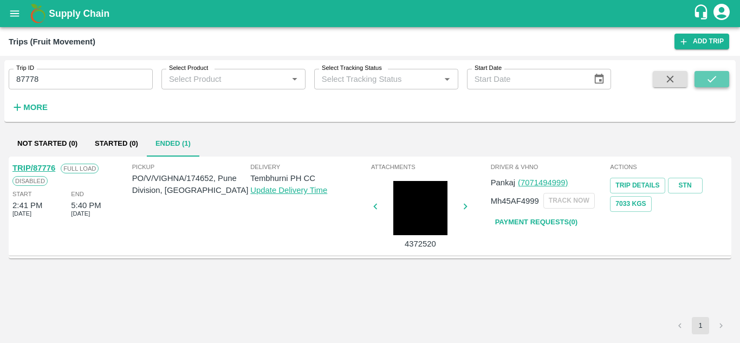
click at [719, 79] on button "submit" at bounding box center [711, 79] width 35 height 16
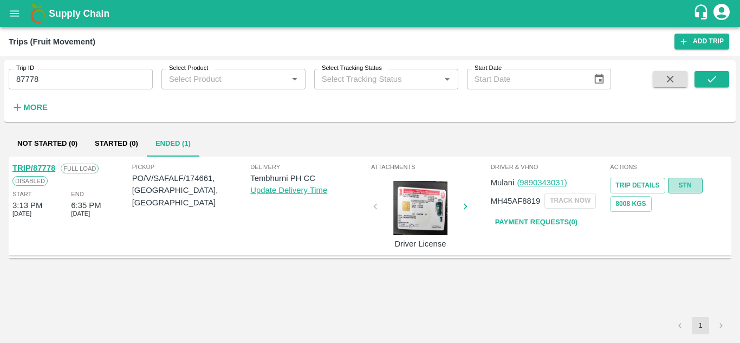
click at [689, 181] on link "STN" at bounding box center [685, 186] width 35 height 16
click at [48, 86] on input "87778" at bounding box center [81, 79] width 144 height 21
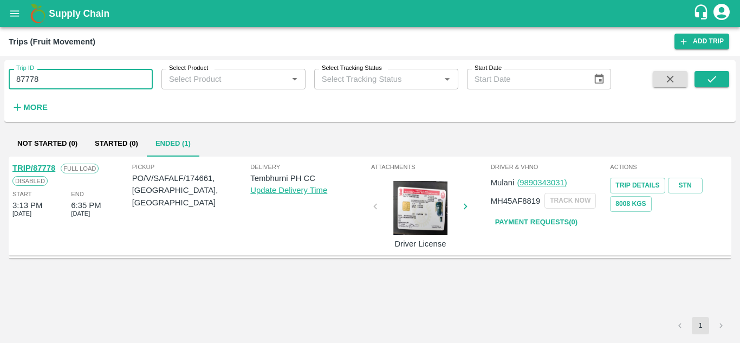
click at [48, 86] on input "87778" at bounding box center [81, 79] width 144 height 21
paste input "text"
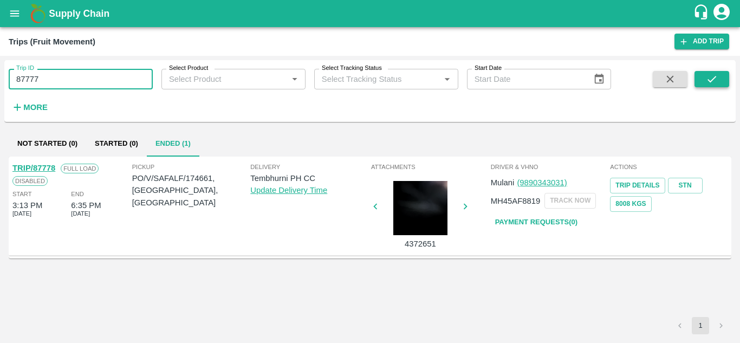
click at [713, 77] on icon "submit" at bounding box center [712, 79] width 12 height 12
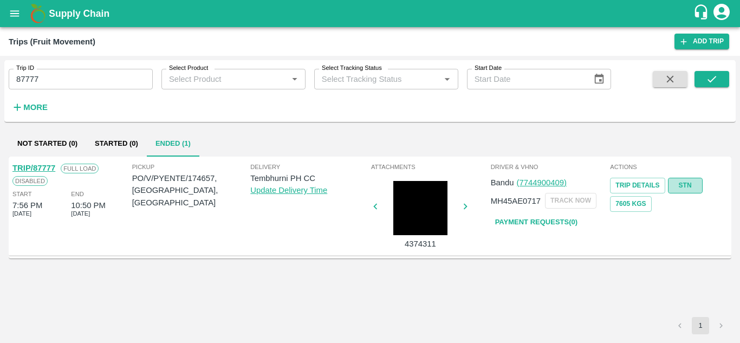
click at [687, 183] on link "STN" at bounding box center [685, 186] width 35 height 16
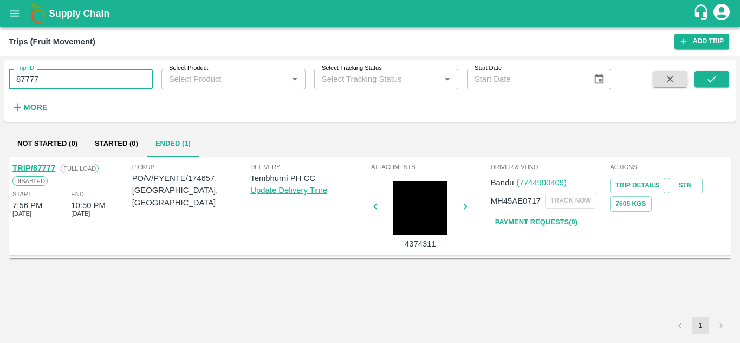
click at [60, 79] on input "87777" at bounding box center [81, 79] width 144 height 21
paste input "text"
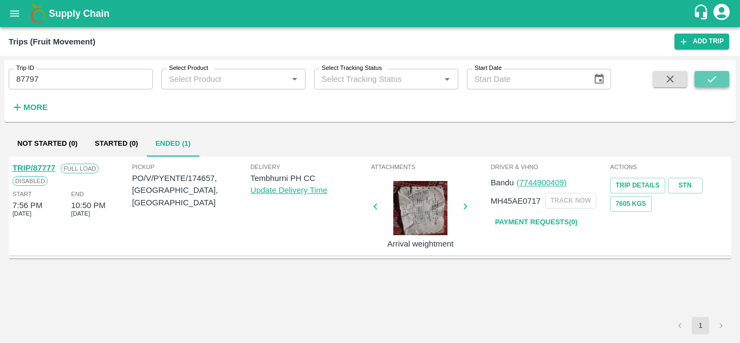
click at [722, 75] on button "submit" at bounding box center [711, 79] width 35 height 16
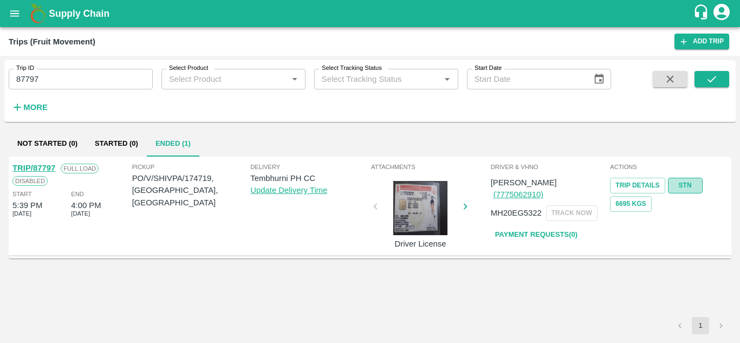
click at [678, 188] on link "STN" at bounding box center [685, 186] width 35 height 16
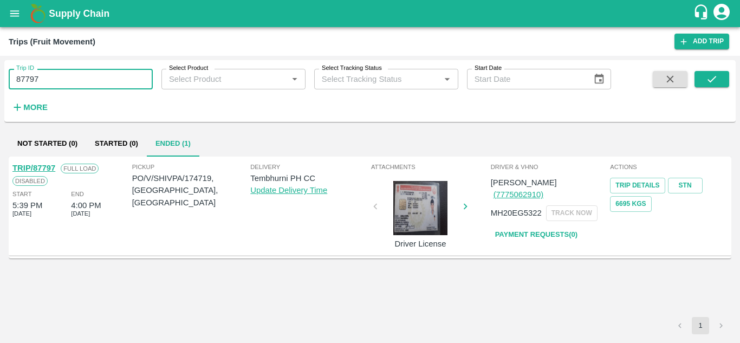
click at [54, 80] on input "87797" at bounding box center [81, 79] width 144 height 21
paste input "text"
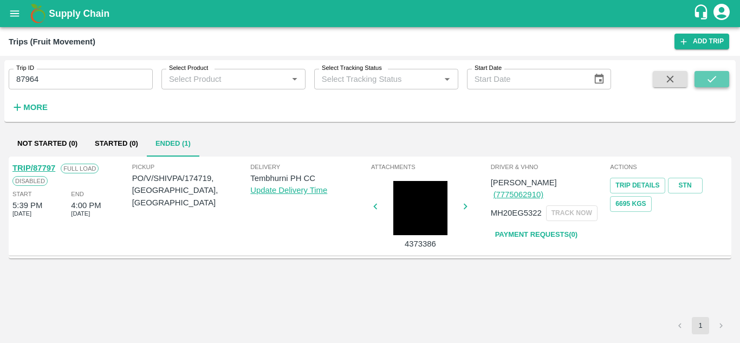
click at [711, 77] on icon "submit" at bounding box center [712, 79] width 12 height 12
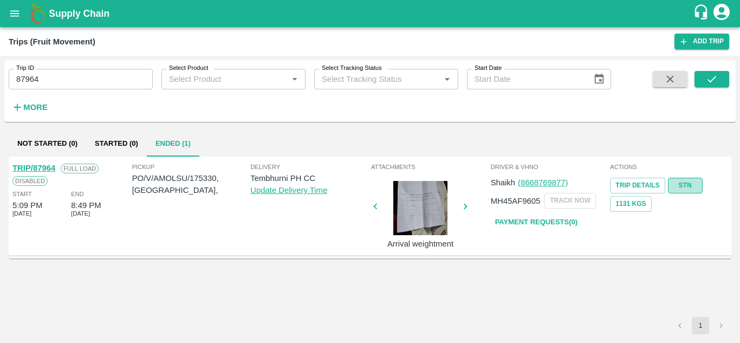
click at [687, 179] on link "STN" at bounding box center [685, 186] width 35 height 16
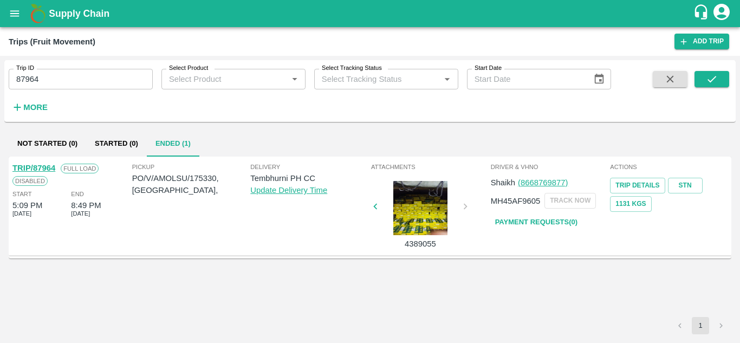
click at [75, 82] on input "87964" at bounding box center [81, 79] width 144 height 21
paste input "text"
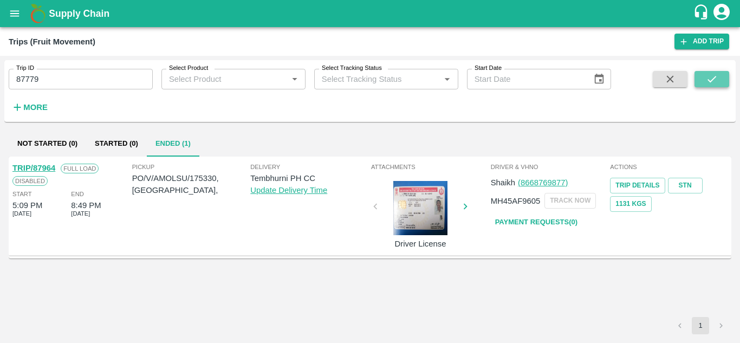
click at [726, 76] on button "submit" at bounding box center [711, 79] width 35 height 16
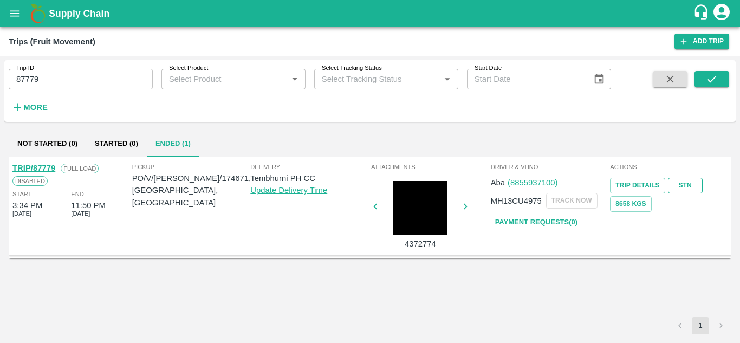
click at [689, 182] on link "STN" at bounding box center [685, 186] width 35 height 16
click at [84, 73] on input "87779" at bounding box center [81, 79] width 144 height 21
paste input "text"
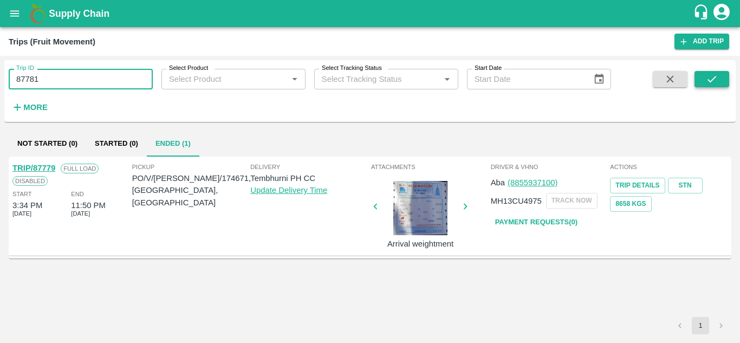
click at [708, 77] on icon "submit" at bounding box center [712, 79] width 12 height 12
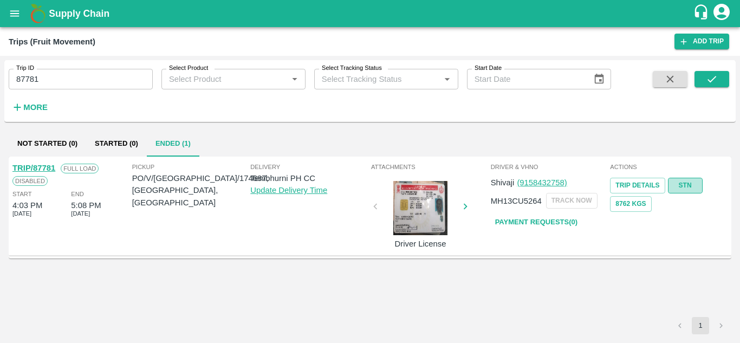
click at [684, 182] on link "STN" at bounding box center [685, 186] width 35 height 16
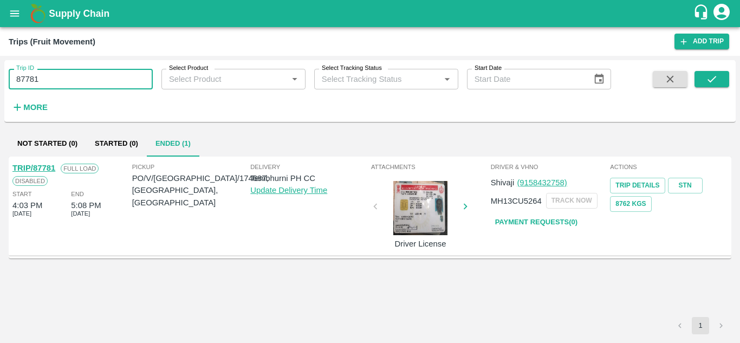
click at [57, 79] on input "87781" at bounding box center [81, 79] width 144 height 21
paste input "text"
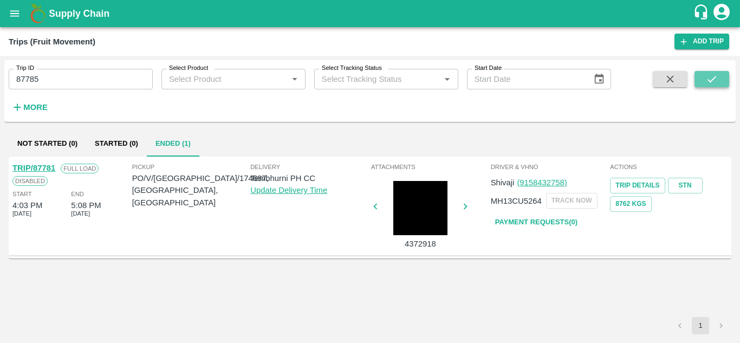
click at [707, 74] on icon "submit" at bounding box center [712, 79] width 12 height 12
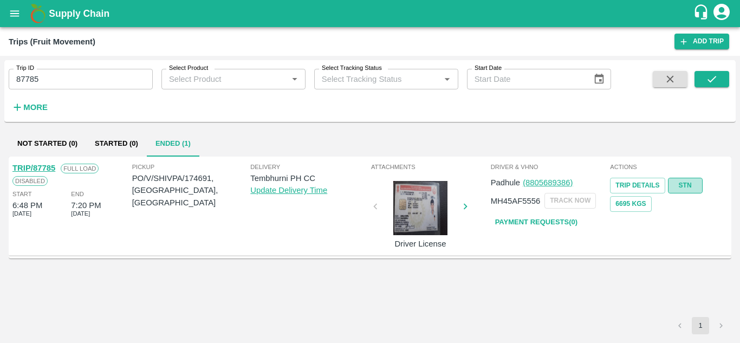
click at [696, 181] on link "STN" at bounding box center [685, 186] width 35 height 16
click at [54, 85] on input "87785" at bounding box center [81, 79] width 144 height 21
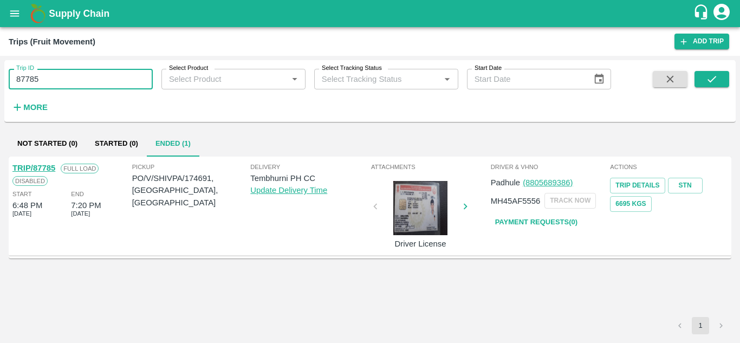
click at [54, 85] on input "87785" at bounding box center [81, 79] width 144 height 21
paste input "text"
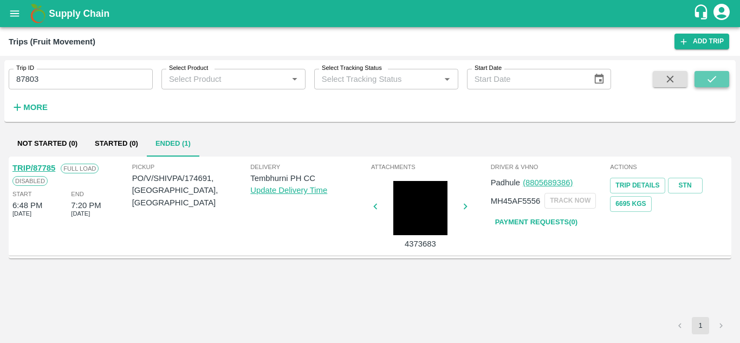
click at [714, 81] on icon "submit" at bounding box center [712, 79] width 12 height 12
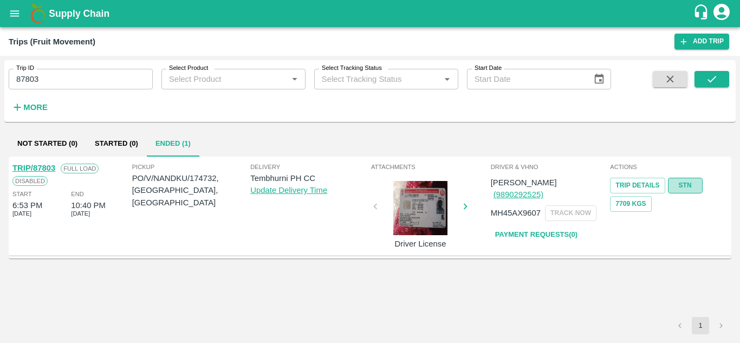
click at [688, 188] on link "STN" at bounding box center [685, 186] width 35 height 16
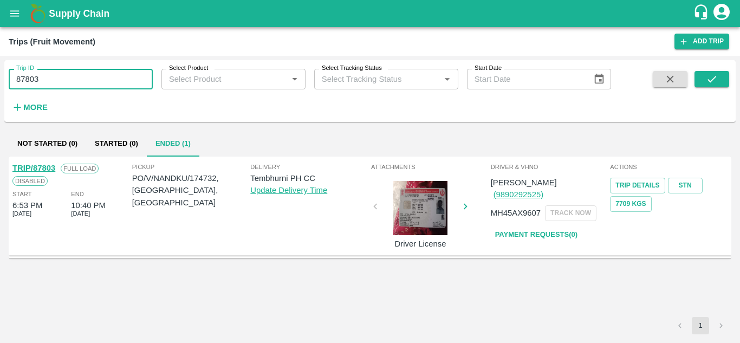
click at [83, 77] on input "87803" at bounding box center [81, 79] width 144 height 21
paste input "text"
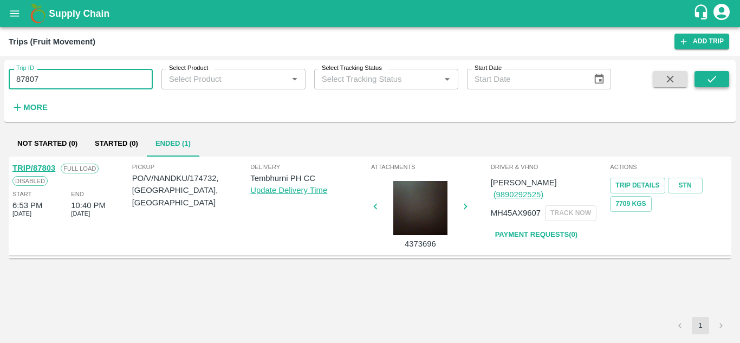
click at [715, 76] on icon "submit" at bounding box center [711, 79] width 9 height 6
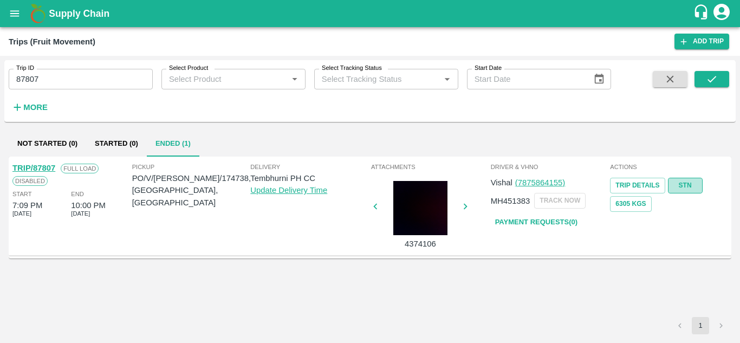
click at [693, 184] on link "STN" at bounding box center [685, 186] width 35 height 16
click at [50, 80] on input "87807" at bounding box center [81, 79] width 144 height 21
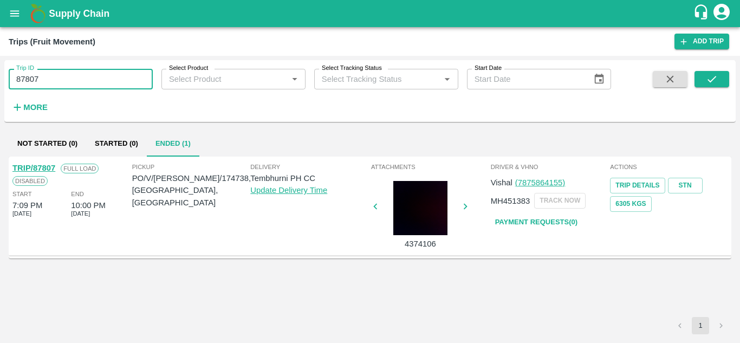
click at [50, 80] on input "87807" at bounding box center [81, 79] width 144 height 21
paste input "text"
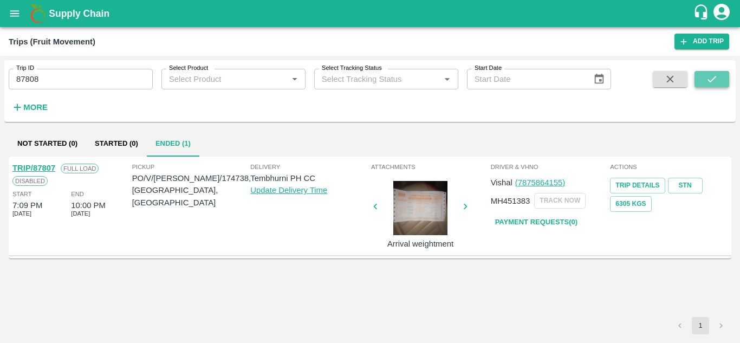
click at [718, 73] on button "submit" at bounding box center [711, 79] width 35 height 16
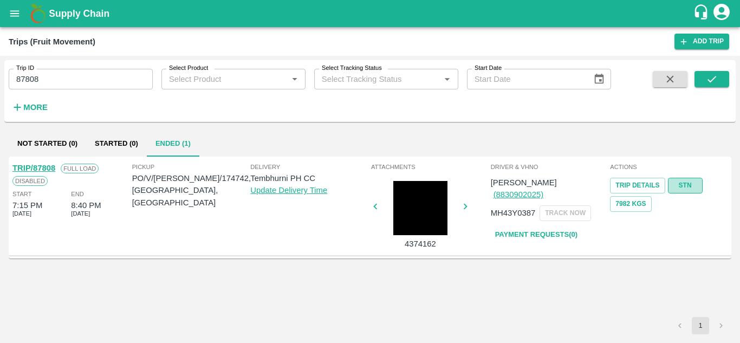
click at [686, 183] on link "STN" at bounding box center [685, 186] width 35 height 16
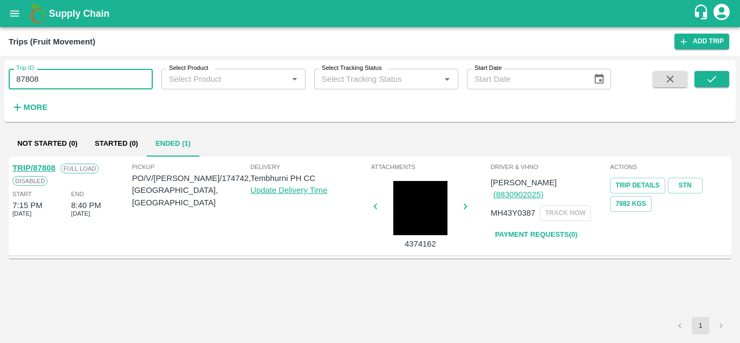
click at [53, 87] on input "87808" at bounding box center [81, 79] width 144 height 21
paste input "text"
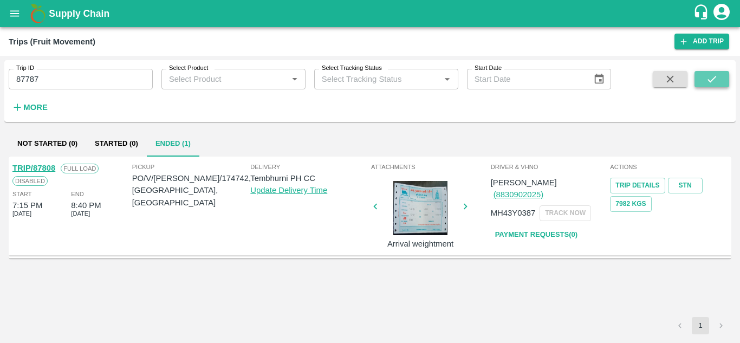
click at [724, 80] on button "submit" at bounding box center [711, 79] width 35 height 16
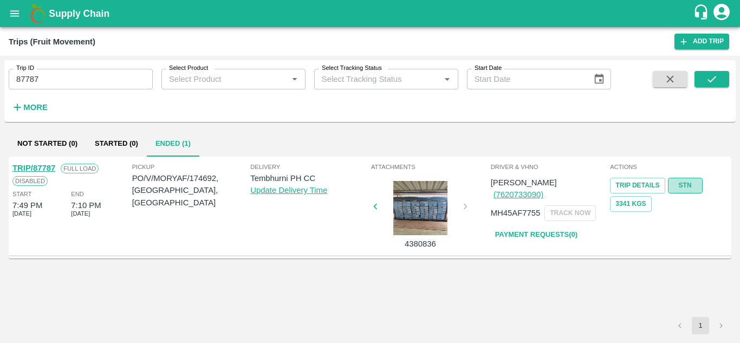
click at [684, 182] on link "STN" at bounding box center [685, 186] width 35 height 16
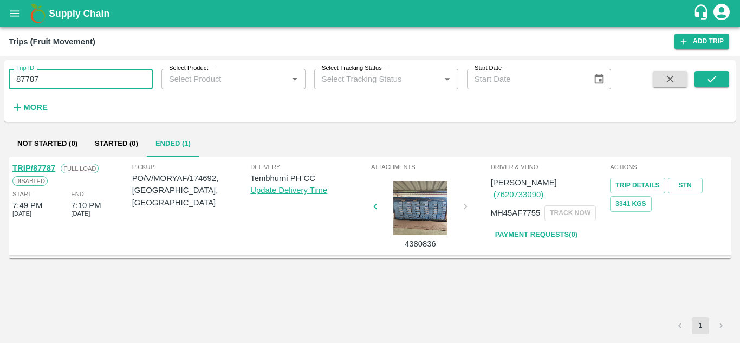
click at [84, 71] on input "87787" at bounding box center [81, 79] width 144 height 21
paste input "text"
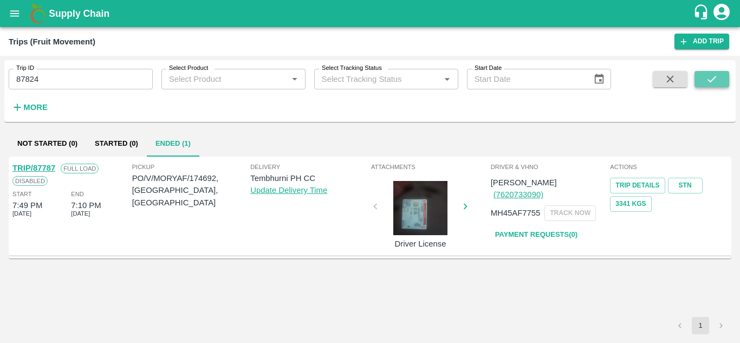
click at [711, 77] on icon "submit" at bounding box center [712, 79] width 12 height 12
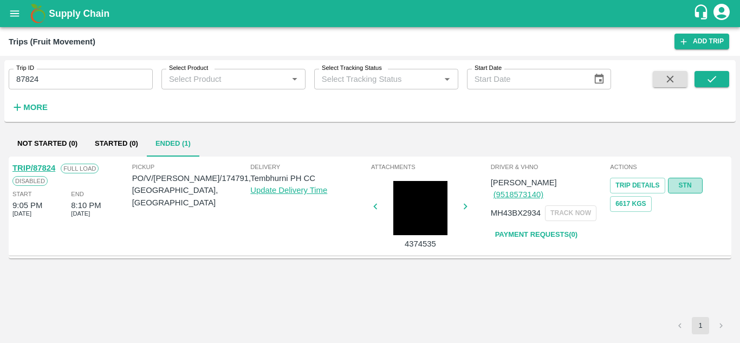
click at [682, 184] on link "STN" at bounding box center [685, 186] width 35 height 16
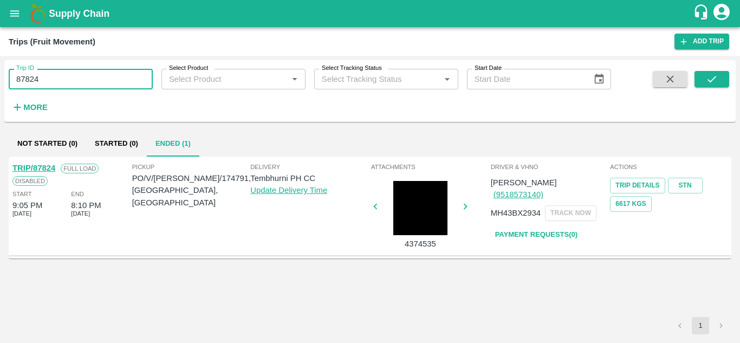
click at [73, 76] on input "87824" at bounding box center [81, 79] width 144 height 21
paste input "text"
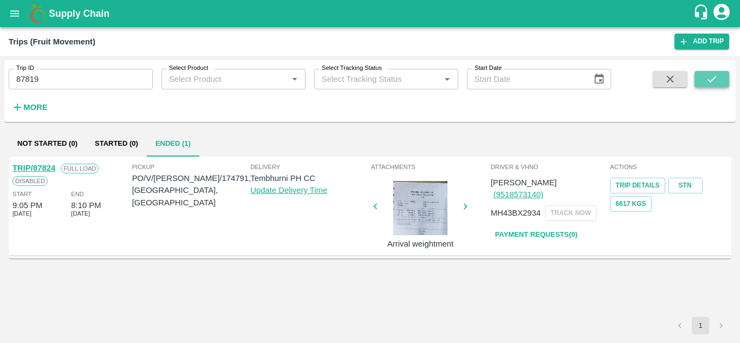
click at [713, 77] on icon "submit" at bounding box center [712, 79] width 12 height 12
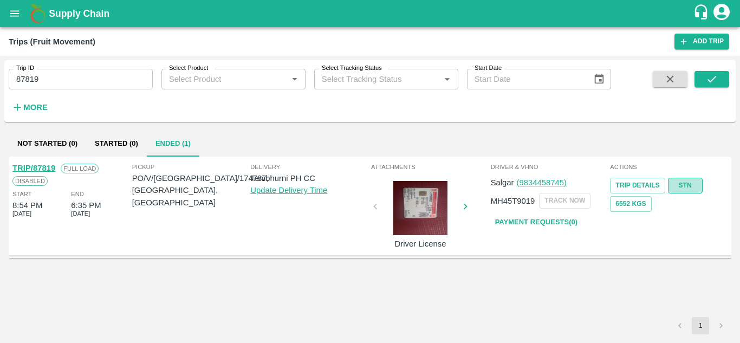
click at [680, 179] on link "STN" at bounding box center [685, 186] width 35 height 16
click at [65, 79] on input "87819" at bounding box center [81, 79] width 144 height 21
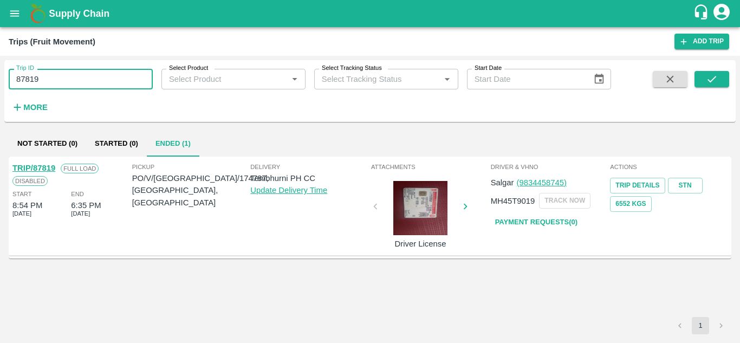
click at [65, 79] on input "87819" at bounding box center [81, 79] width 144 height 21
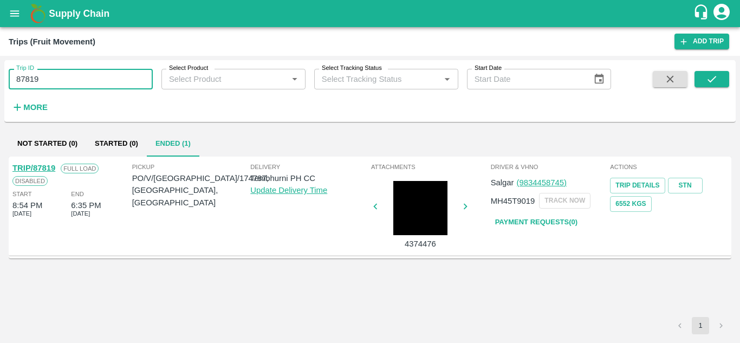
paste input "text"
click at [710, 79] on icon "submit" at bounding box center [712, 79] width 12 height 12
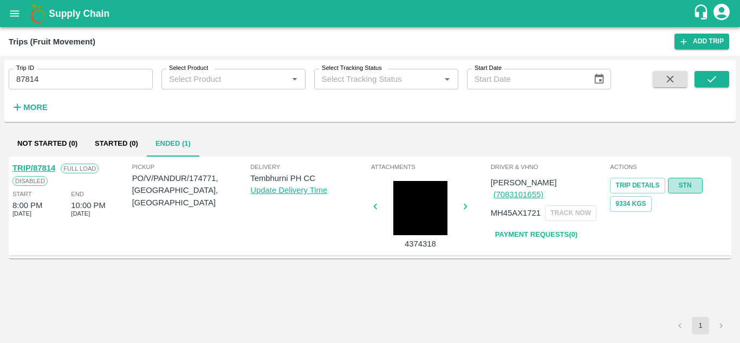
click at [688, 180] on link "STN" at bounding box center [685, 186] width 35 height 16
click at [55, 91] on div "Trip ID 87814 Trip ID Select Product Select Product   * Select Tracking Status …" at bounding box center [305, 88] width 611 height 56
drag, startPoint x: 55, startPoint y: 91, endPoint x: 56, endPoint y: 75, distance: 15.7
click at [56, 75] on div "Trip ID 87814 Trip ID Select Product Select Product   * Select Tracking Status …" at bounding box center [305, 88] width 611 height 56
click at [56, 75] on input "87814" at bounding box center [81, 79] width 144 height 21
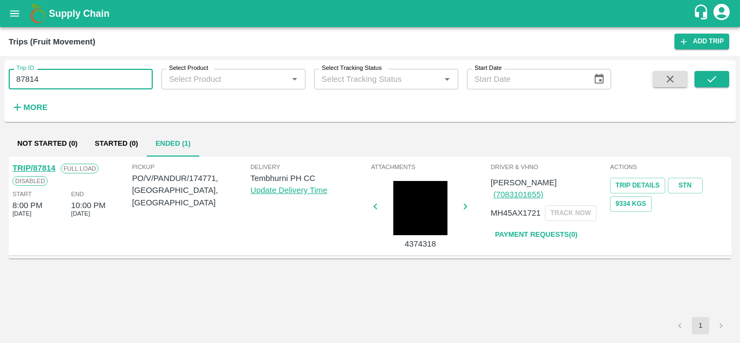
click at [56, 75] on input "87814" at bounding box center [81, 79] width 144 height 21
paste input "text"
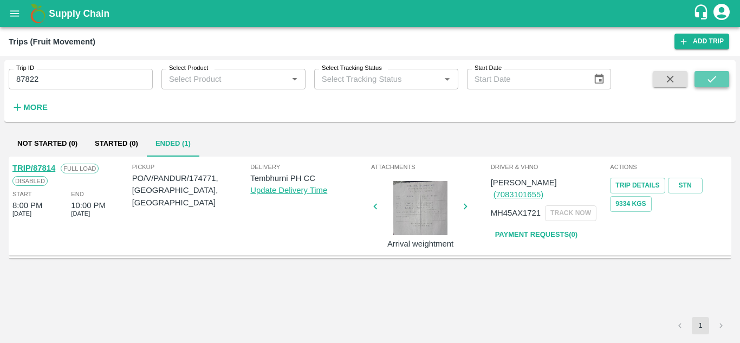
click at [714, 71] on button "submit" at bounding box center [711, 79] width 35 height 16
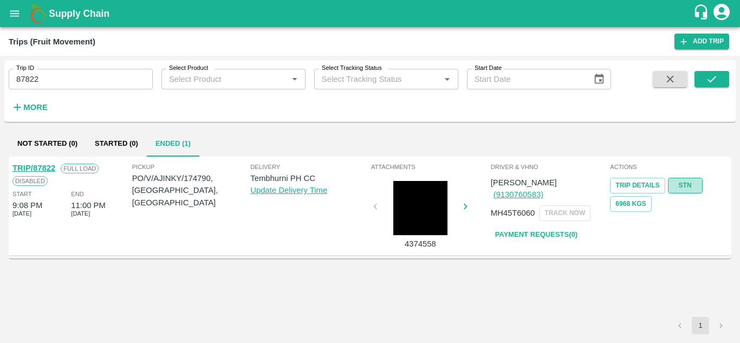
click at [689, 182] on link "STN" at bounding box center [685, 186] width 35 height 16
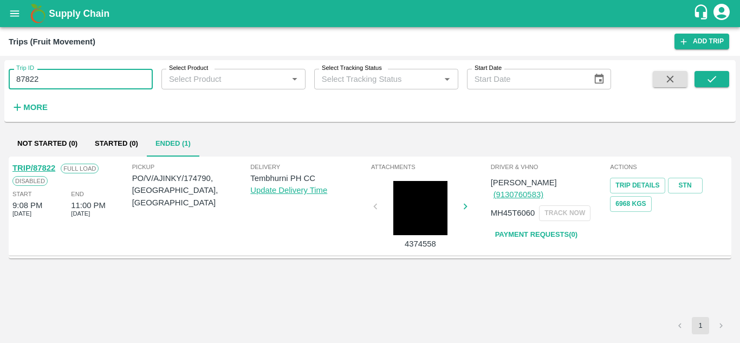
click at [68, 76] on input "87822" at bounding box center [81, 79] width 144 height 21
paste input "text"
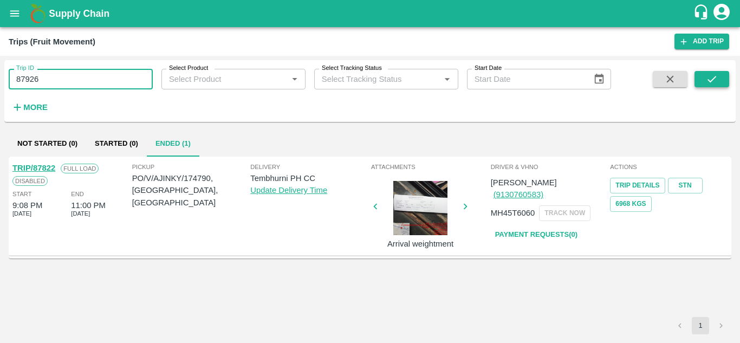
type input "87926"
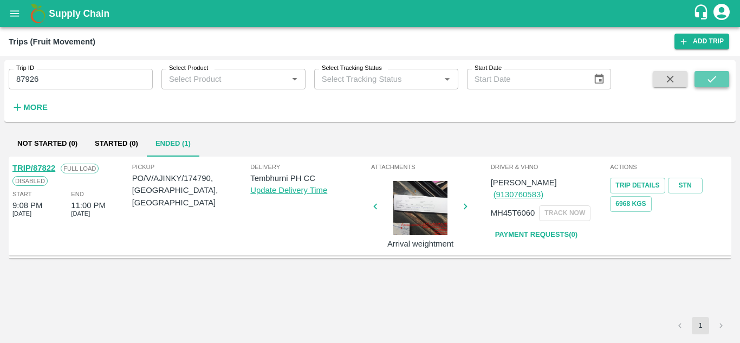
click at [722, 74] on button "submit" at bounding box center [711, 79] width 35 height 16
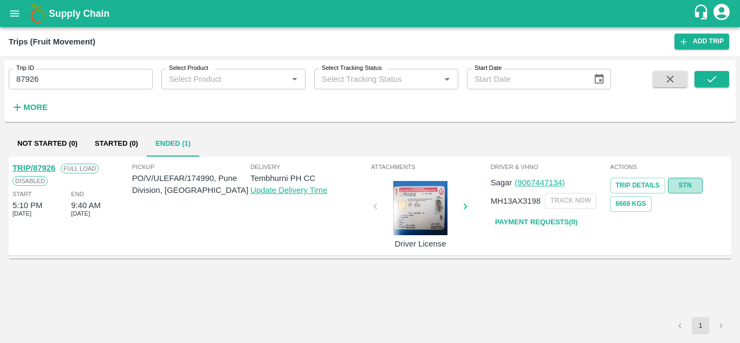
click at [690, 185] on link "STN" at bounding box center [685, 186] width 35 height 16
